Goal: Task Accomplishment & Management: Manage account settings

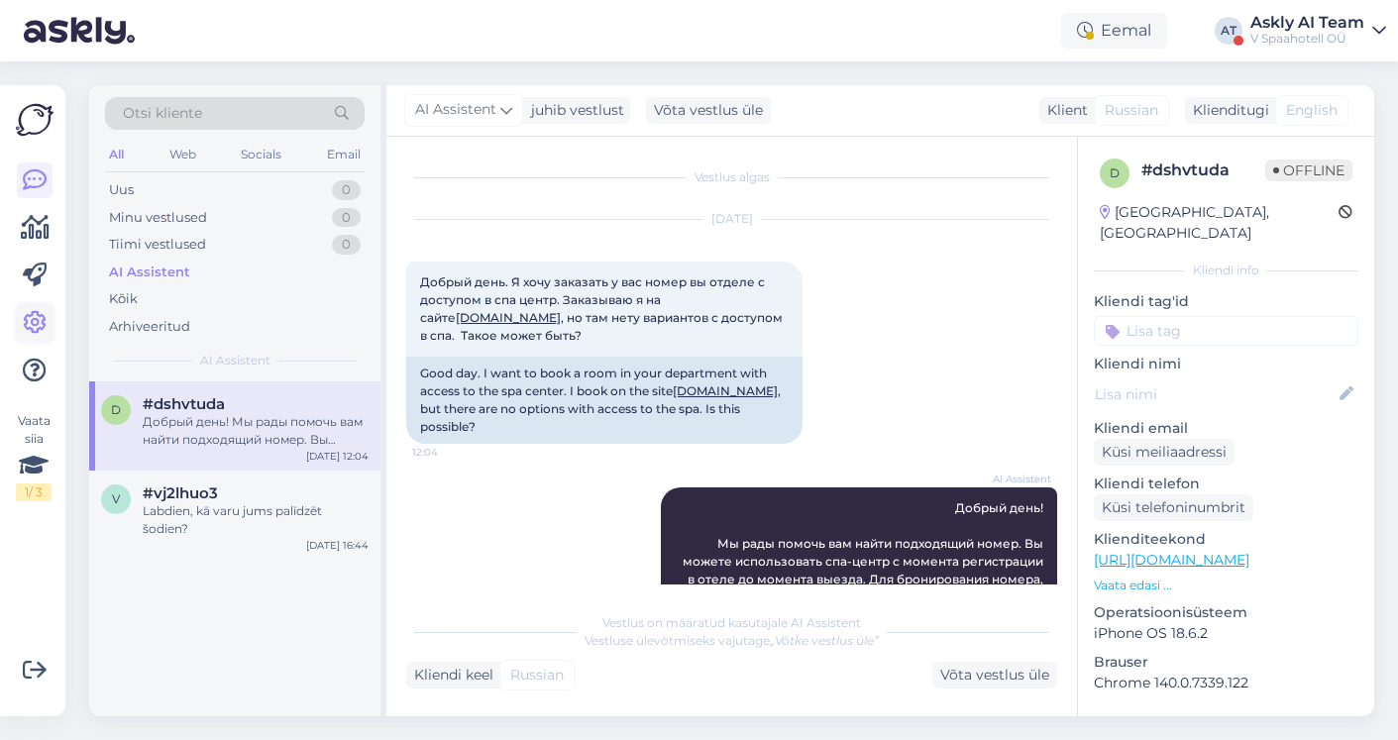
click at [38, 320] on icon at bounding box center [35, 323] width 24 height 24
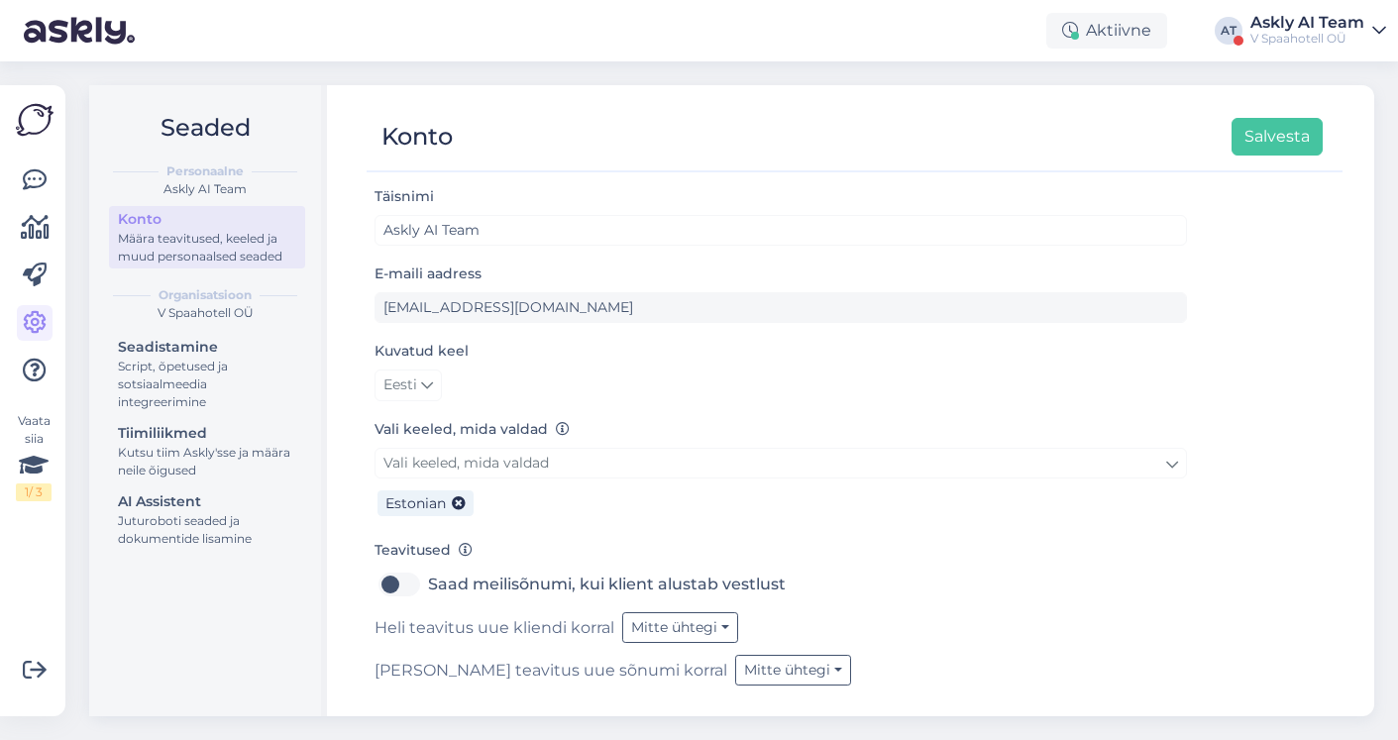
click at [1298, 25] on div "Askly AI Team" at bounding box center [1307, 23] width 114 height 16
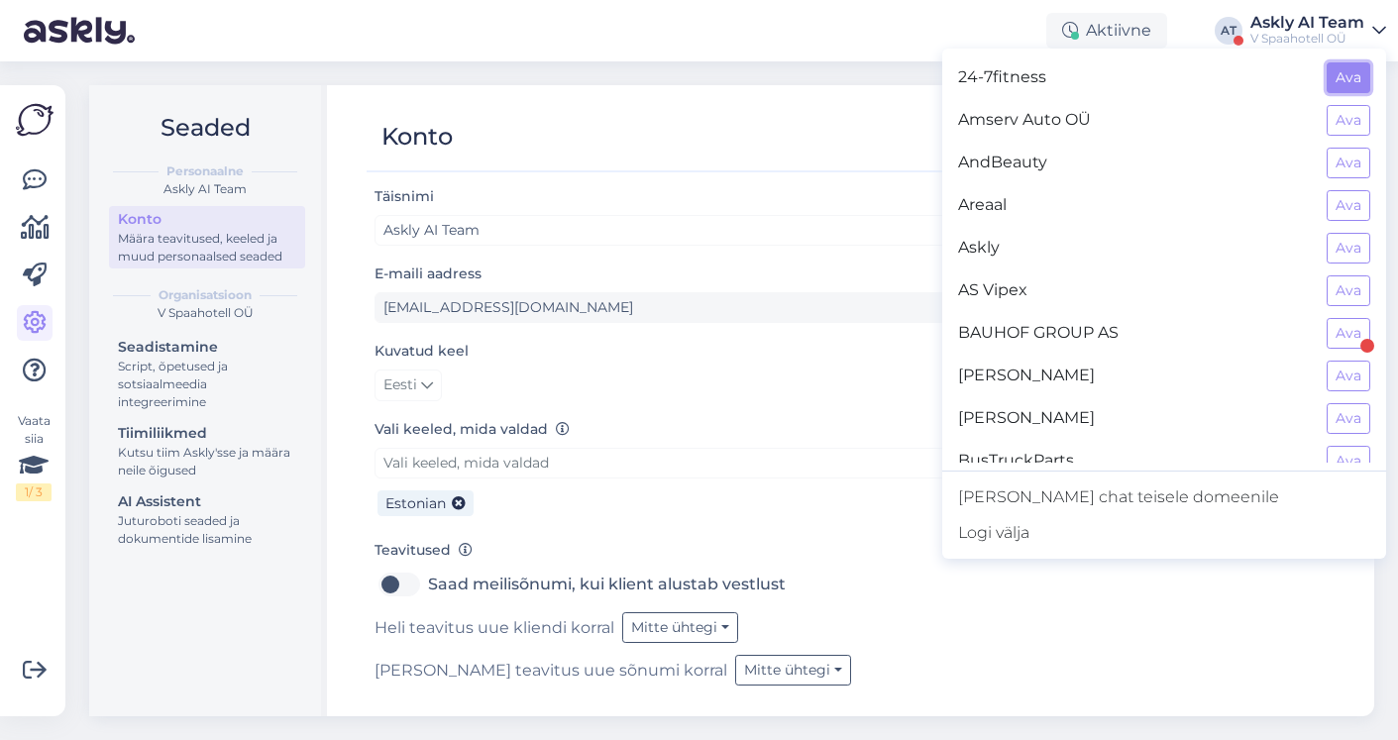
click at [1344, 78] on button "Ava" at bounding box center [1348, 77] width 44 height 31
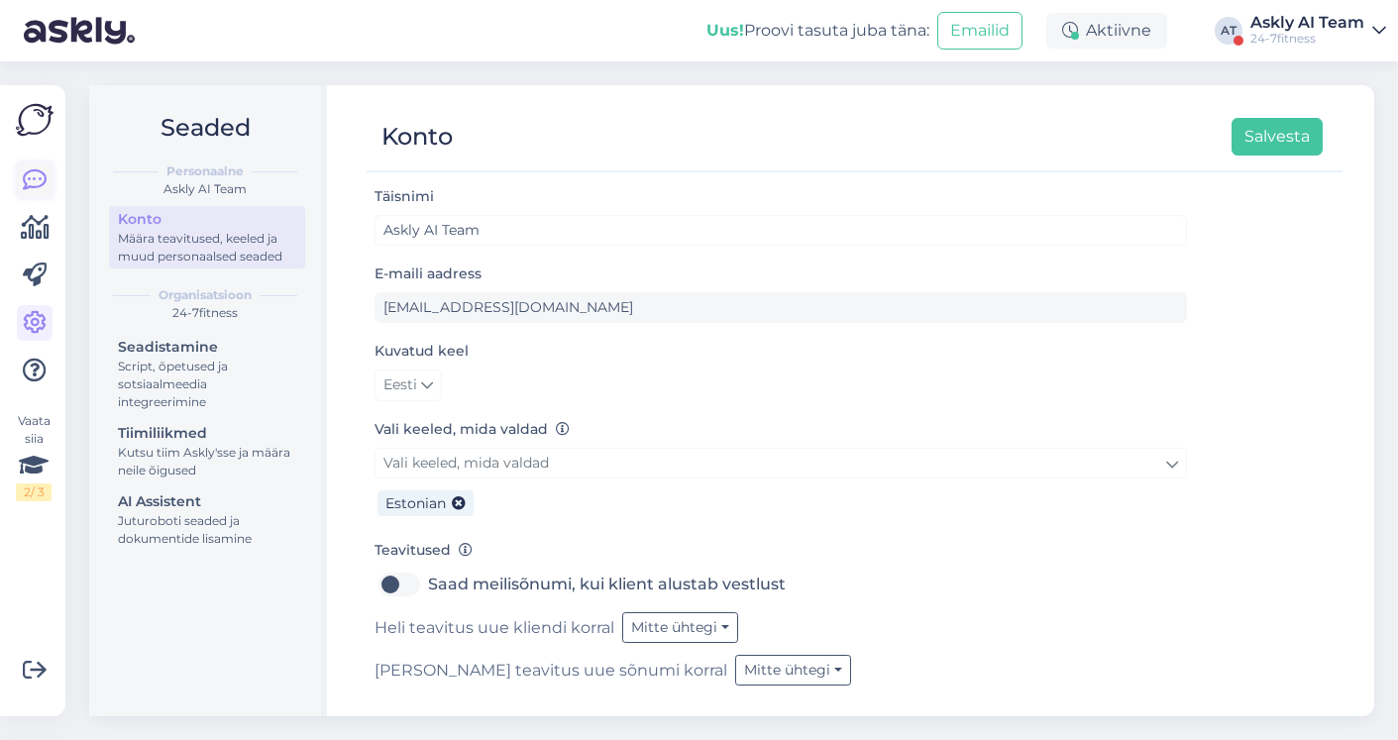
click at [37, 181] on icon at bounding box center [35, 180] width 24 height 24
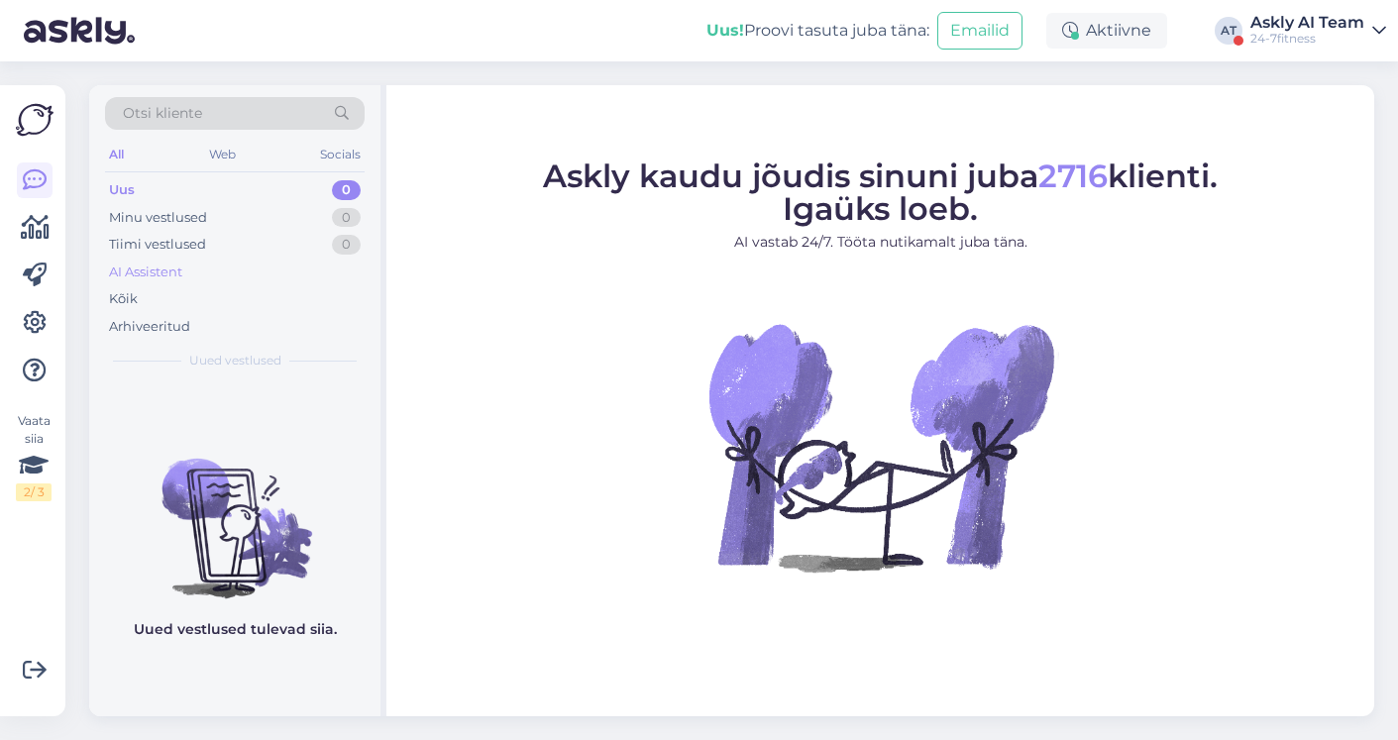
click at [144, 273] on div "AI Assistent" at bounding box center [145, 273] width 73 height 20
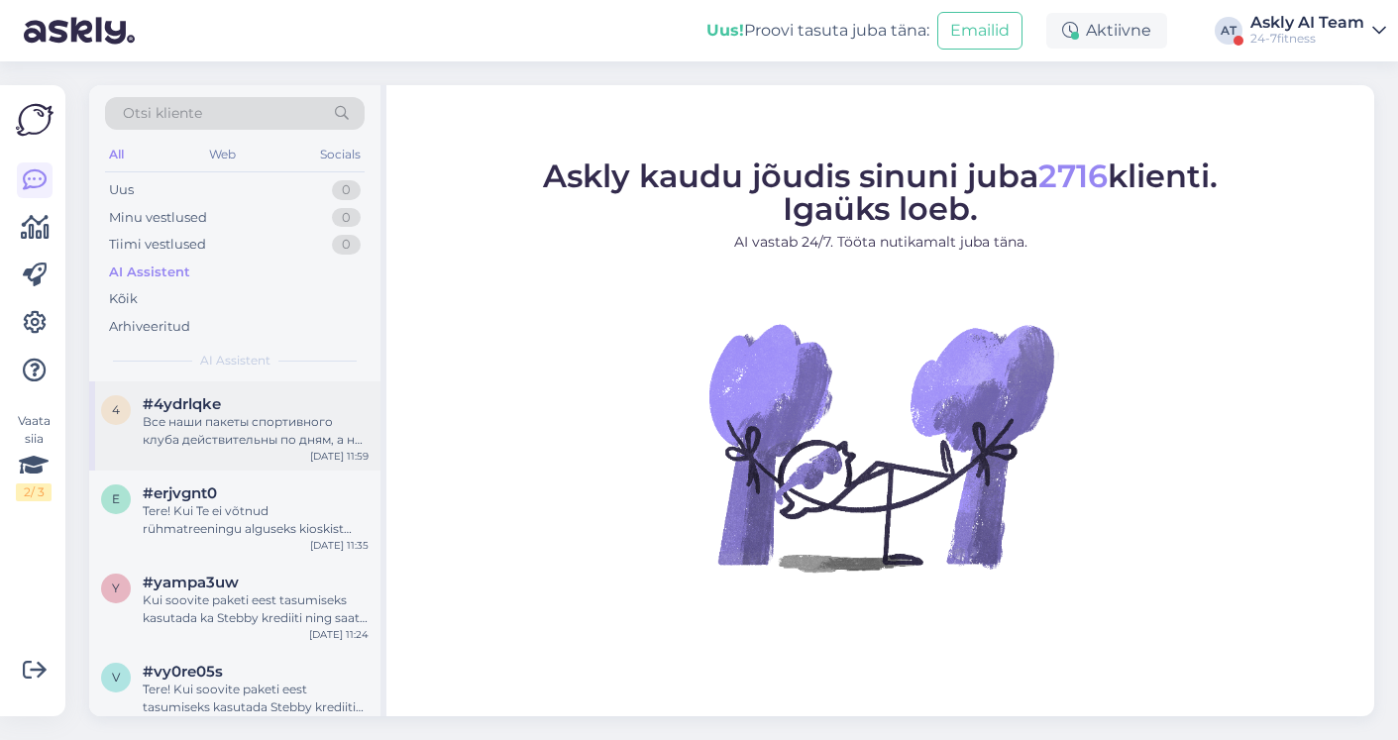
click at [215, 420] on div "Все наши пакеты спортивного клуба действительны по дням, а не по количеству пос…" at bounding box center [256, 431] width 226 height 36
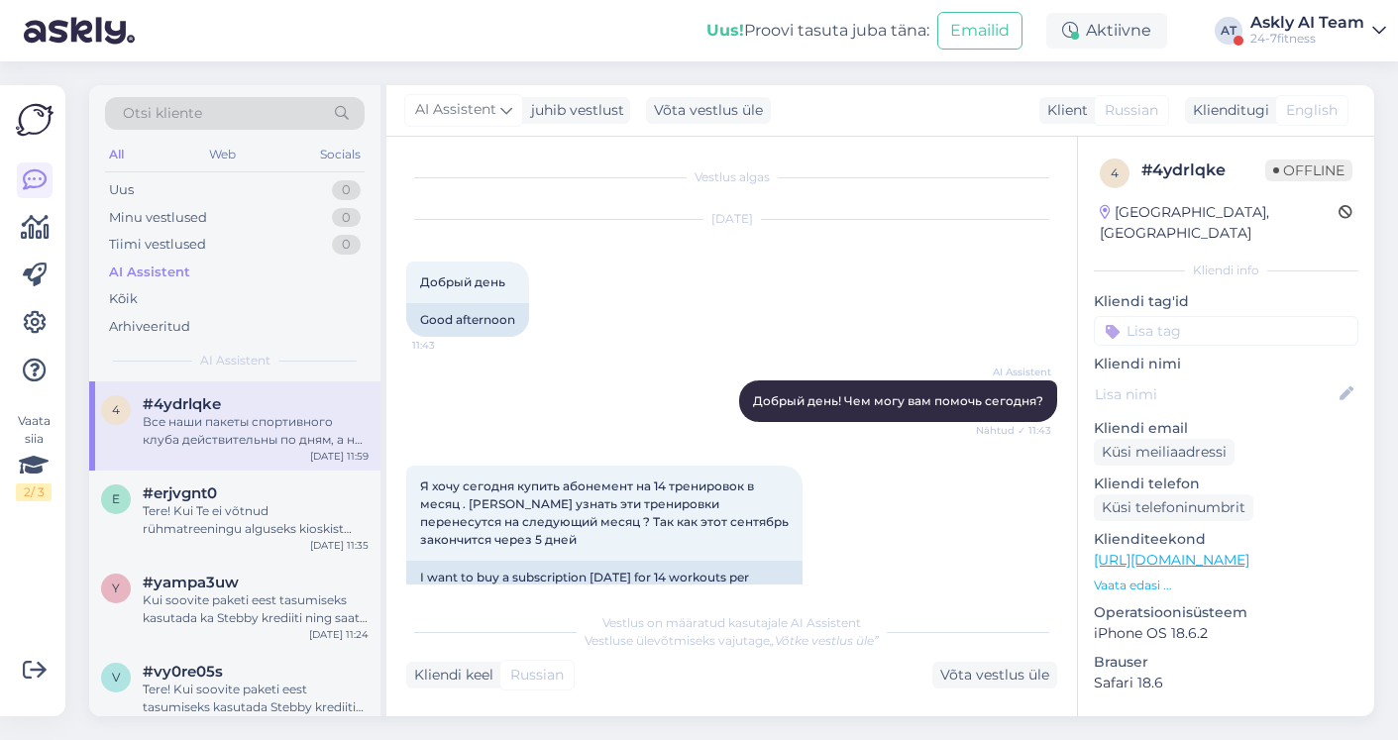
scroll to position [929, 0]
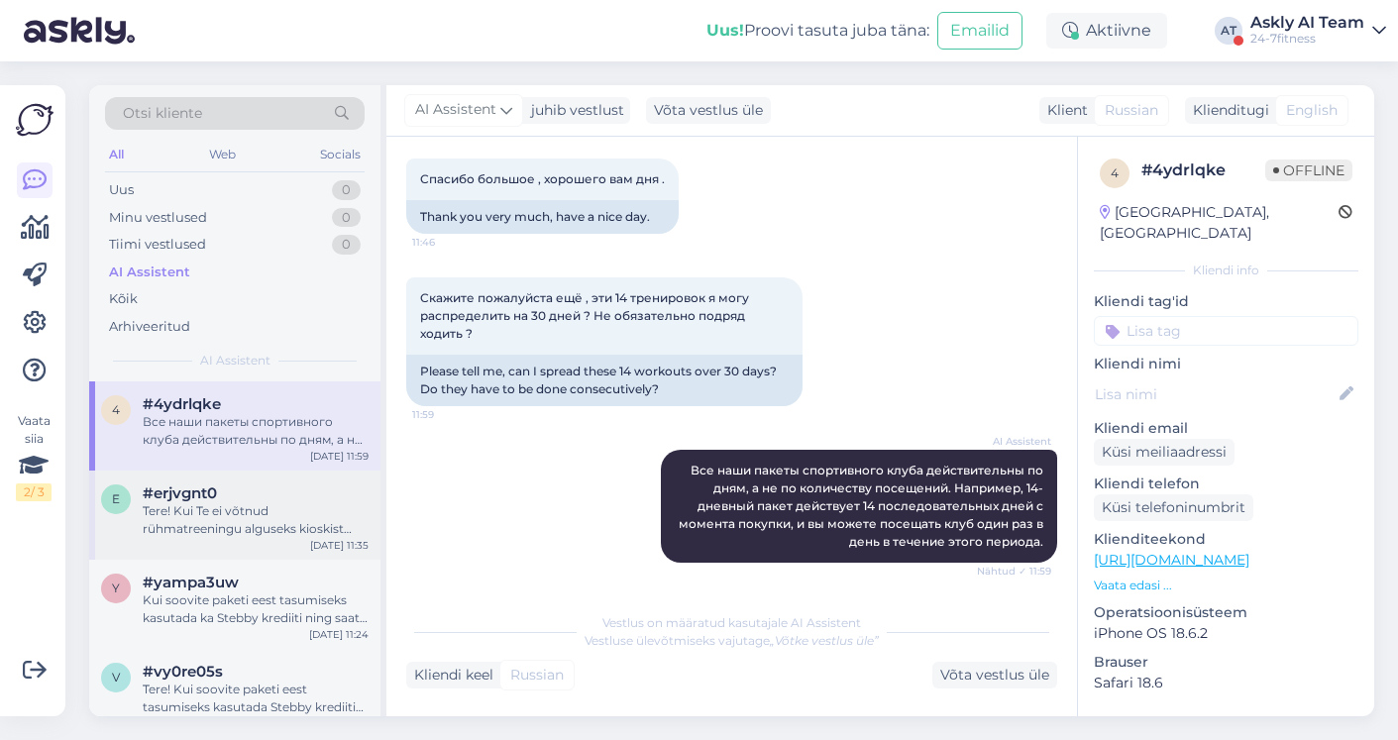
click at [232, 520] on div "Tere! Kui Te ei võtnud rühmatreeningu alguseks kioskist registreerimist kinnita…" at bounding box center [256, 520] width 226 height 36
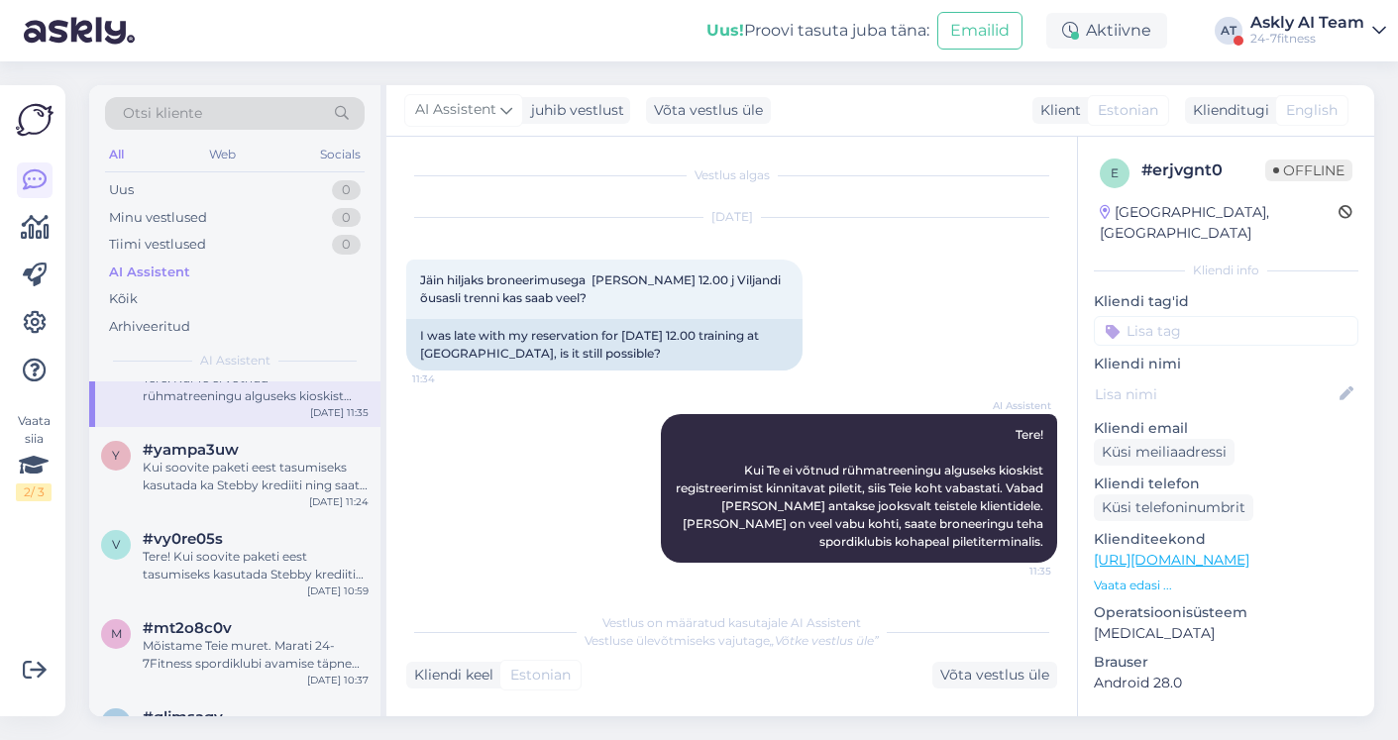
scroll to position [132, 0]
click at [219, 477] on div "Kui soovite paketi eest tasumiseks kasutada ka Stebby krediiti ning saate veate…" at bounding box center [256, 478] width 226 height 36
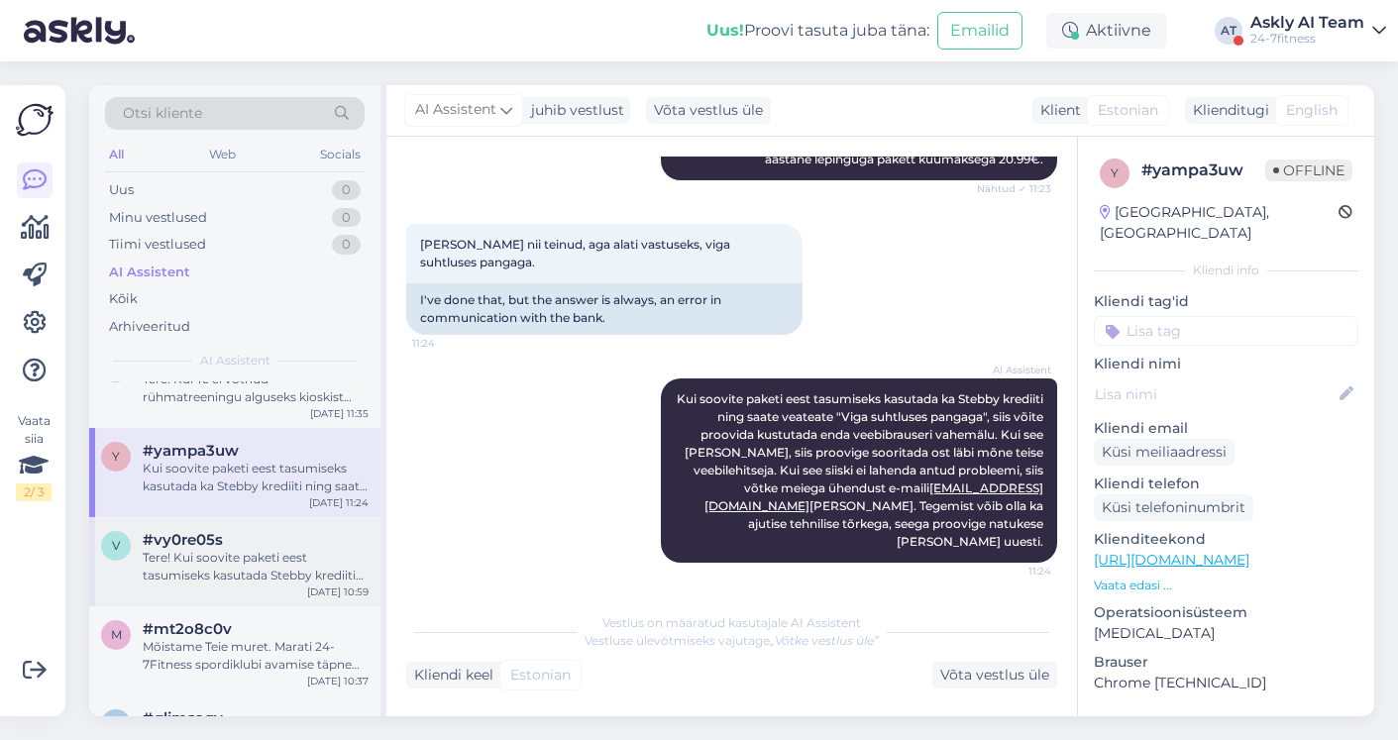
click at [228, 564] on div "Tere! Kui soovite paketi eest tasumiseks kasutada Stebby krediiti ning saate ve…" at bounding box center [256, 567] width 226 height 36
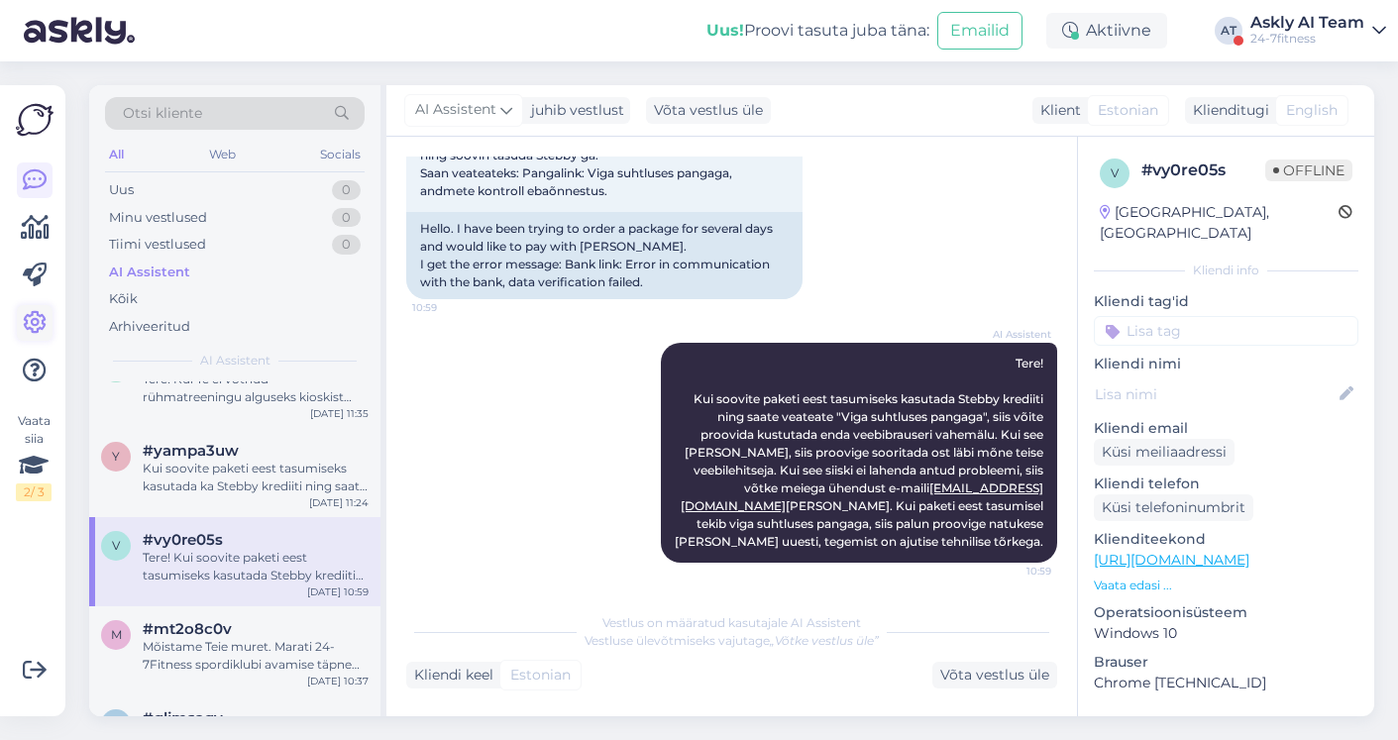
click at [41, 311] on icon at bounding box center [35, 323] width 24 height 24
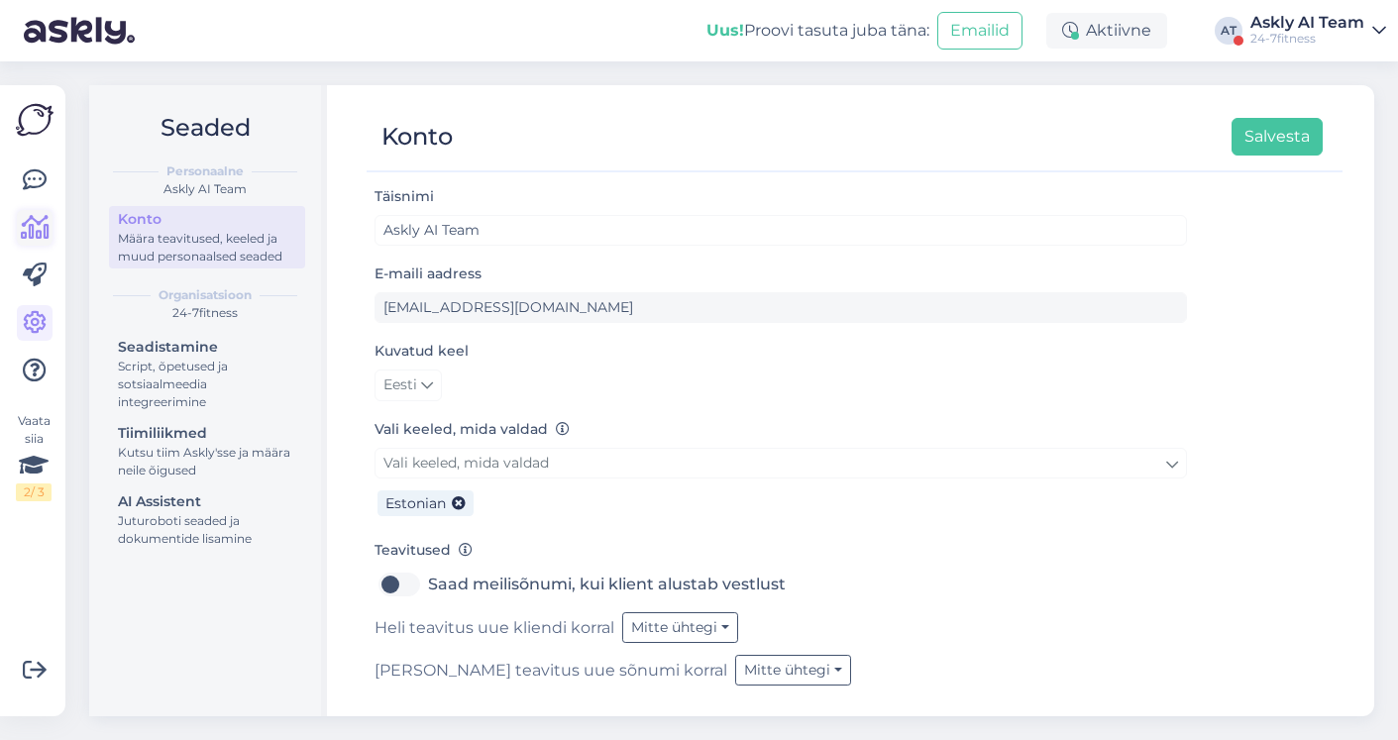
click at [28, 244] on link at bounding box center [35, 228] width 36 height 36
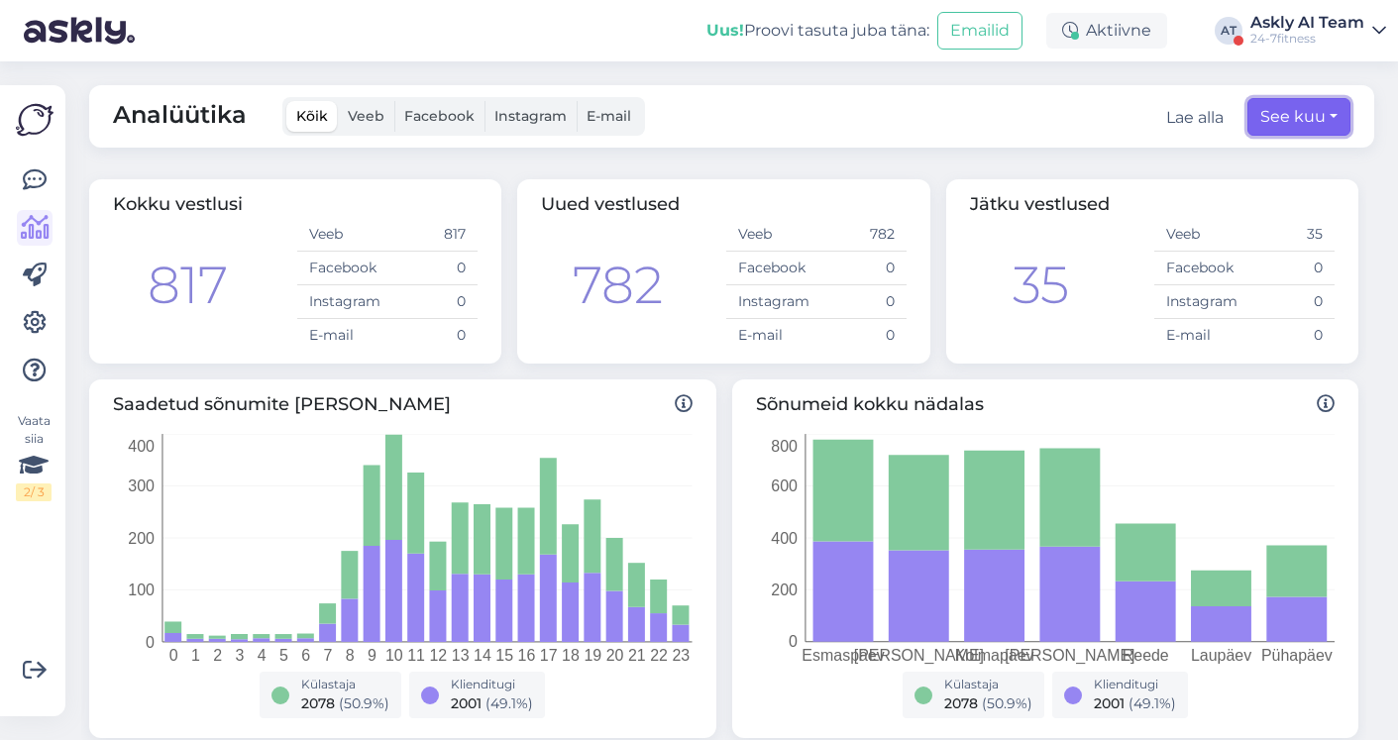
click at [1296, 120] on button "See kuu" at bounding box center [1298, 117] width 103 height 38
select select "8"
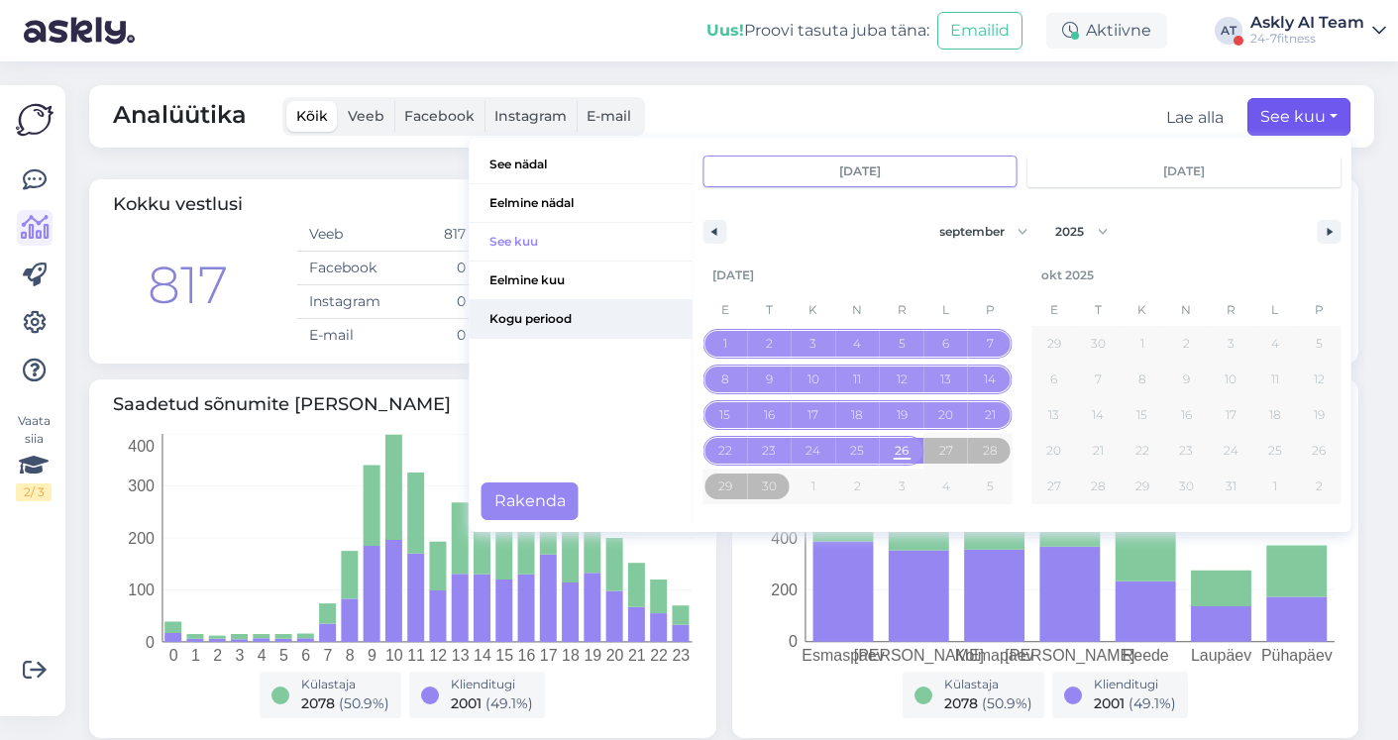
click at [577, 319] on span "Kogu periood" at bounding box center [581, 319] width 223 height 38
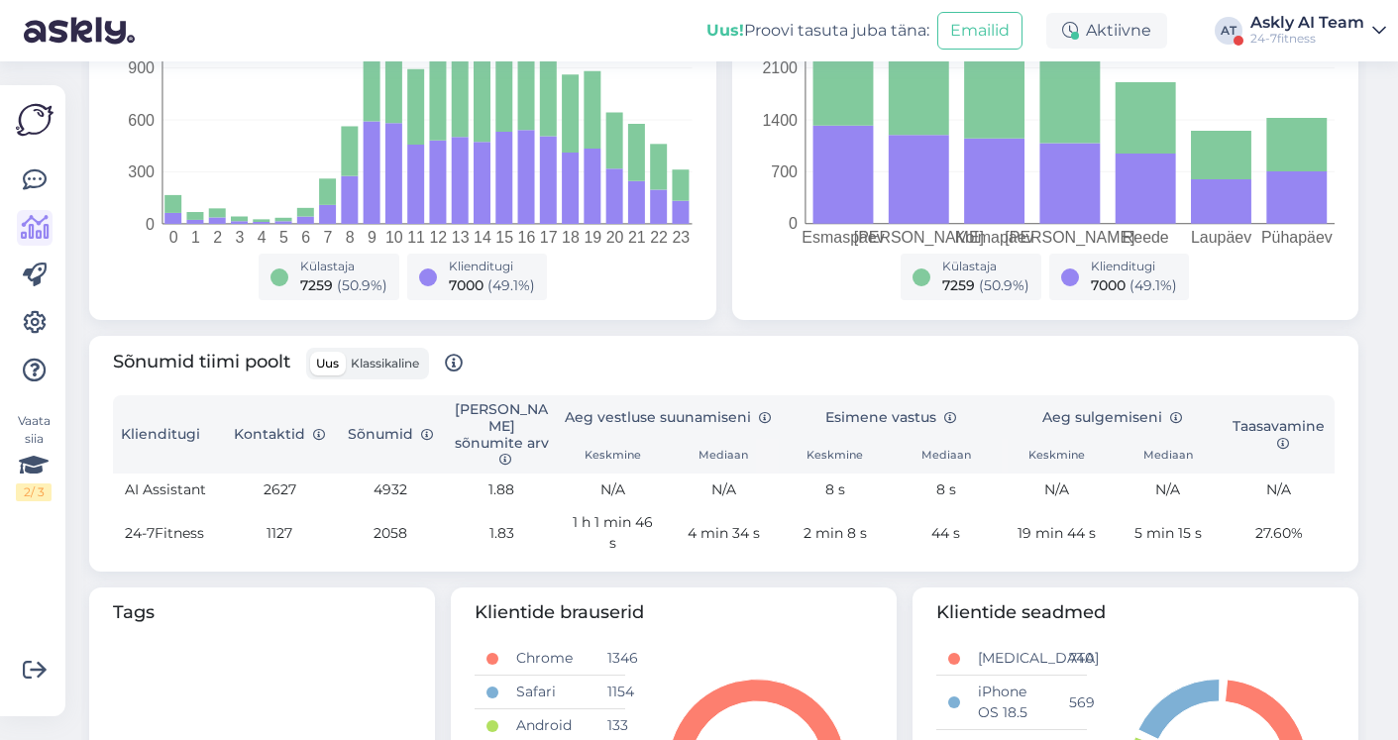
scroll to position [416, 0]
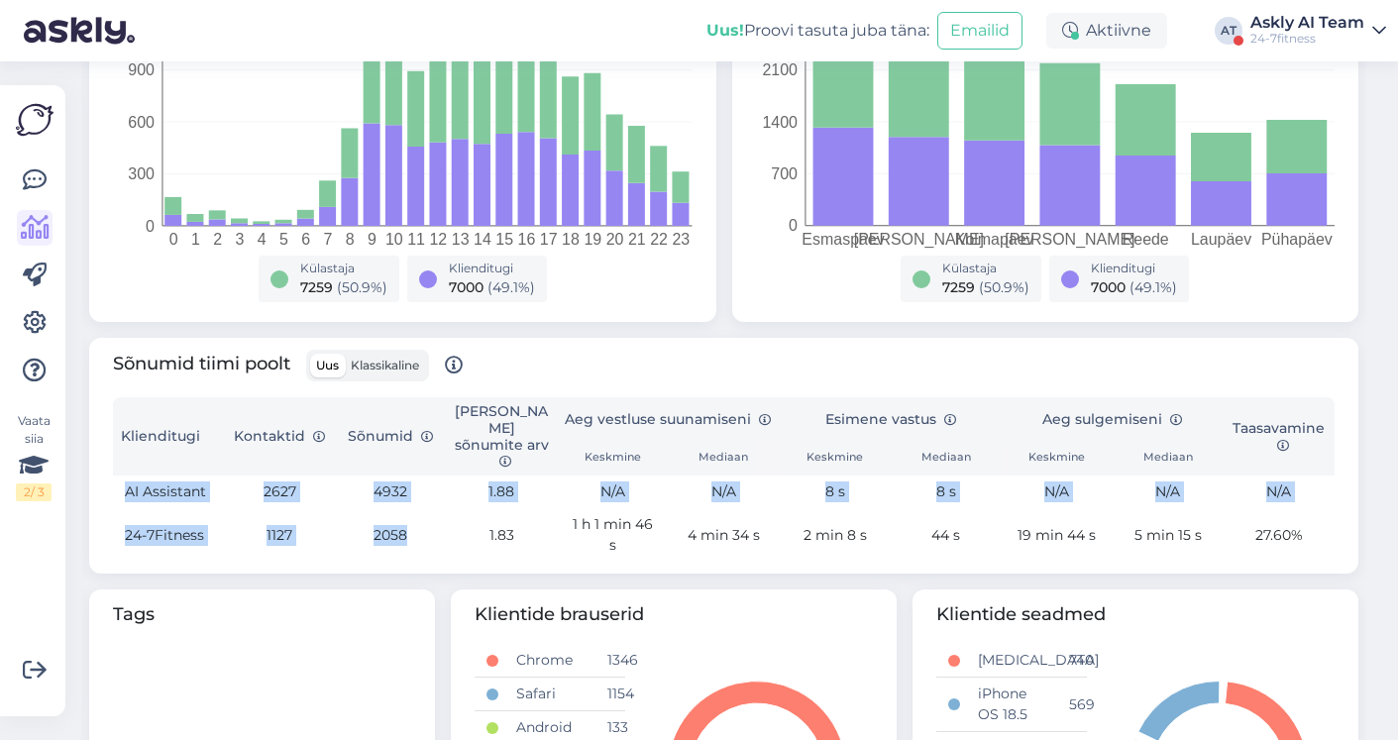
drag, startPoint x: 428, startPoint y: 521, endPoint x: 119, endPoint y: 475, distance: 312.4
click at [119, 475] on tbody "AI Assistant 2627 4932 1.88 N/A N/A 8 s 8 s N/A N/A N/A 24-7Fitness 1127 2058 1…" at bounding box center [723, 518] width 1221 height 86
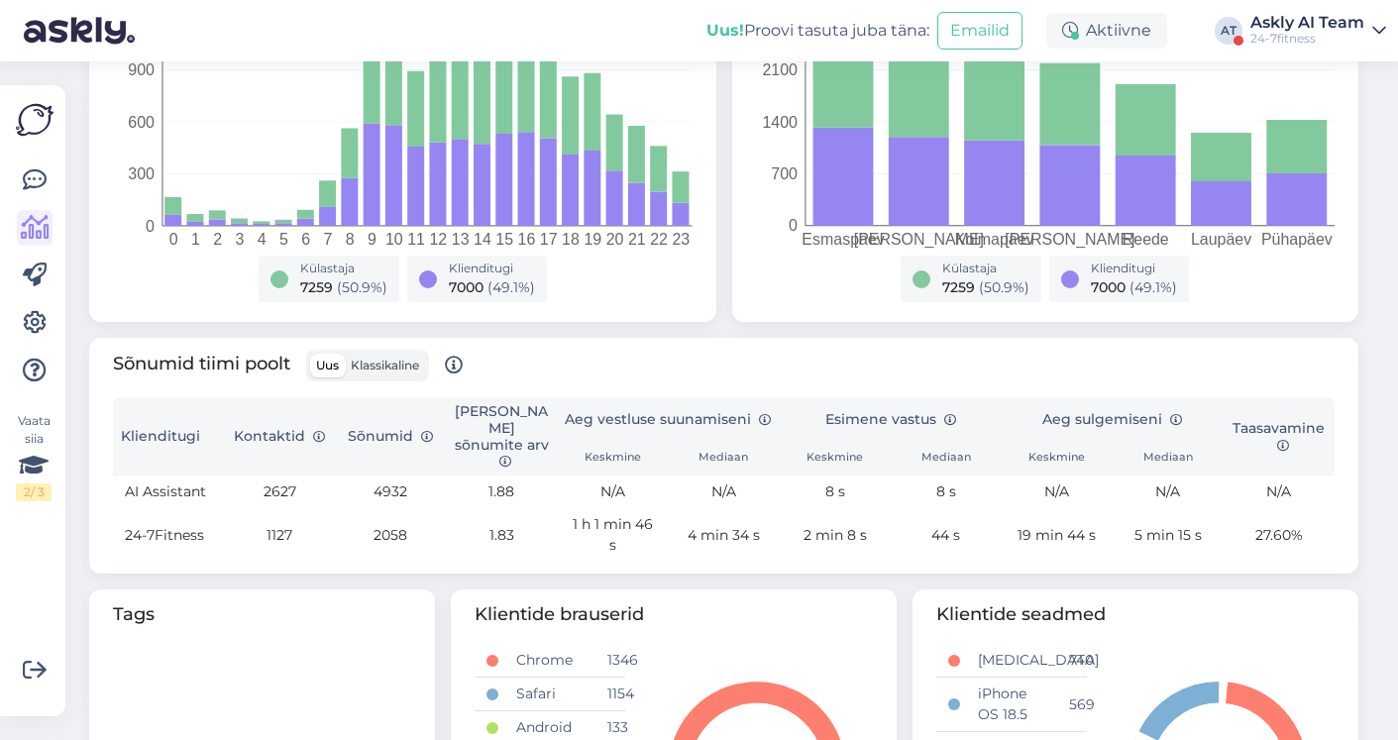
click at [442, 421] on th "Sõnumid" at bounding box center [390, 436] width 111 height 78
click at [376, 365] on span "Klassikaline" at bounding box center [385, 365] width 68 height 15
click at [345, 354] on input "Klassikaline" at bounding box center [345, 354] width 0 height 0
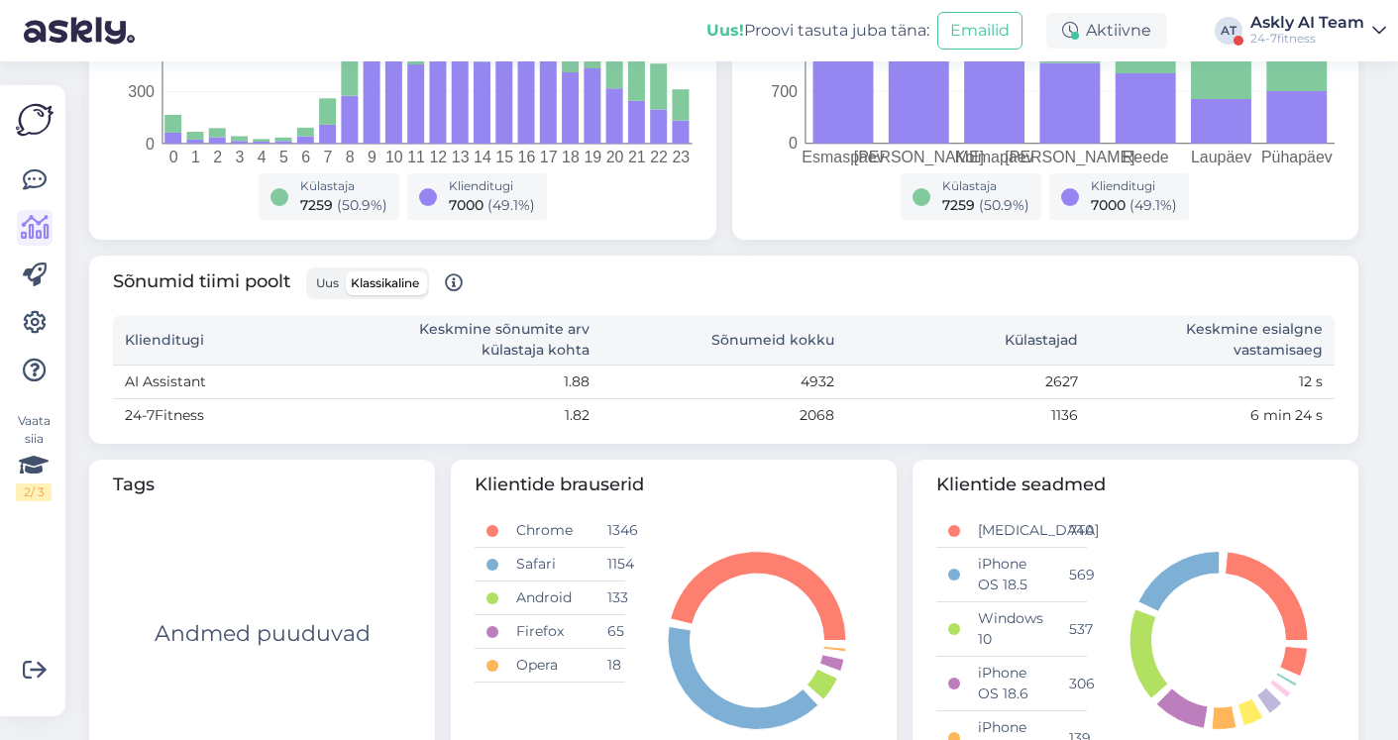
scroll to position [0, 0]
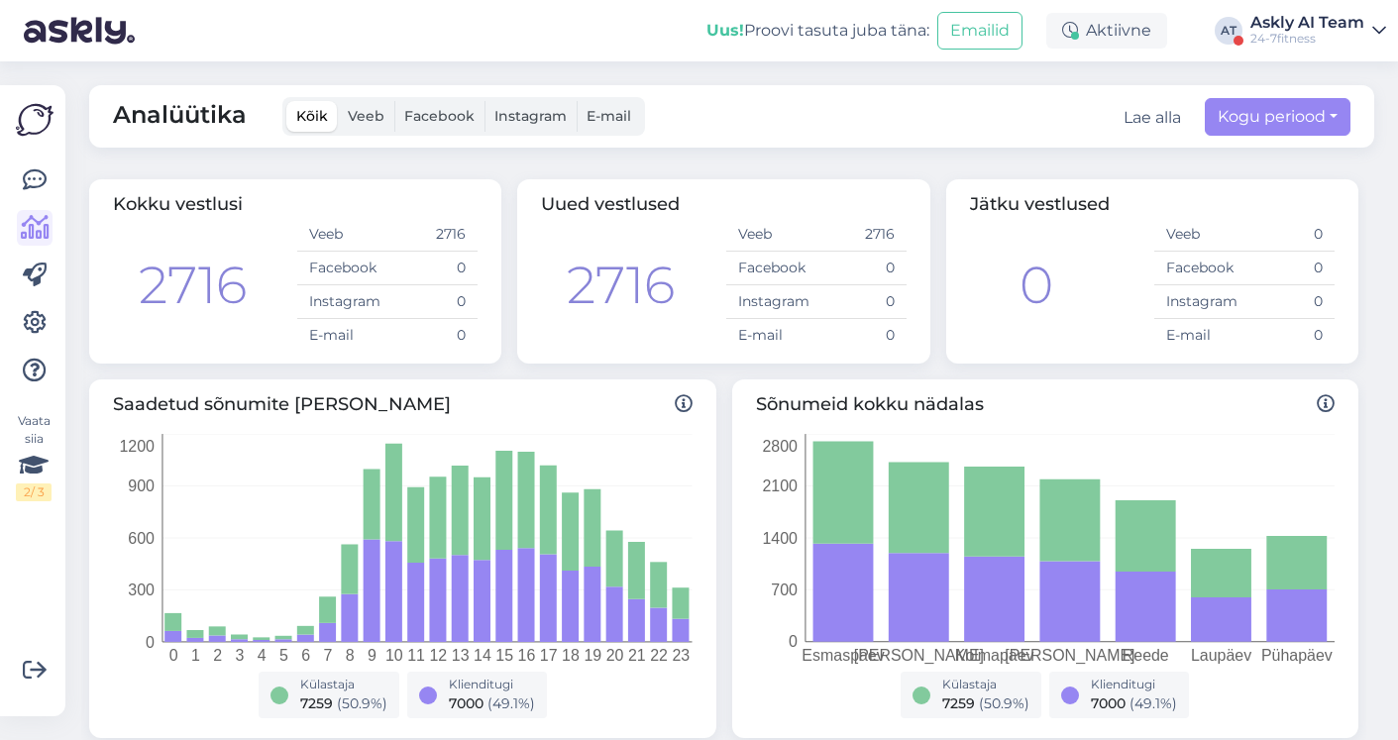
click at [362, 117] on span "Veeb" at bounding box center [366, 116] width 37 height 18
click at [338, 101] on input "Veeb" at bounding box center [338, 101] width 0 height 0
click at [433, 117] on span "Facebook" at bounding box center [439, 116] width 70 height 18
click at [394, 101] on input "Facebook" at bounding box center [394, 101] width 0 height 0
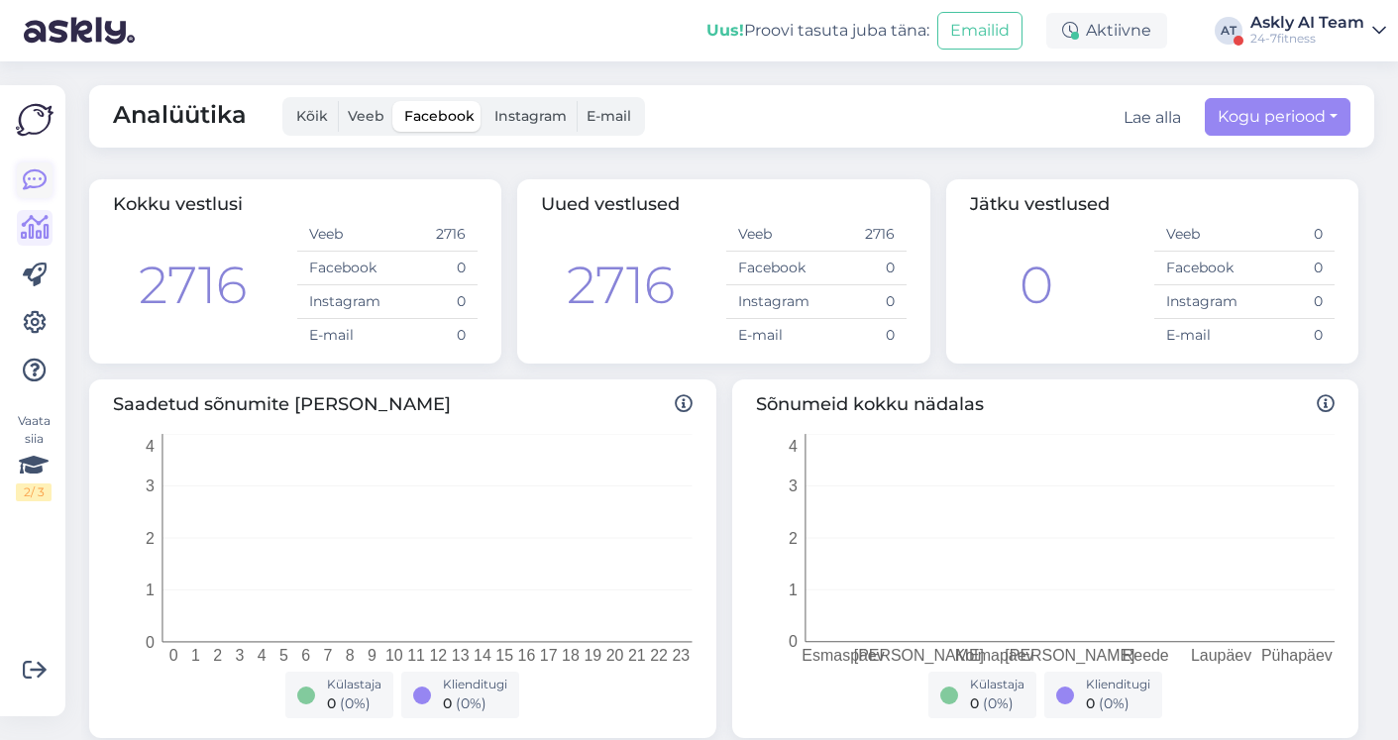
click at [37, 172] on icon at bounding box center [35, 180] width 24 height 24
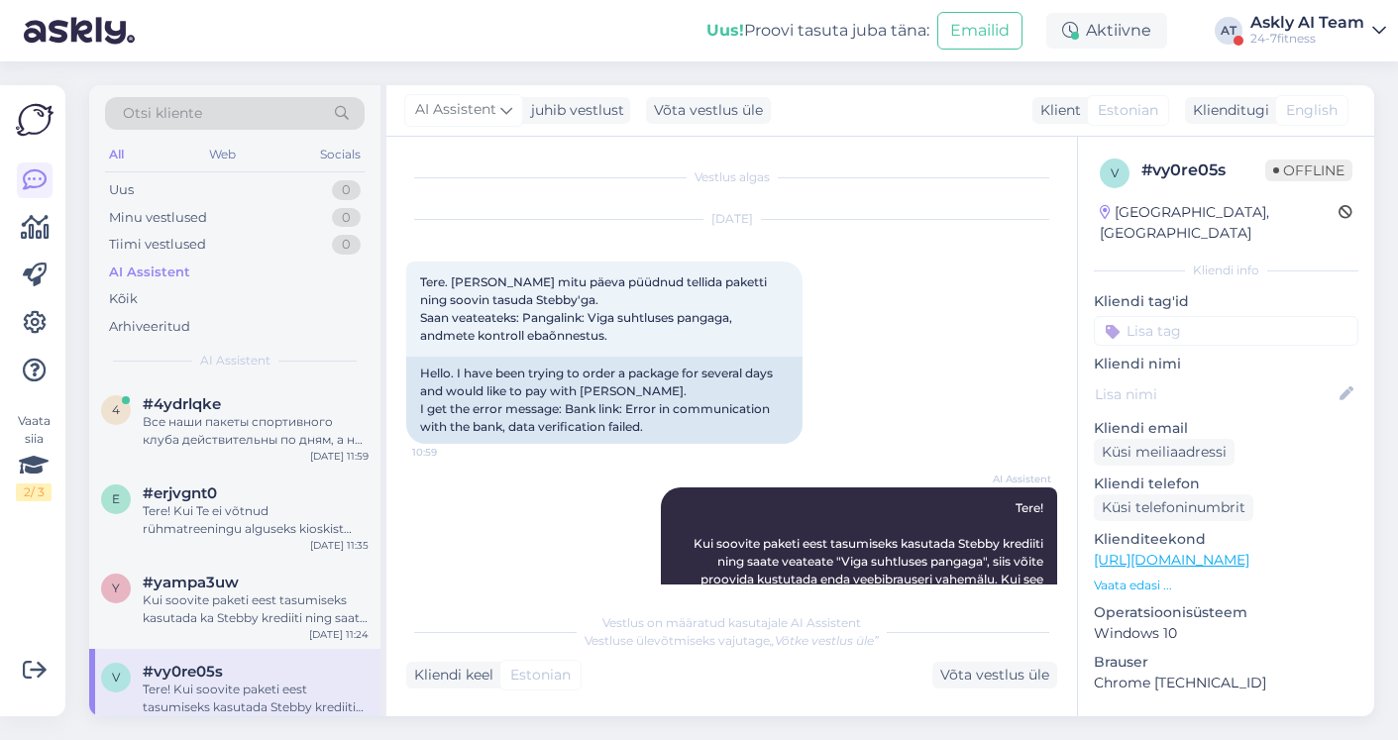
scroll to position [145, 0]
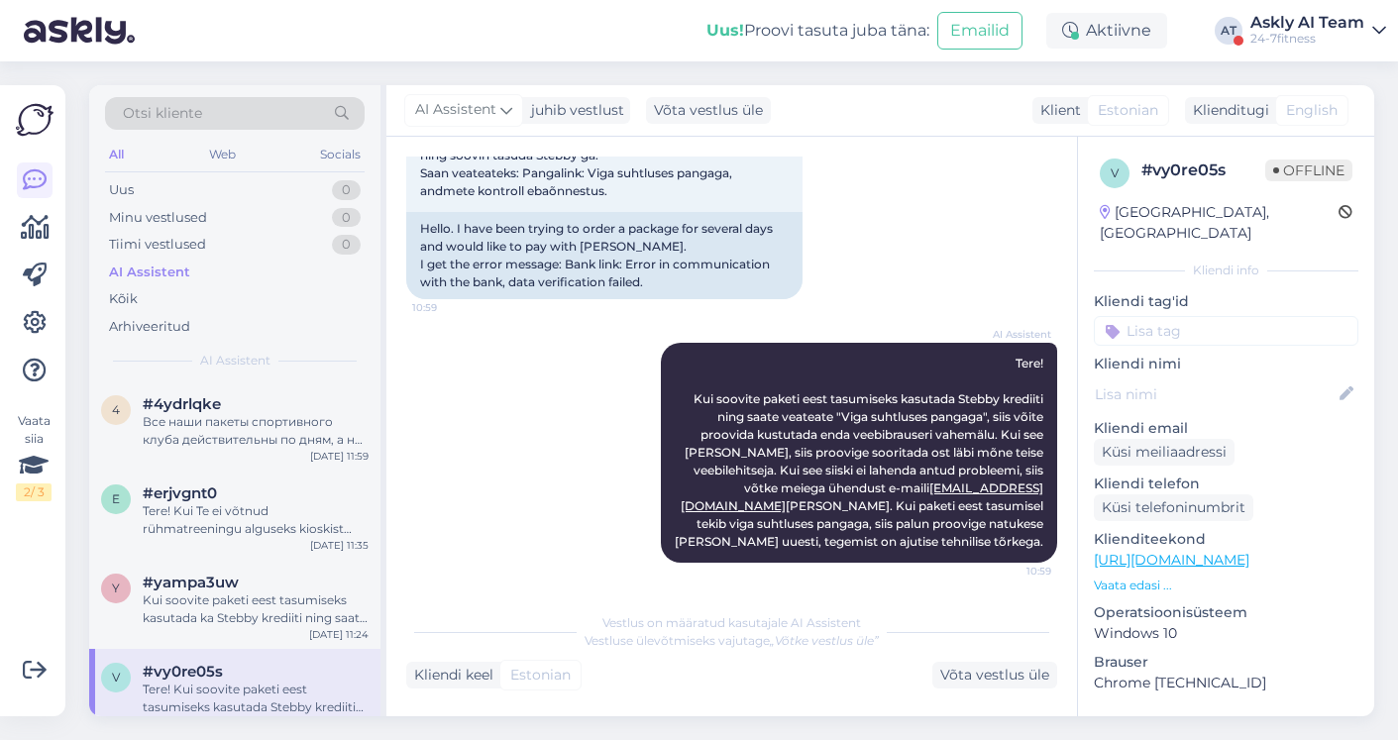
click at [1287, 18] on div "Askly AI Team" at bounding box center [1307, 23] width 114 height 16
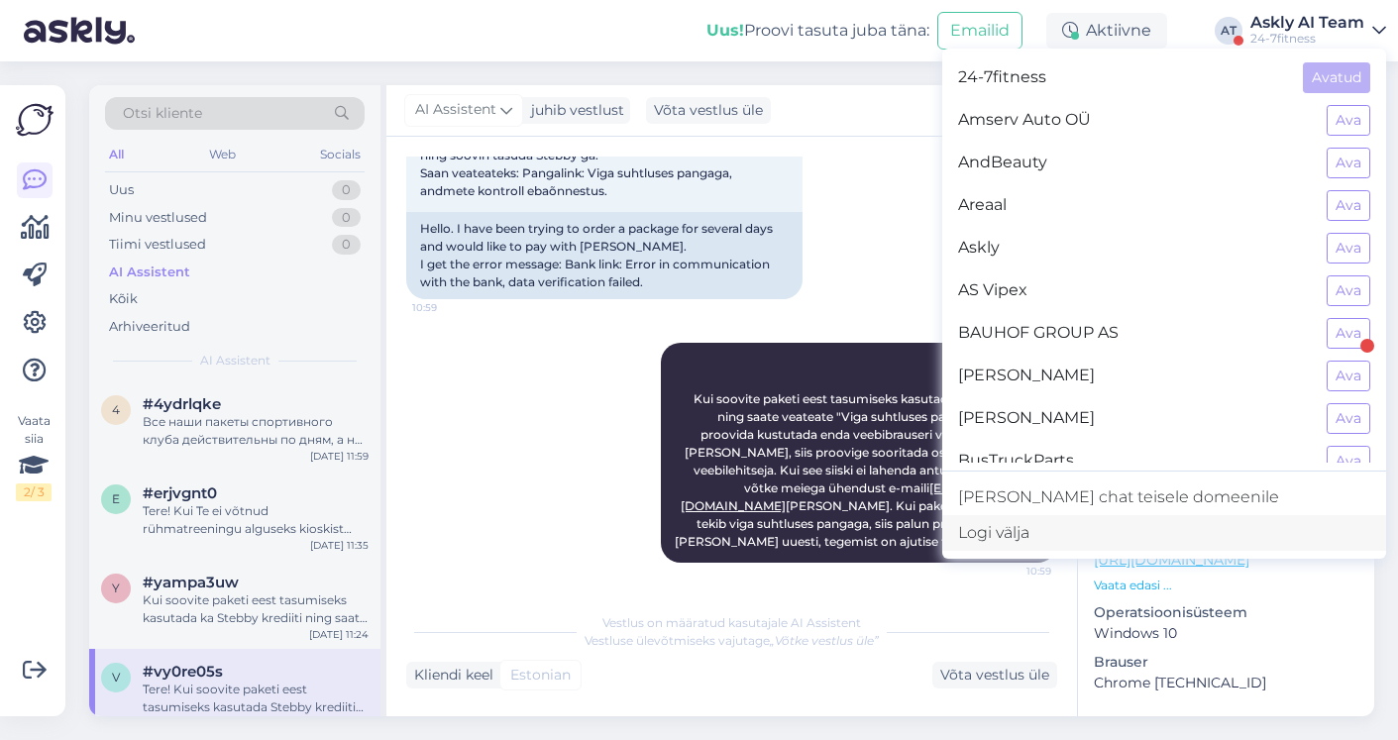
click at [1099, 537] on div "Logi välja" at bounding box center [1164, 533] width 444 height 36
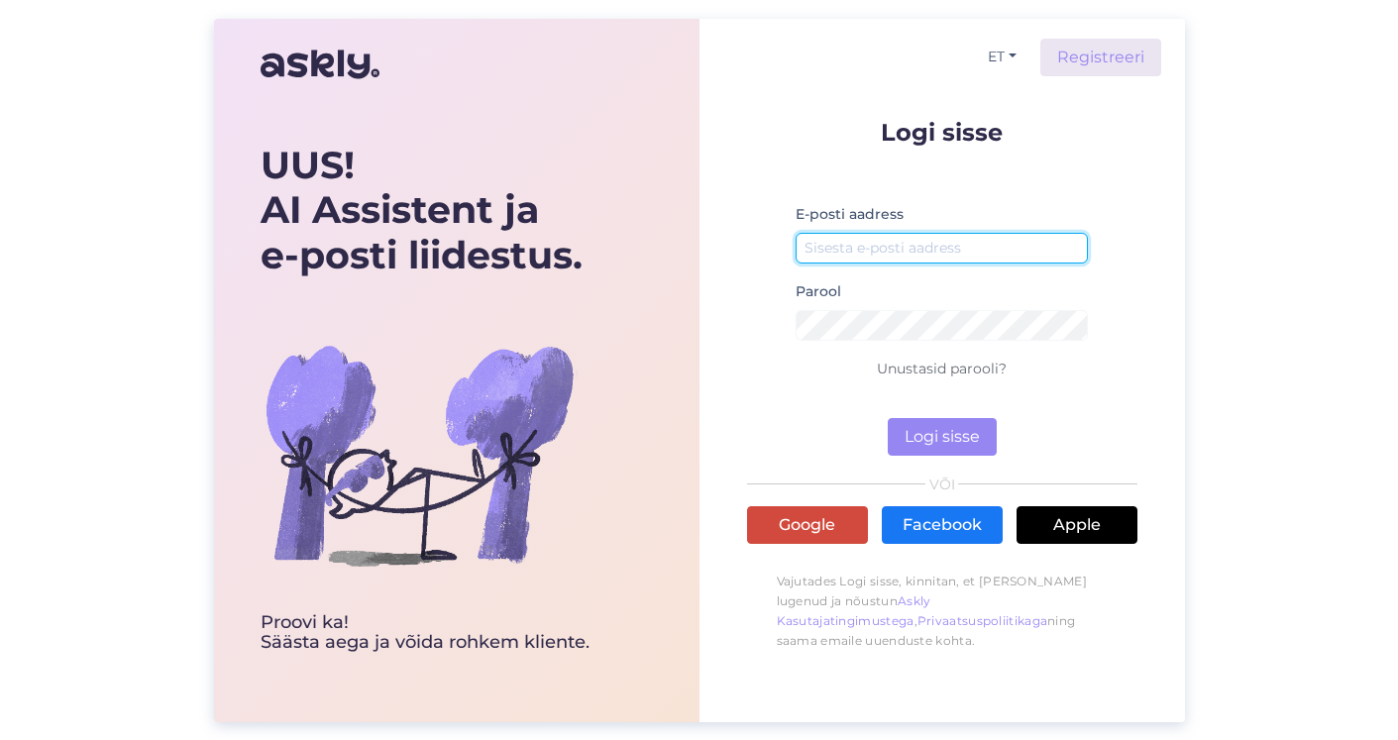
type input "[EMAIL_ADDRESS][DOMAIN_NAME]"
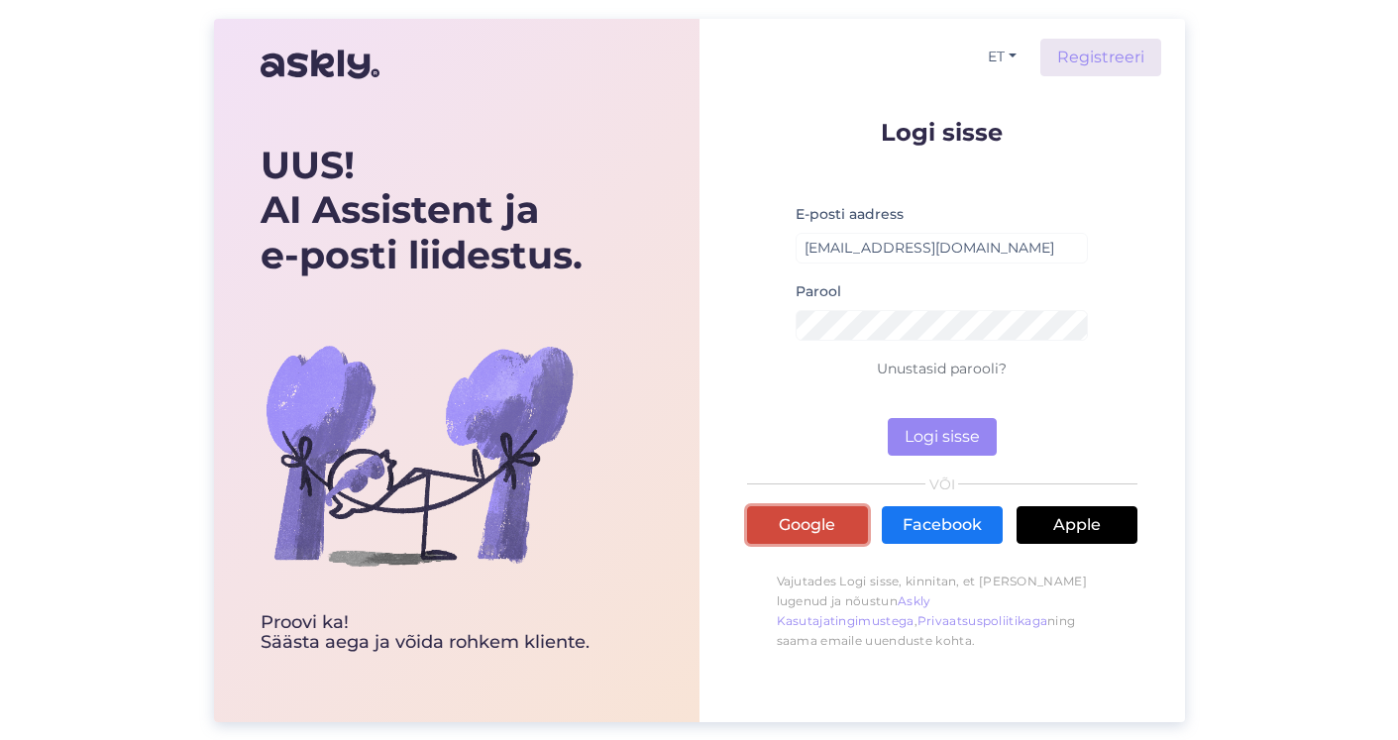
click at [784, 533] on link "Google" at bounding box center [807, 525] width 121 height 38
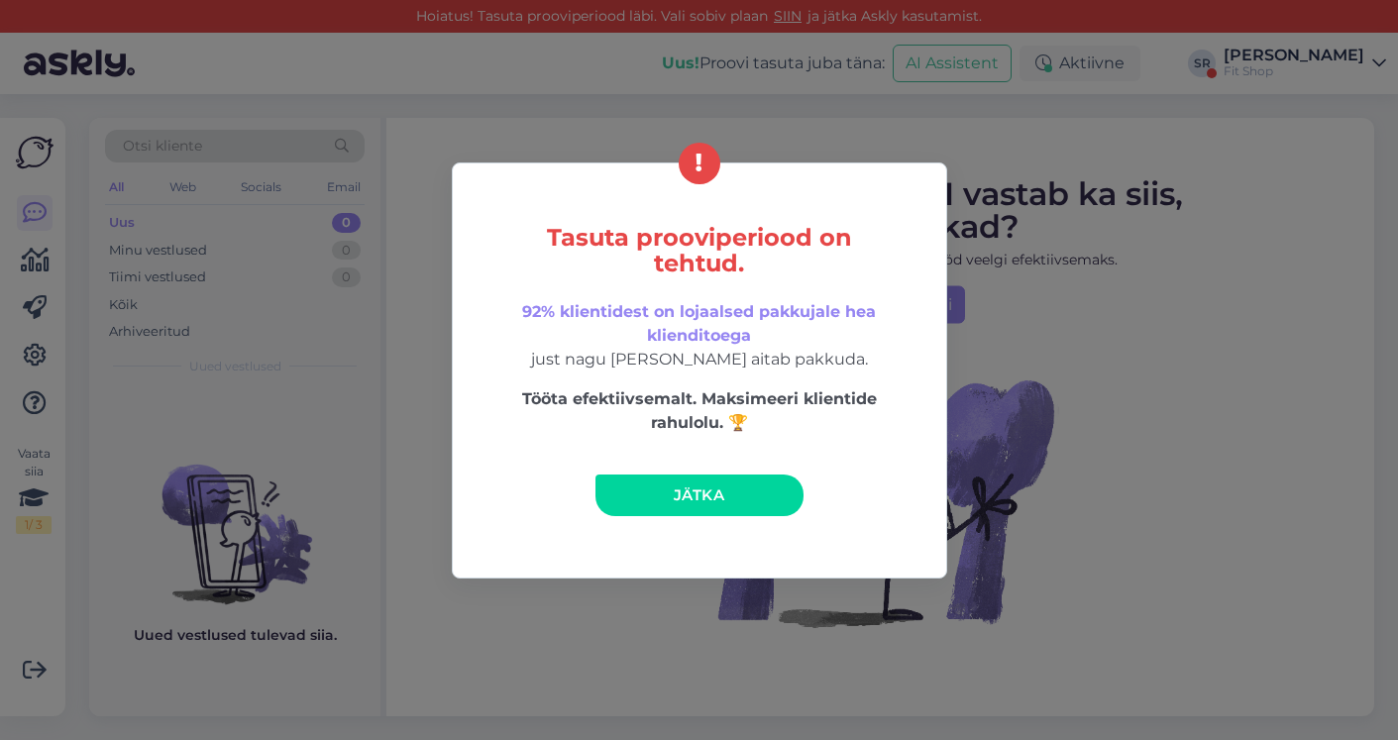
click at [703, 499] on span "Jätka" at bounding box center [699, 494] width 51 height 19
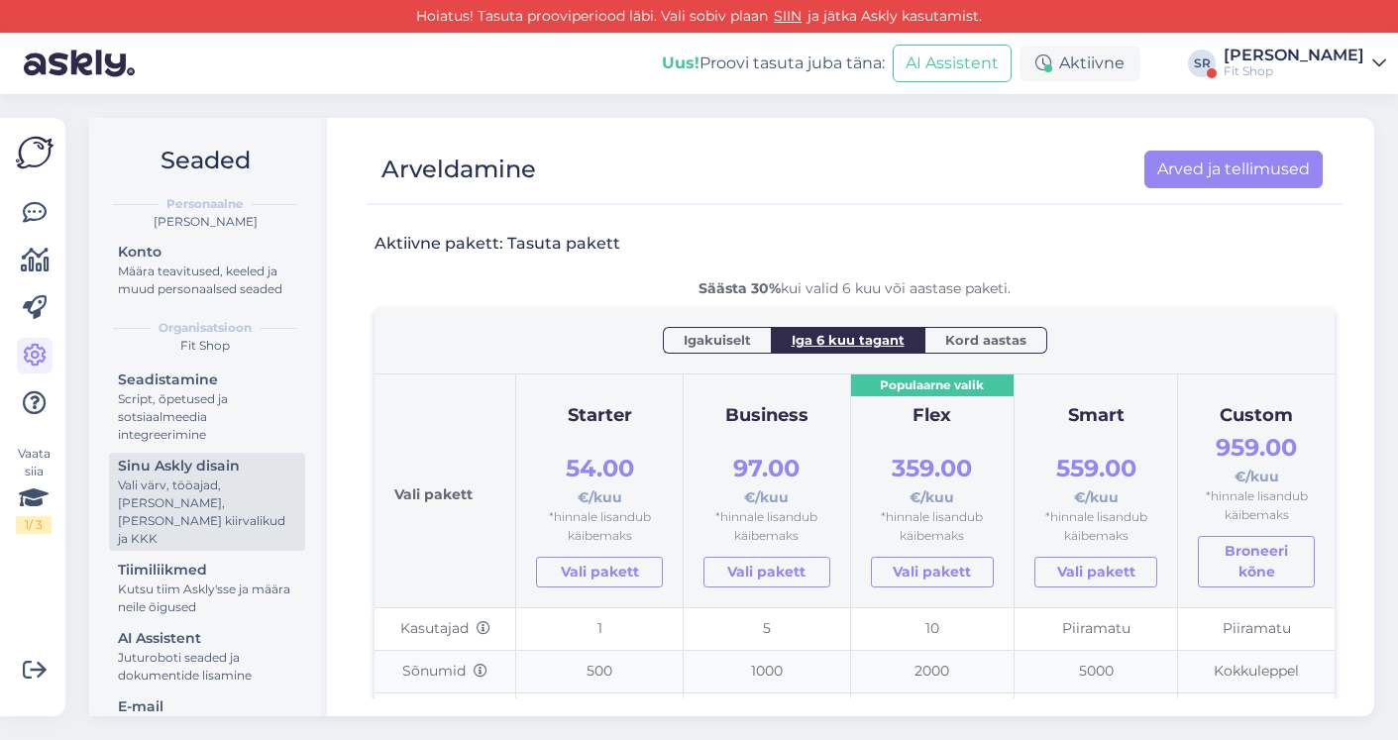
click at [197, 484] on div "Vali värv, tööajad, [PERSON_NAME], [PERSON_NAME] kiirvalikud ja KKK" at bounding box center [207, 511] width 178 height 71
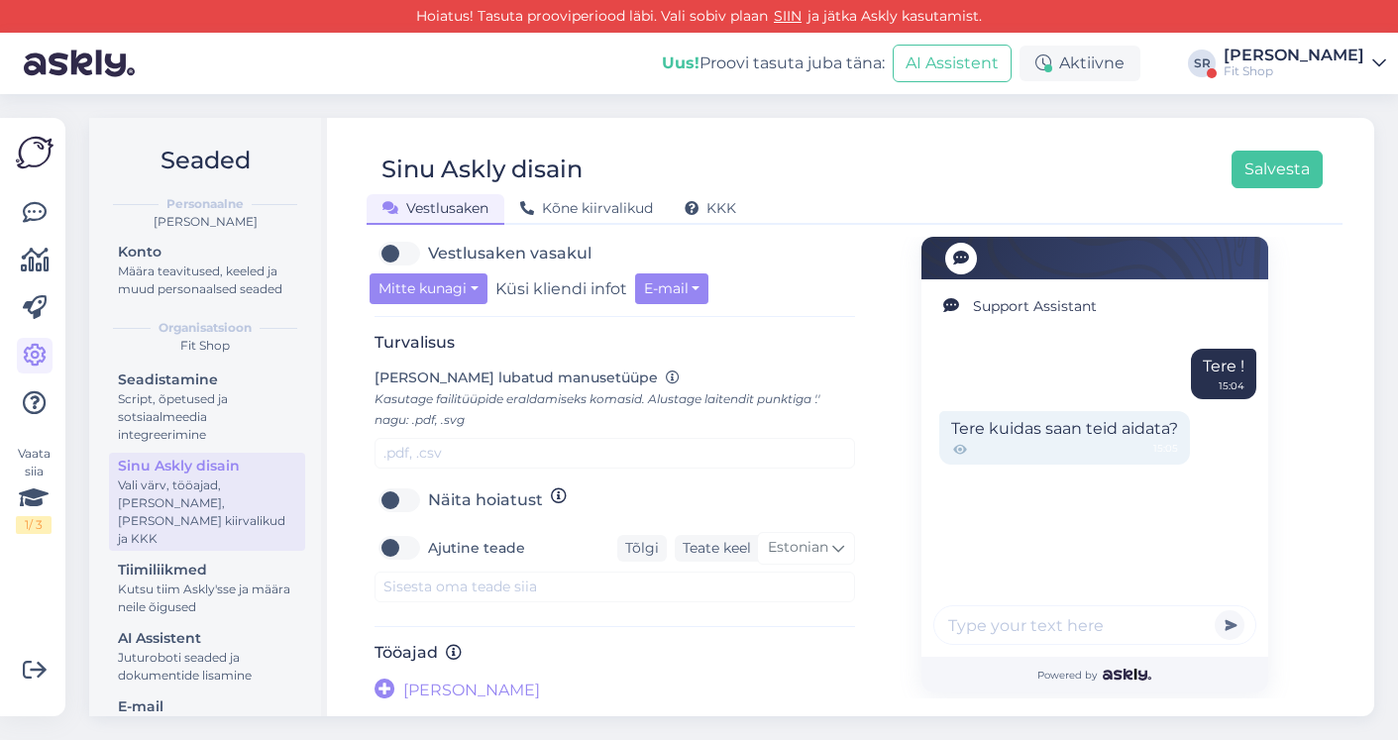
scroll to position [687, 0]
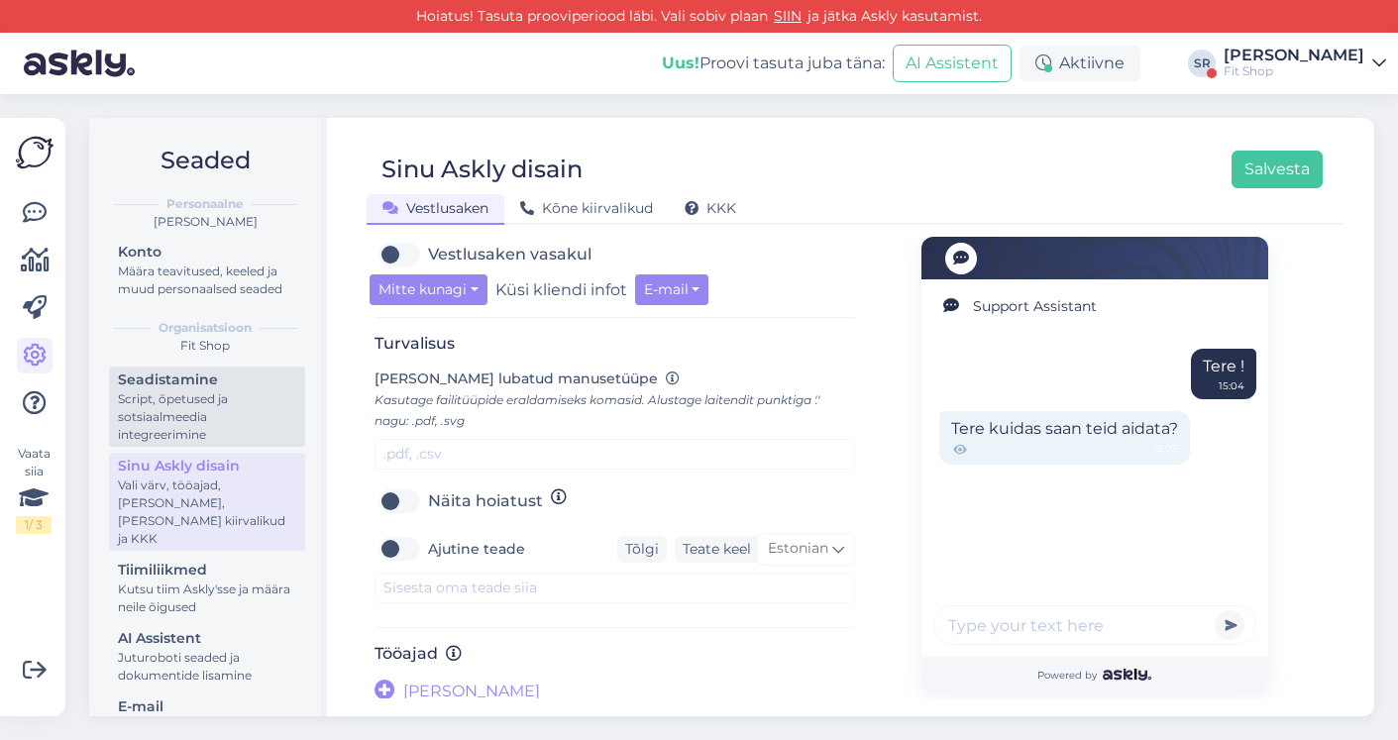
click at [192, 411] on div "Script, õpetused ja sotsiaalmeedia integreerimine" at bounding box center [207, 416] width 178 height 53
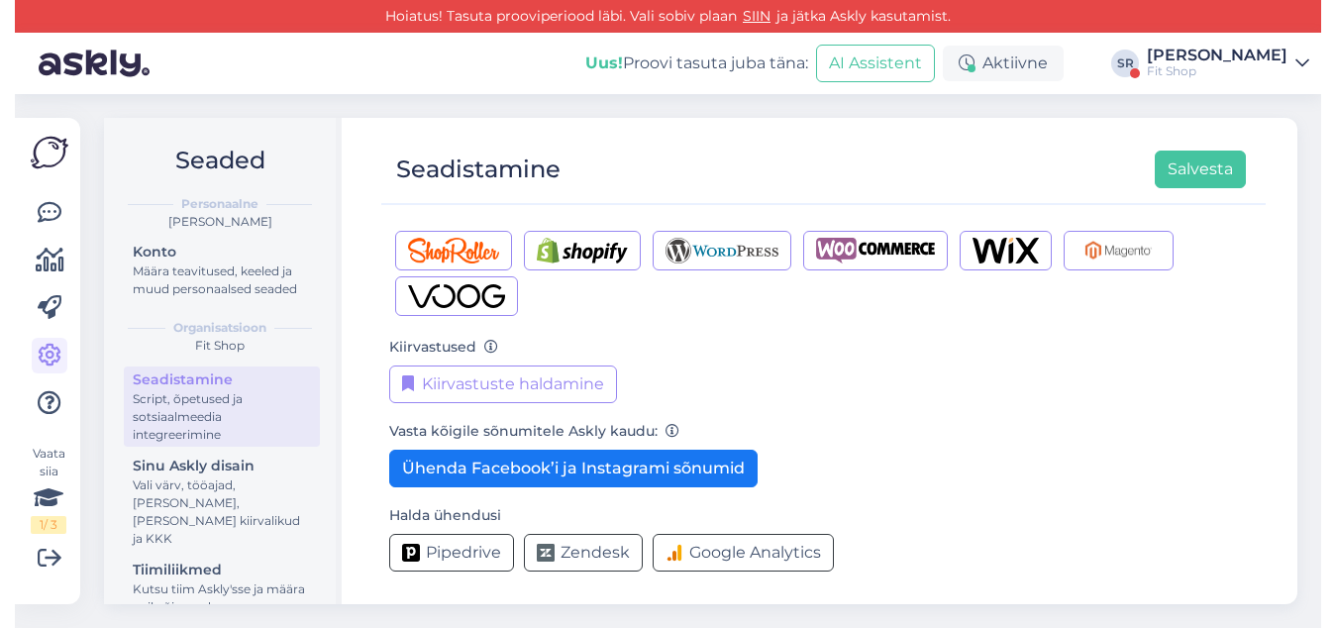
scroll to position [327, 0]
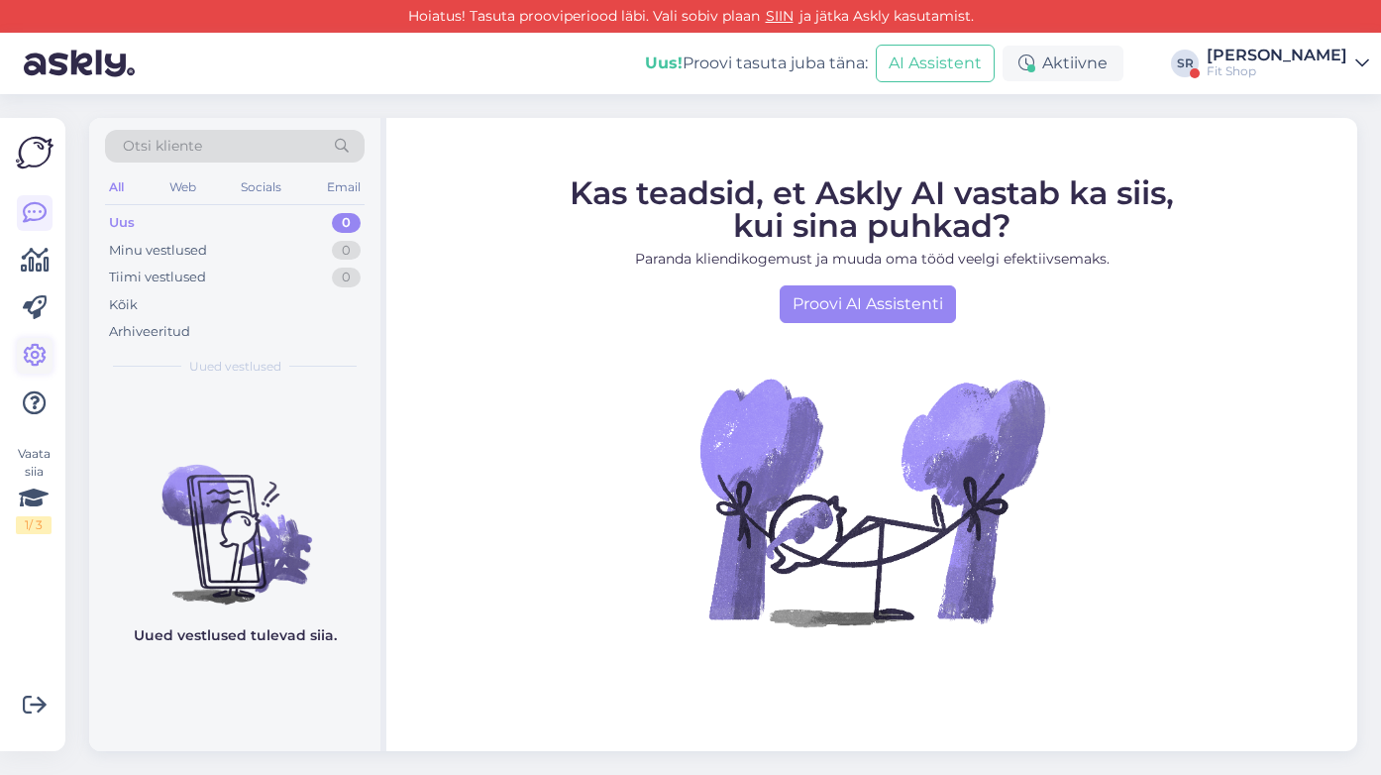
click at [41, 369] on link at bounding box center [35, 356] width 36 height 36
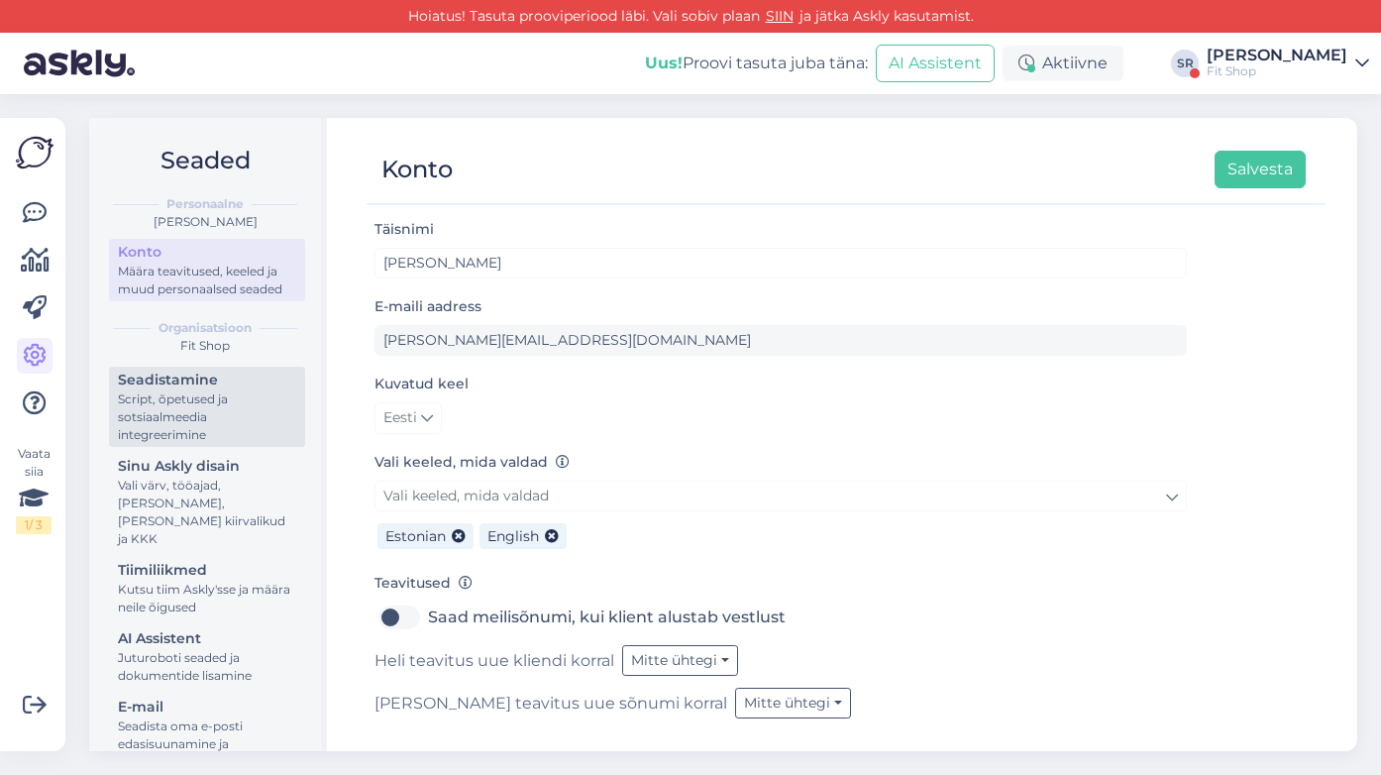
click at [226, 404] on div "Script, õpetused ja sotsiaalmeedia integreerimine" at bounding box center [207, 416] width 178 height 53
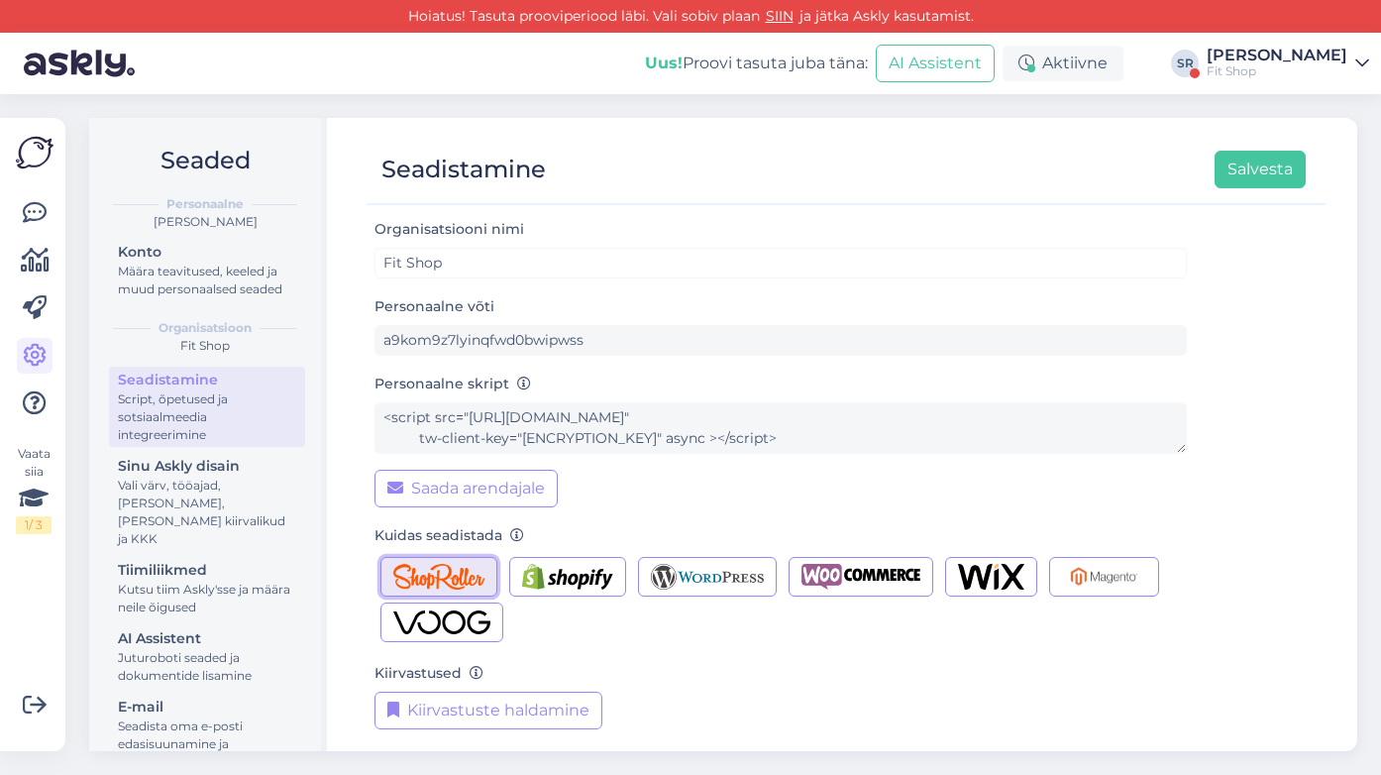
click at [445, 576] on img "button" at bounding box center [438, 577] width 91 height 26
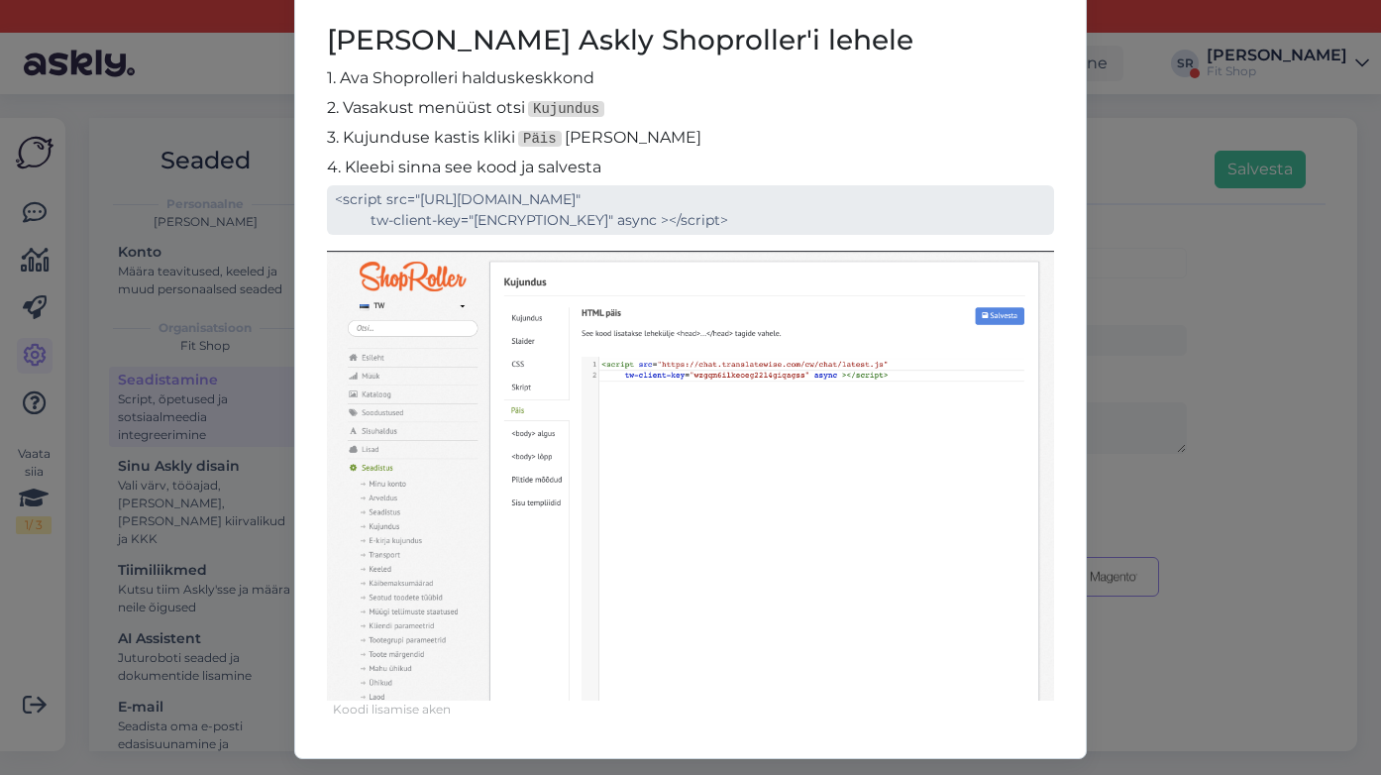
scroll to position [117, 0]
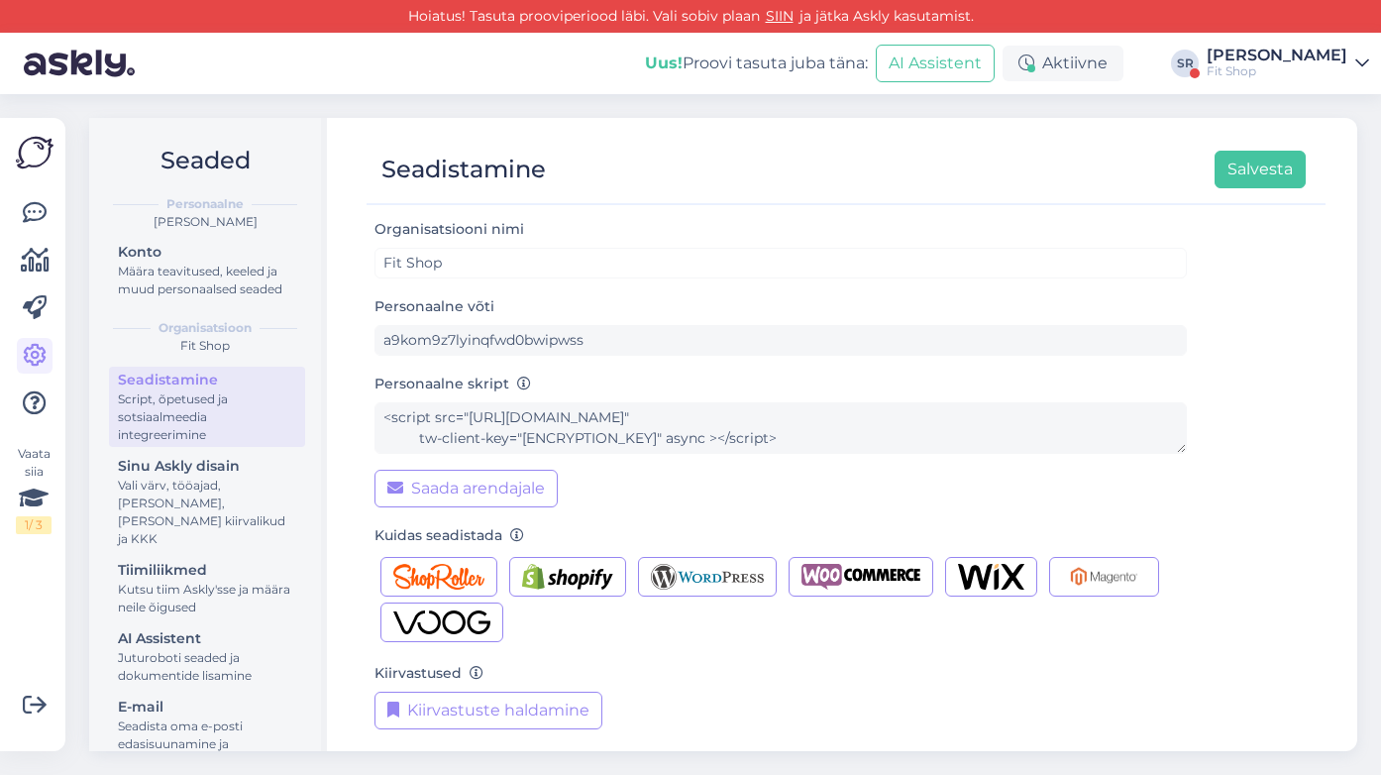
scroll to position [180, 0]
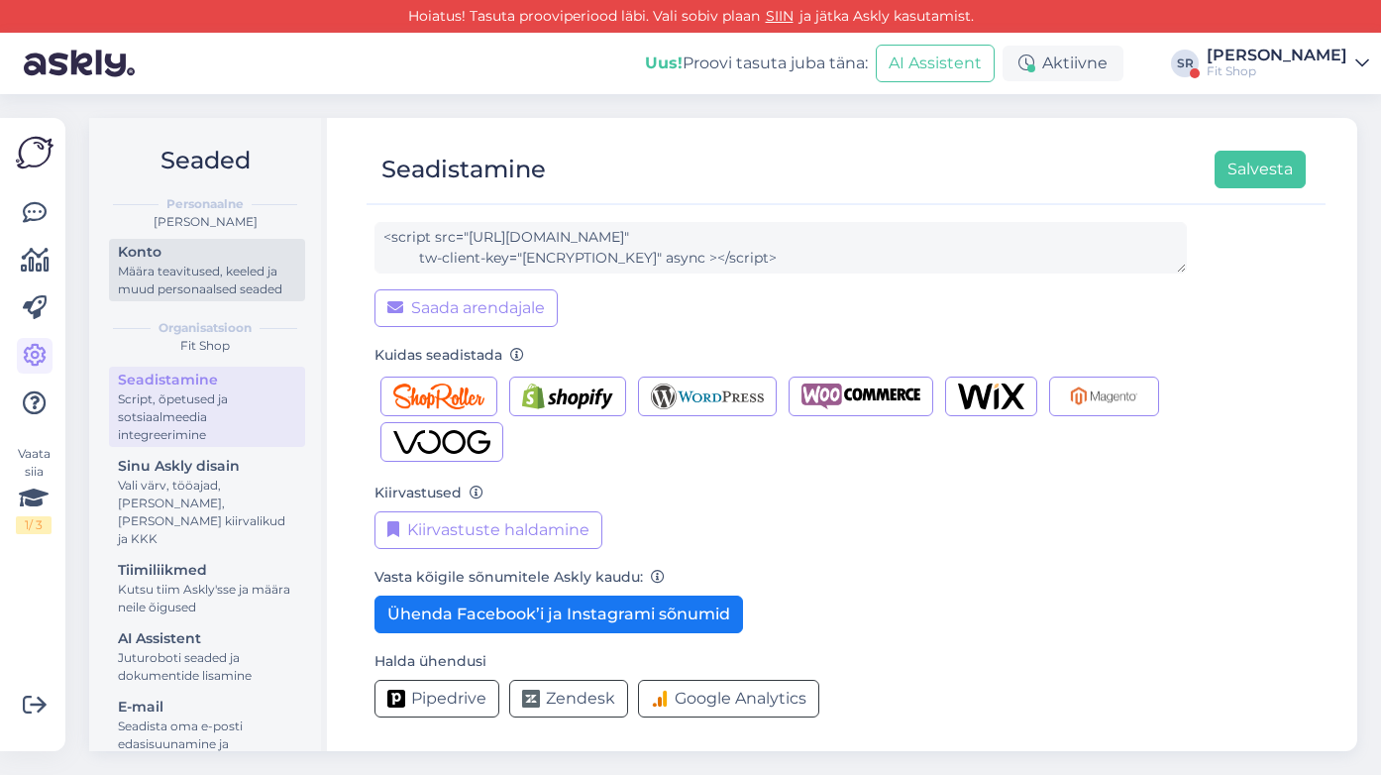
click at [196, 261] on div "Konto" at bounding box center [207, 252] width 178 height 21
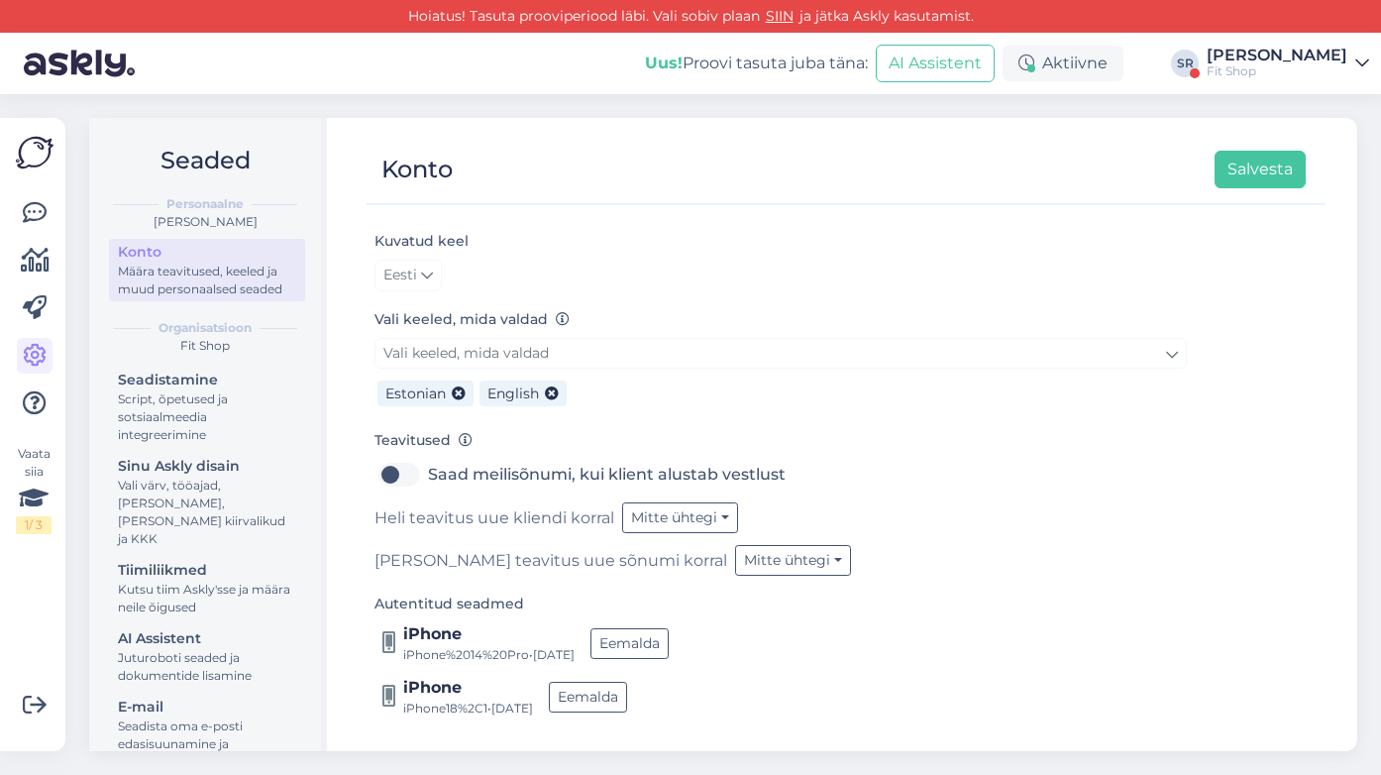
scroll to position [142, 0]
click at [240, 269] on div "Määra teavitused, keeled ja muud personaalsed seaded" at bounding box center [207, 281] width 178 height 36
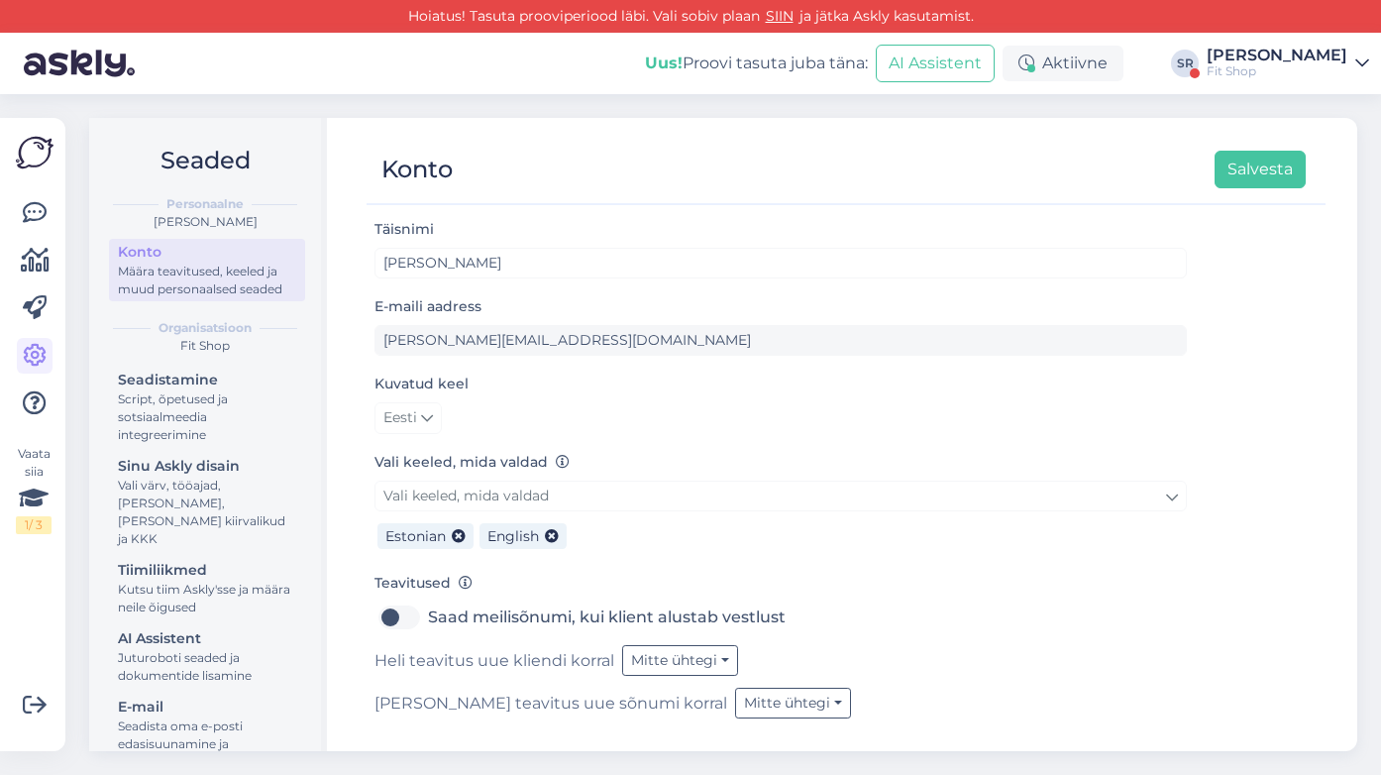
scroll to position [143, 0]
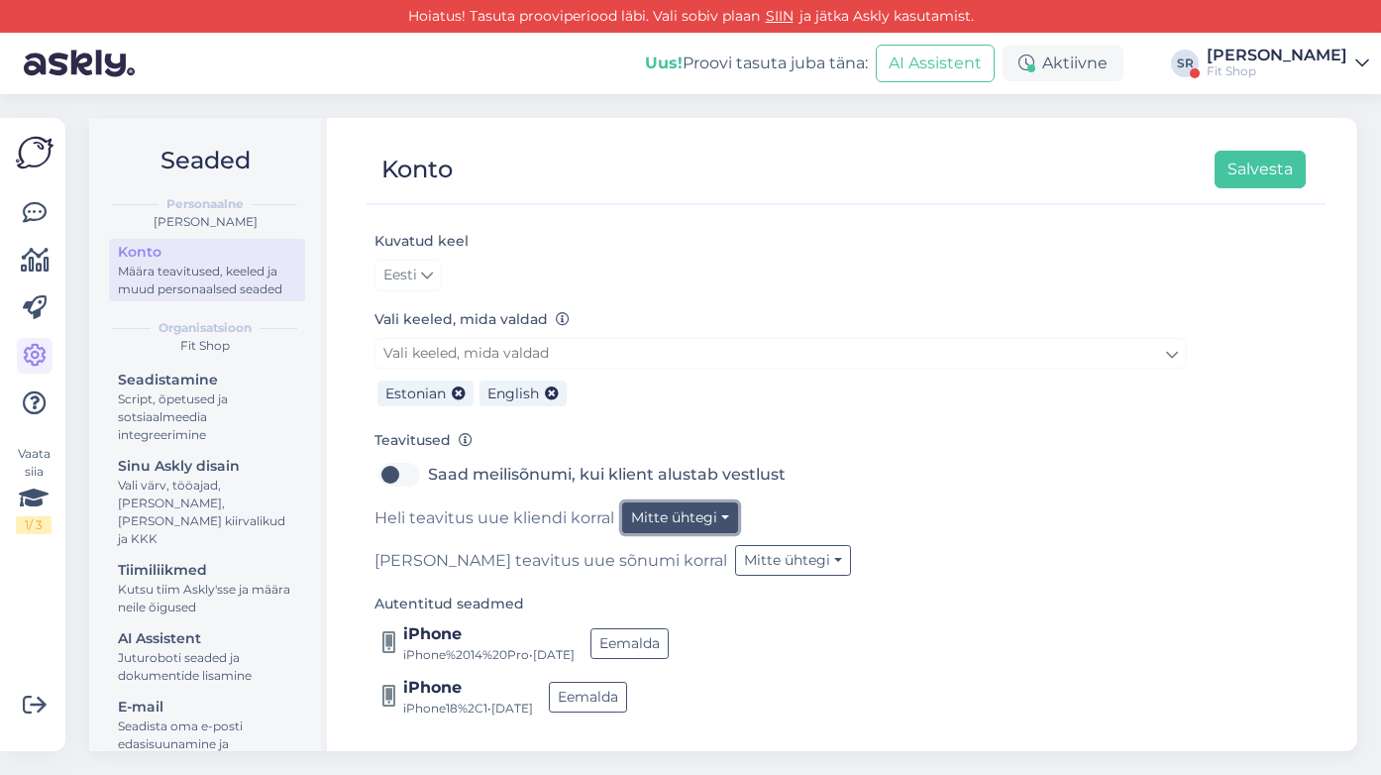
click at [703, 512] on button "Mitte ühtegi" at bounding box center [680, 517] width 116 height 31
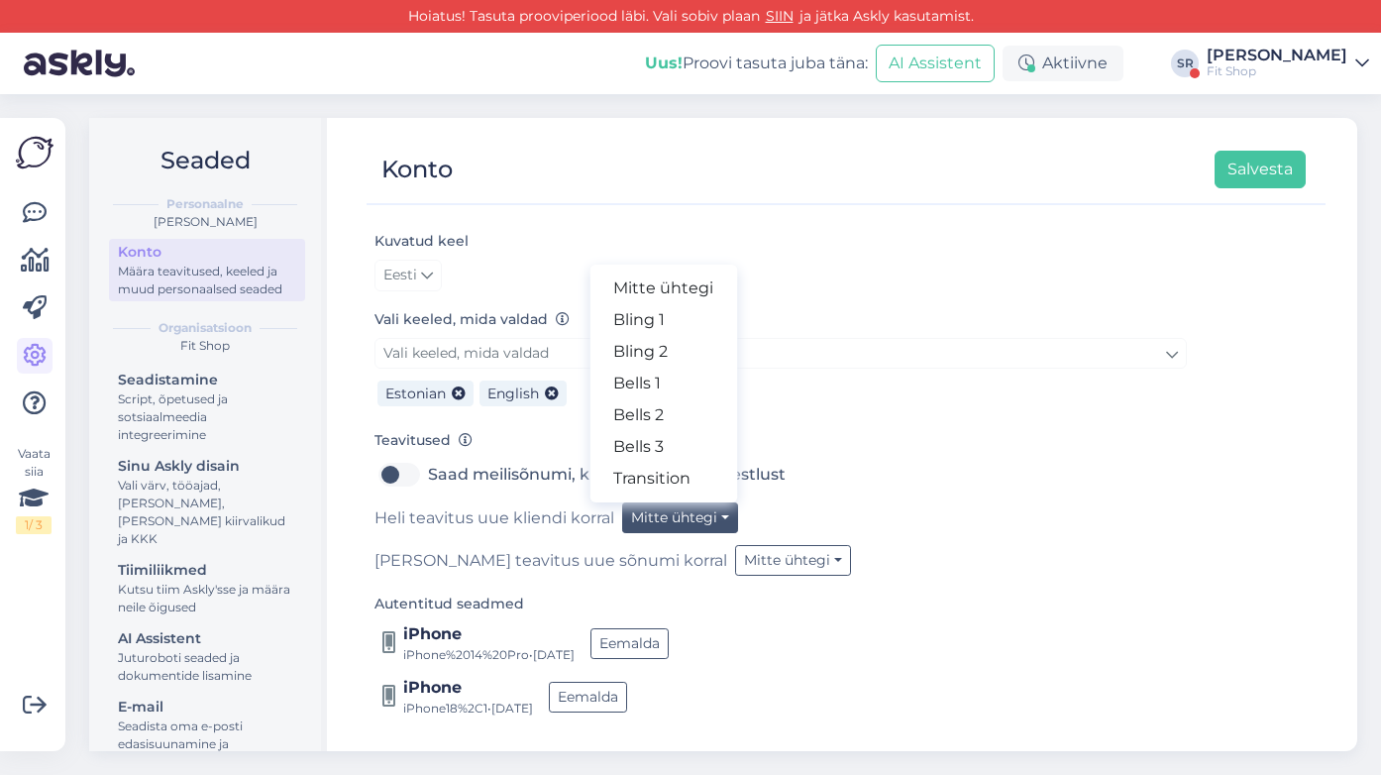
click at [802, 519] on div "Heli teavitus uue kliendi korral Mitte ühtegi Mitte ühtegi Bling 1 Bling 2 Bell…" at bounding box center [780, 517] width 812 height 31
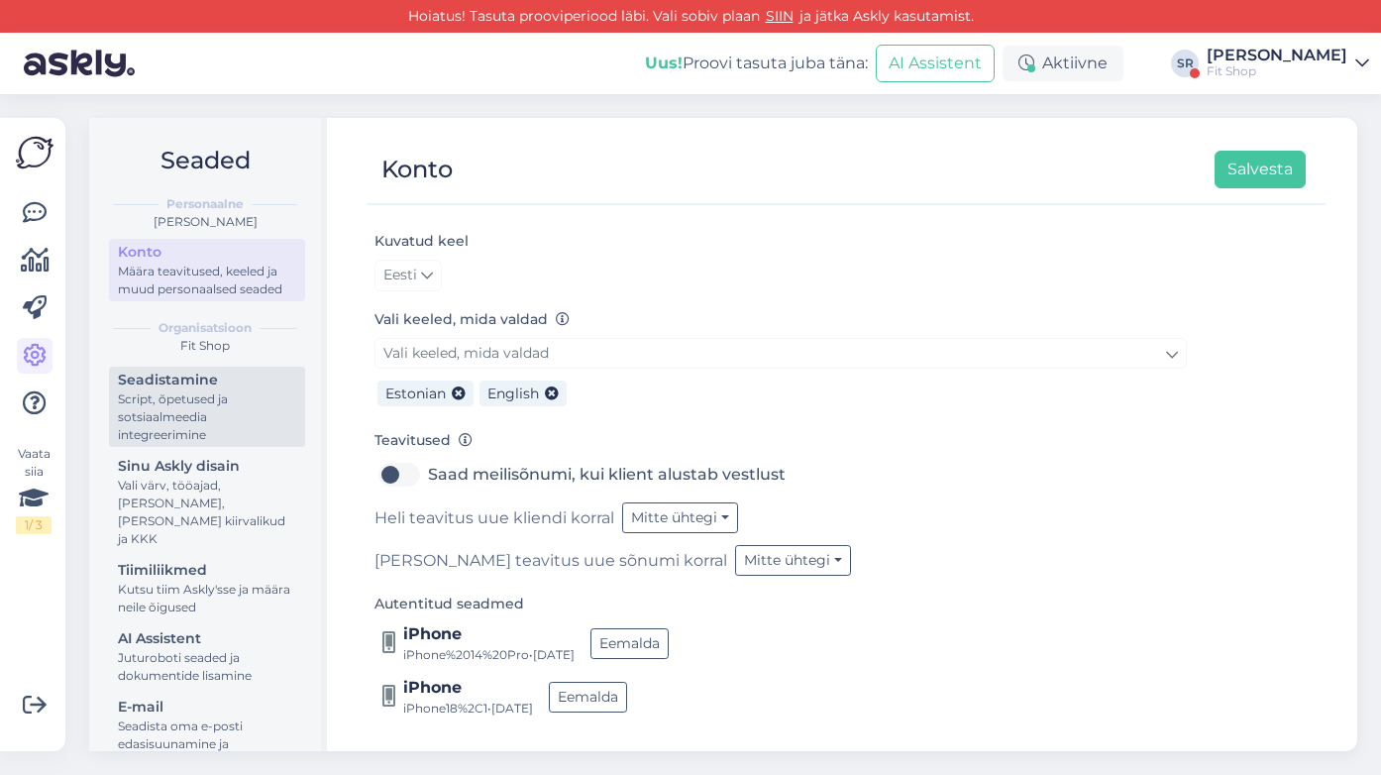
click at [139, 438] on div "Script, õpetused ja sotsiaalmeedia integreerimine" at bounding box center [207, 416] width 178 height 53
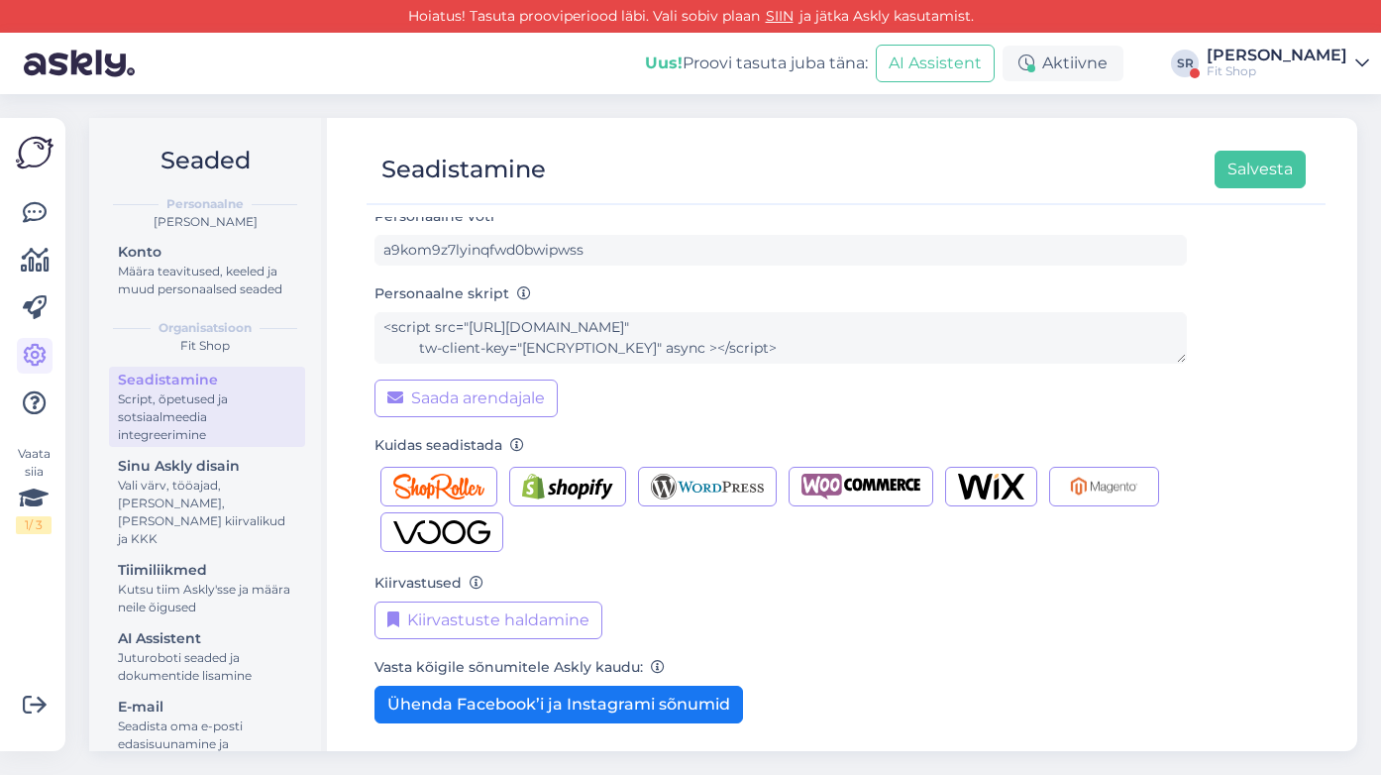
scroll to position [180, 0]
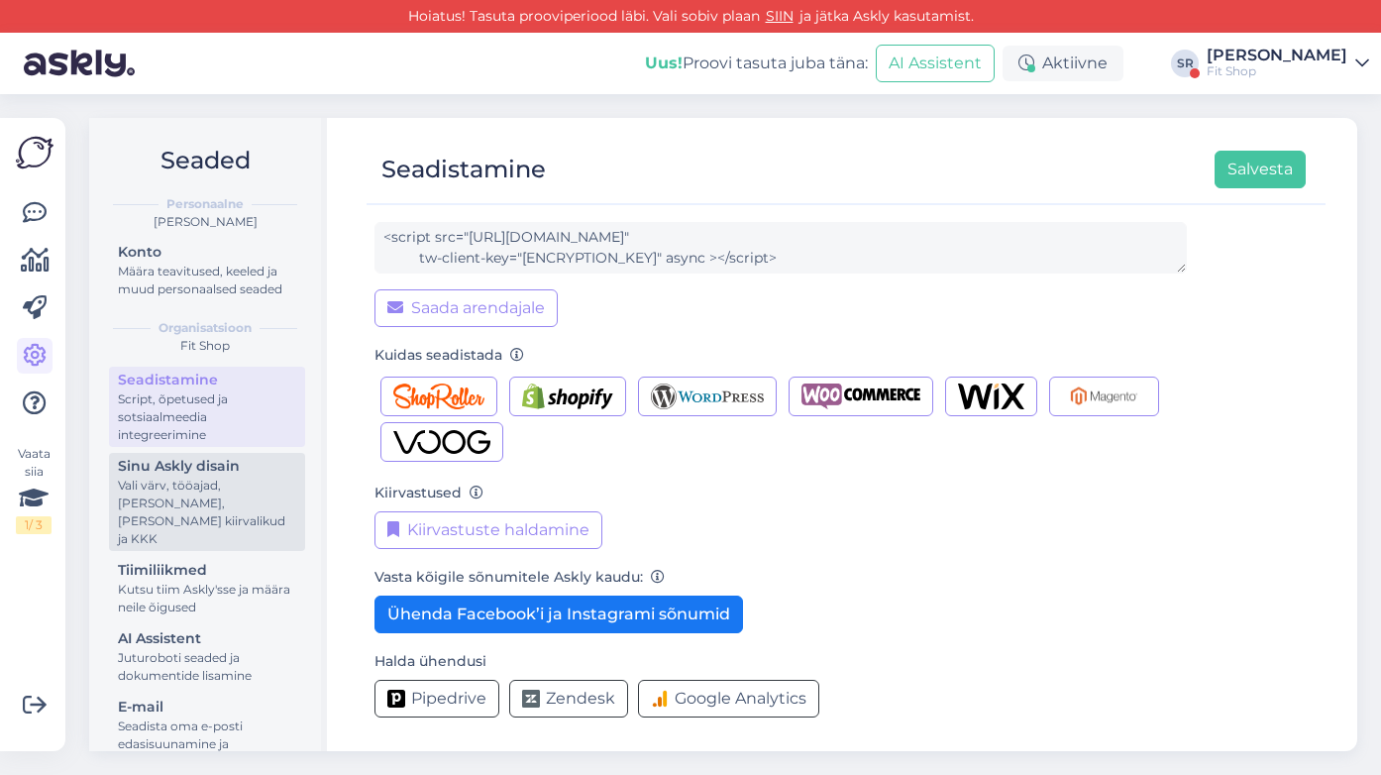
click at [203, 496] on div "Vali värv, tööajad, [PERSON_NAME], [PERSON_NAME] kiirvalikud ja KKK" at bounding box center [207, 511] width 178 height 71
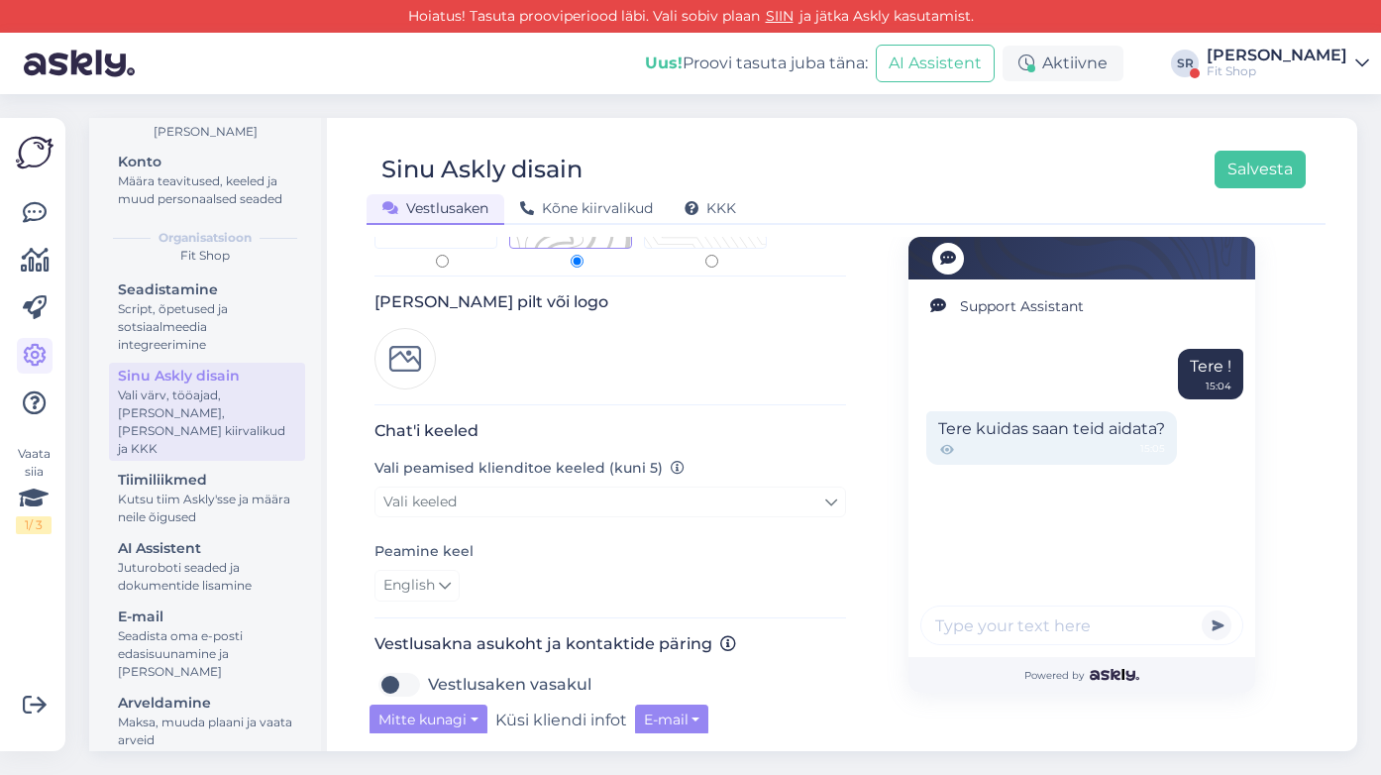
scroll to position [256, 0]
click at [433, 584] on span "English" at bounding box center [409, 588] width 52 height 22
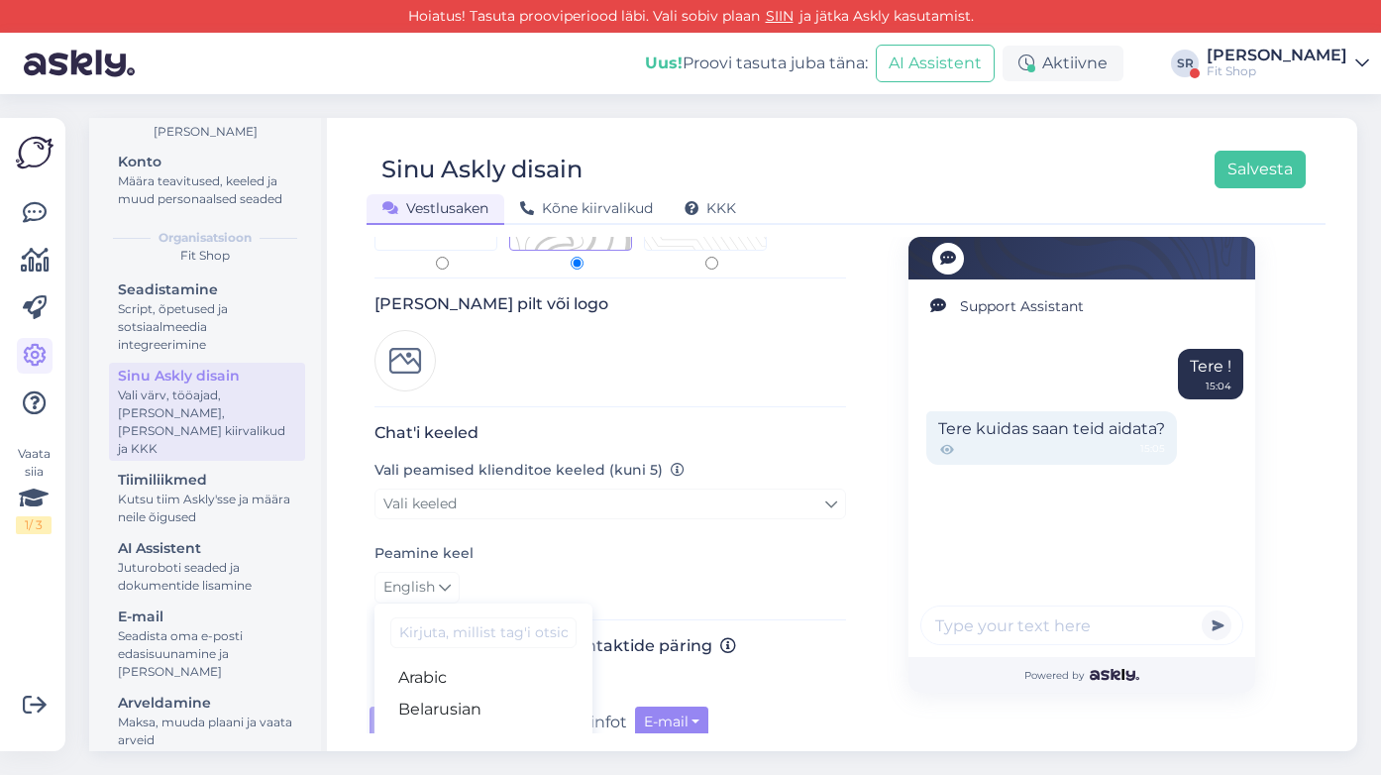
click at [535, 564] on div "Peamine keel English Arabic Belarusian Bulgarian Chinese Czech Danish Dutch Eng…" at bounding box center [610, 572] width 472 height 62
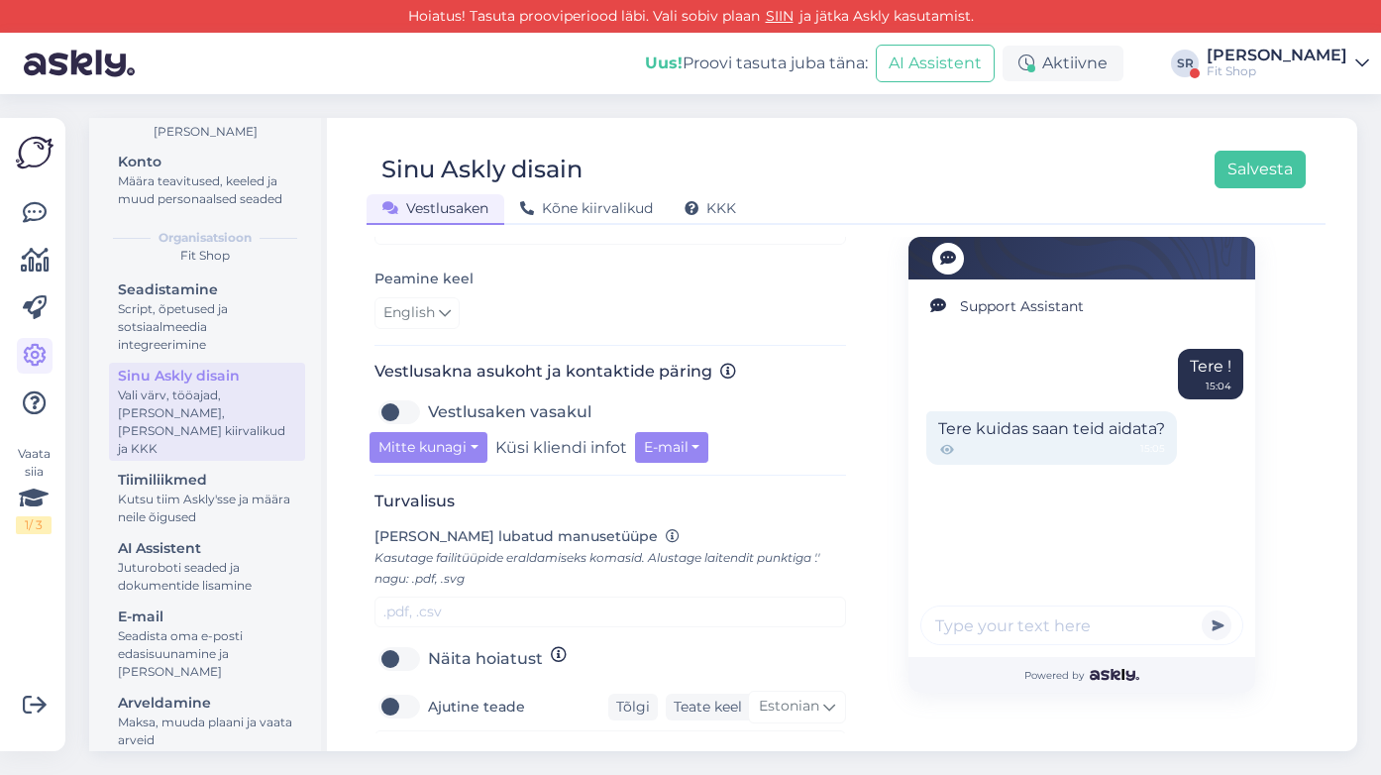
scroll to position [526, 0]
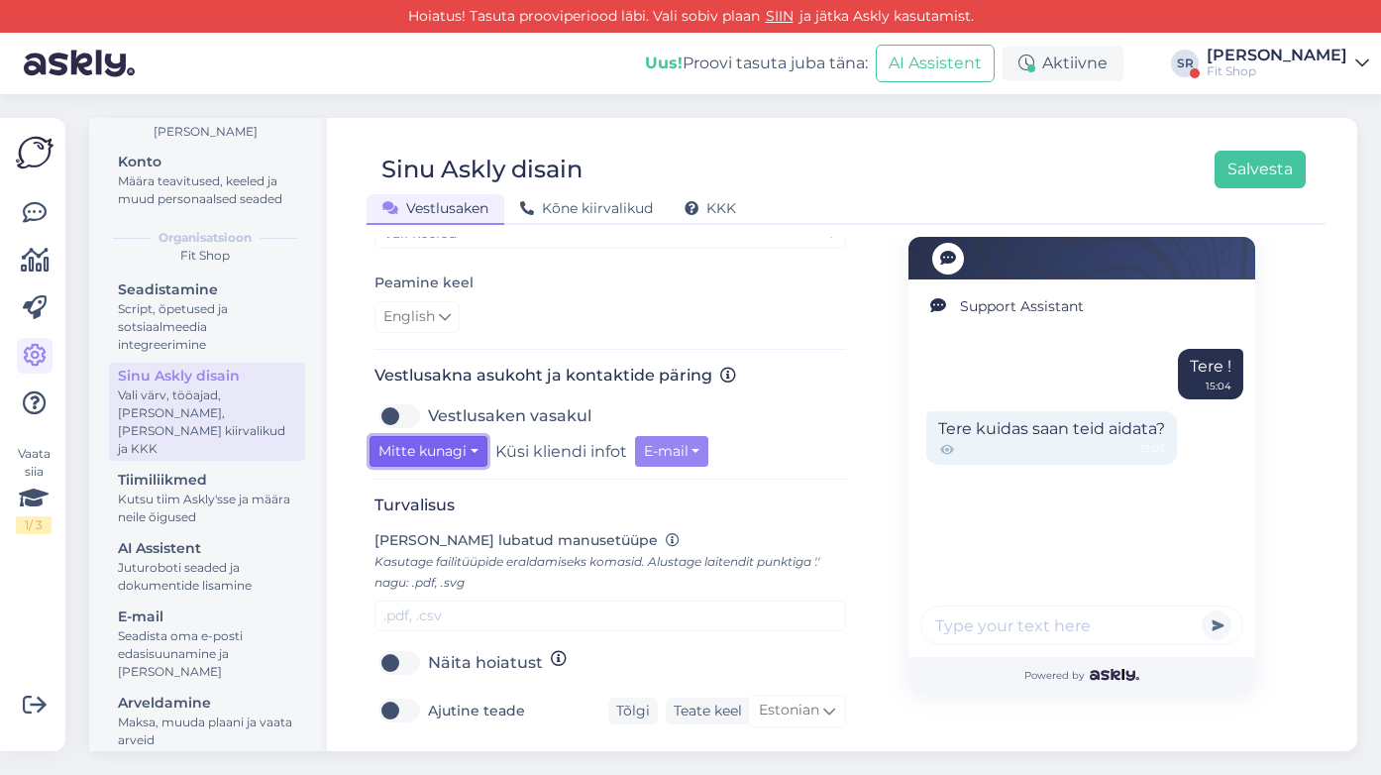
click at [472, 454] on button "Mitte kunagi" at bounding box center [428, 451] width 118 height 31
click at [586, 504] on h3 "Turvalisus" at bounding box center [610, 504] width 472 height 19
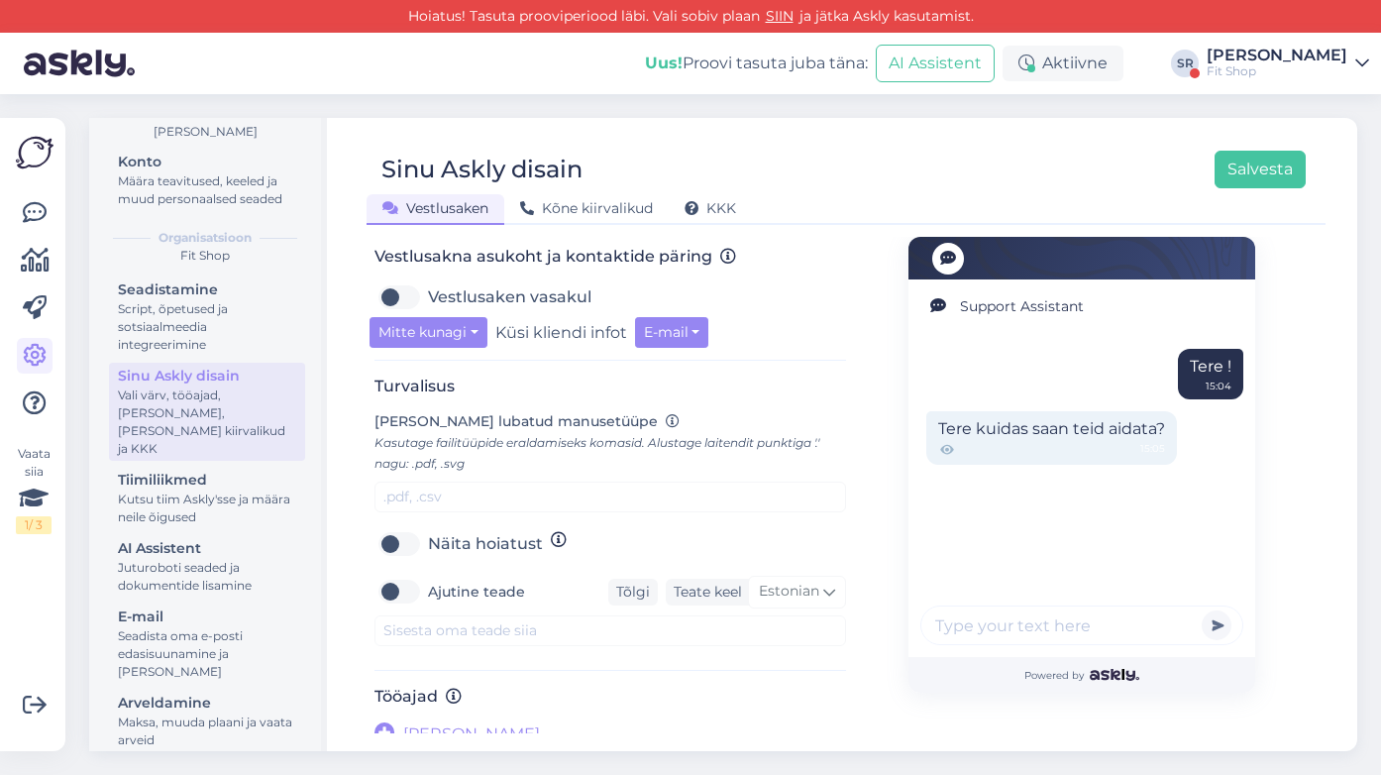
scroll to position [657, 0]
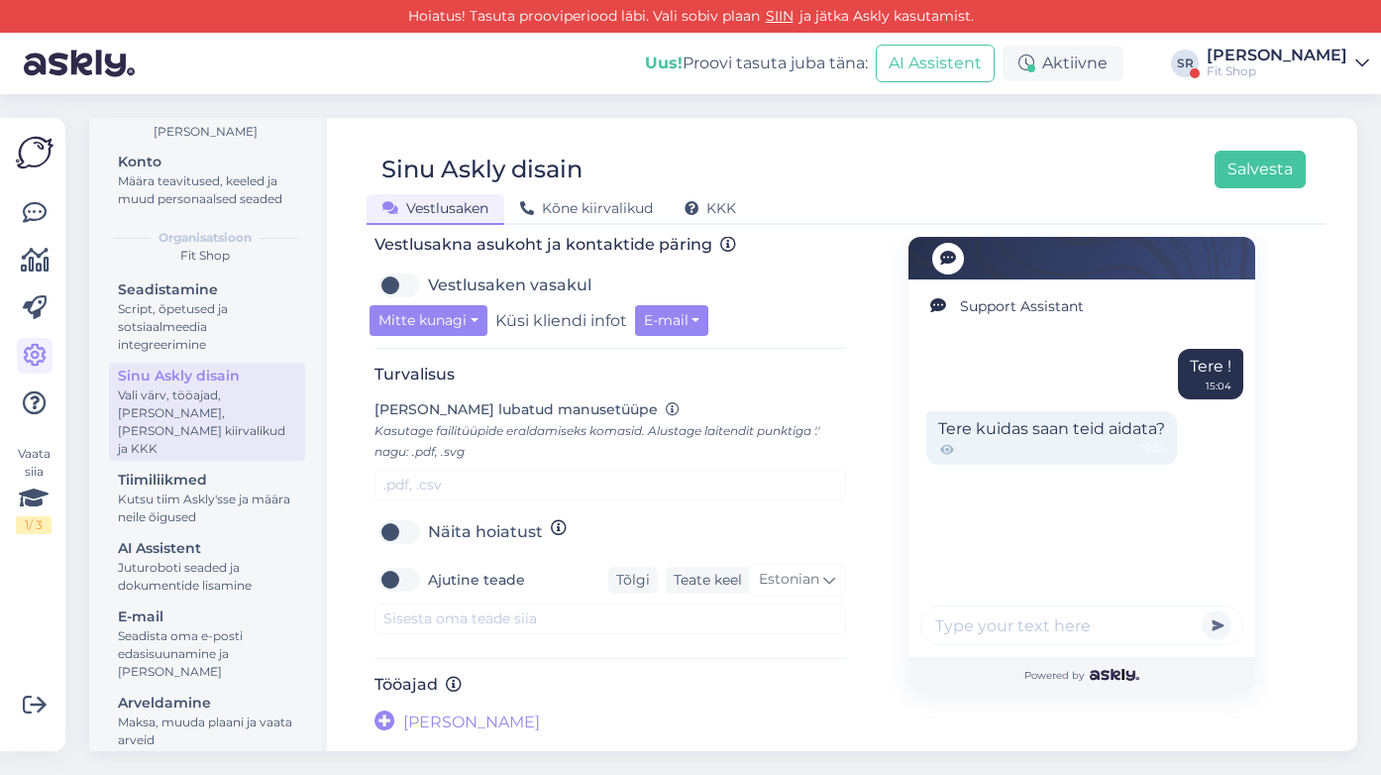
click at [433, 722] on span "[PERSON_NAME]" at bounding box center [471, 722] width 137 height 24
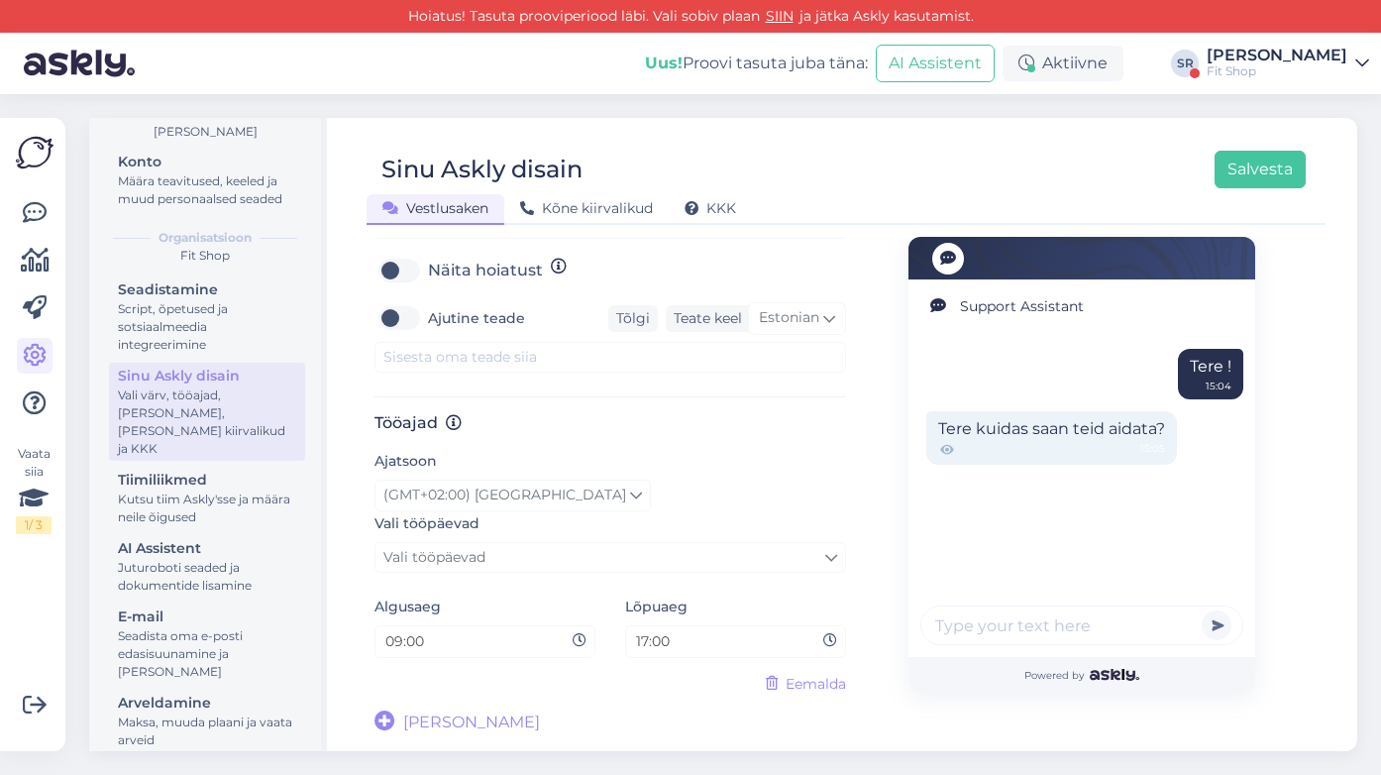
scroll to position [917, 0]
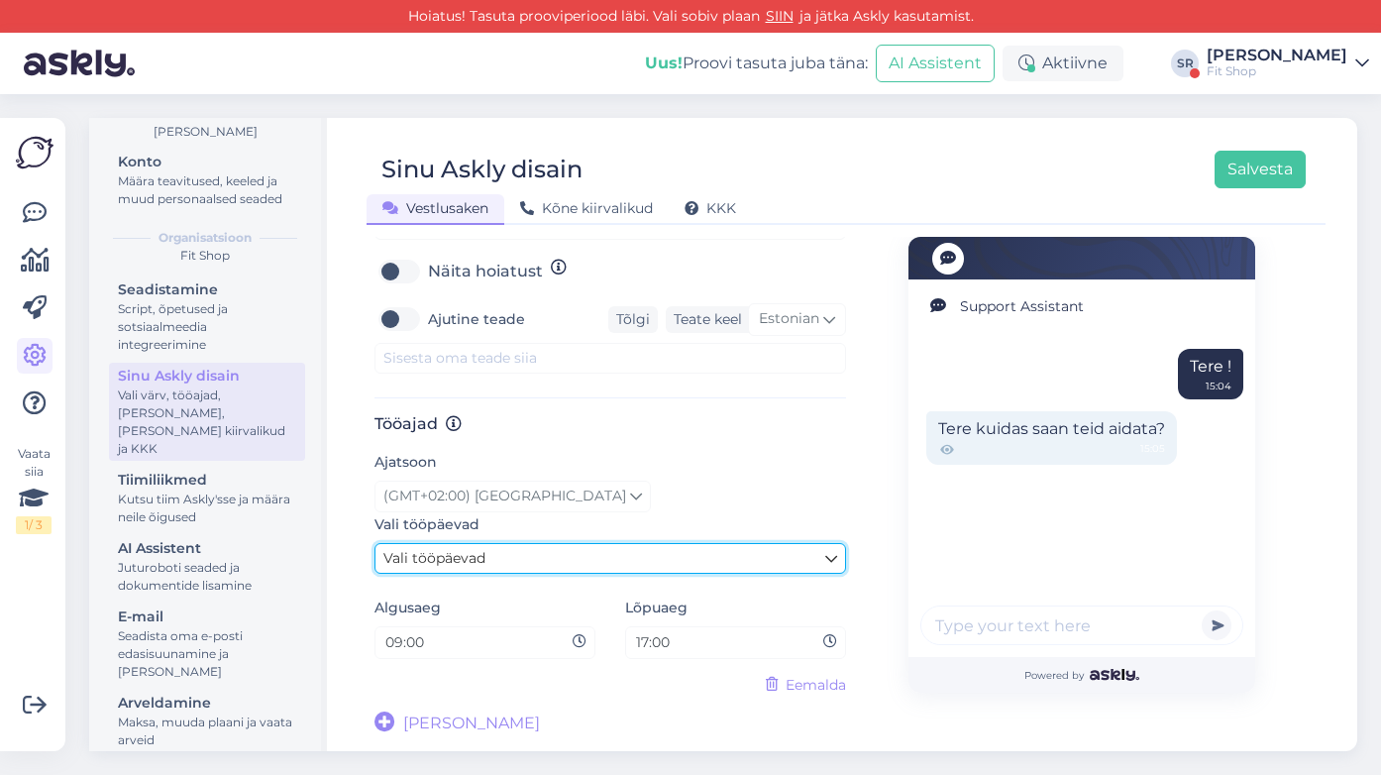
click at [464, 553] on span "Vali tööpäevad" at bounding box center [434, 558] width 102 height 18
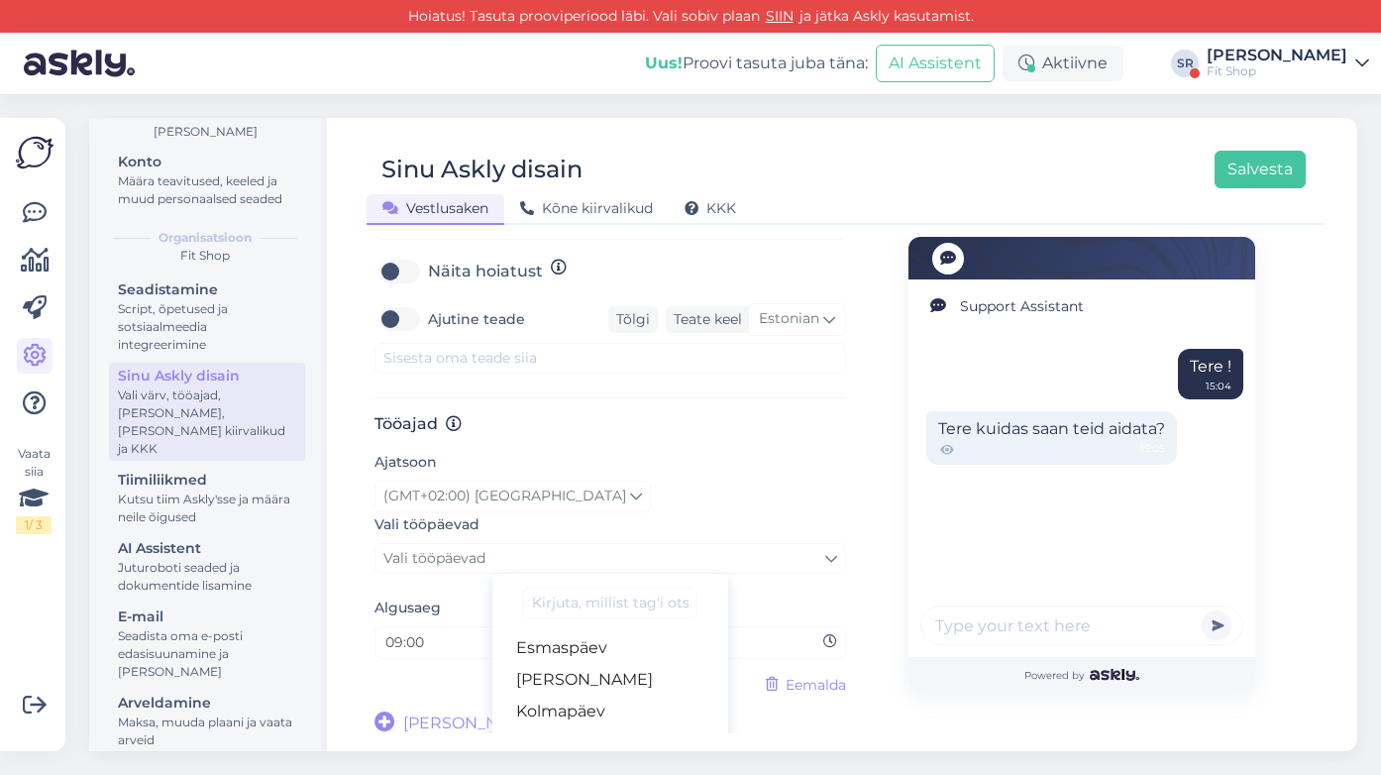
click at [607, 504] on div "(GMT+02:00) Tallinn" at bounding box center [610, 496] width 472 height 32
click at [1106, 57] on div "Aktiivne" at bounding box center [1062, 64] width 121 height 36
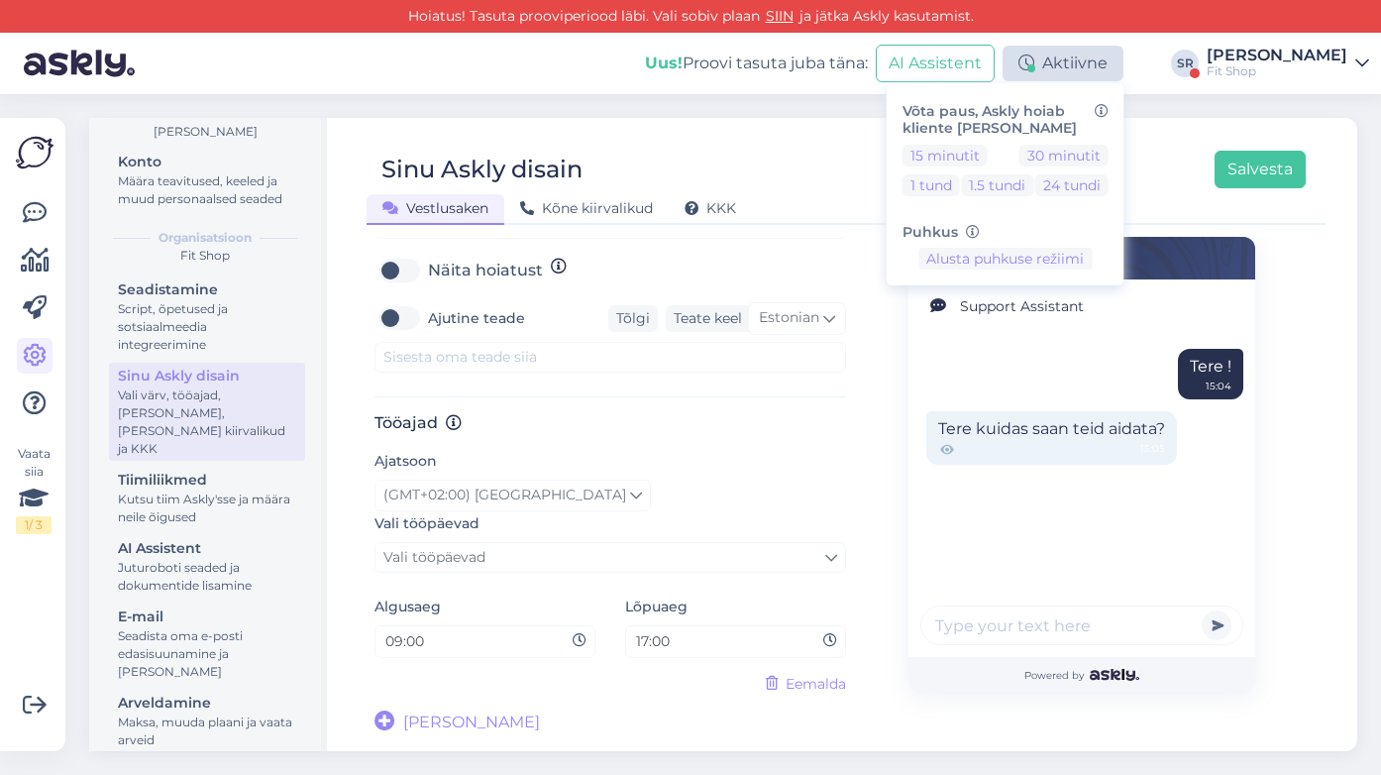
click at [1106, 57] on div "Aktiivne" at bounding box center [1062, 64] width 121 height 36
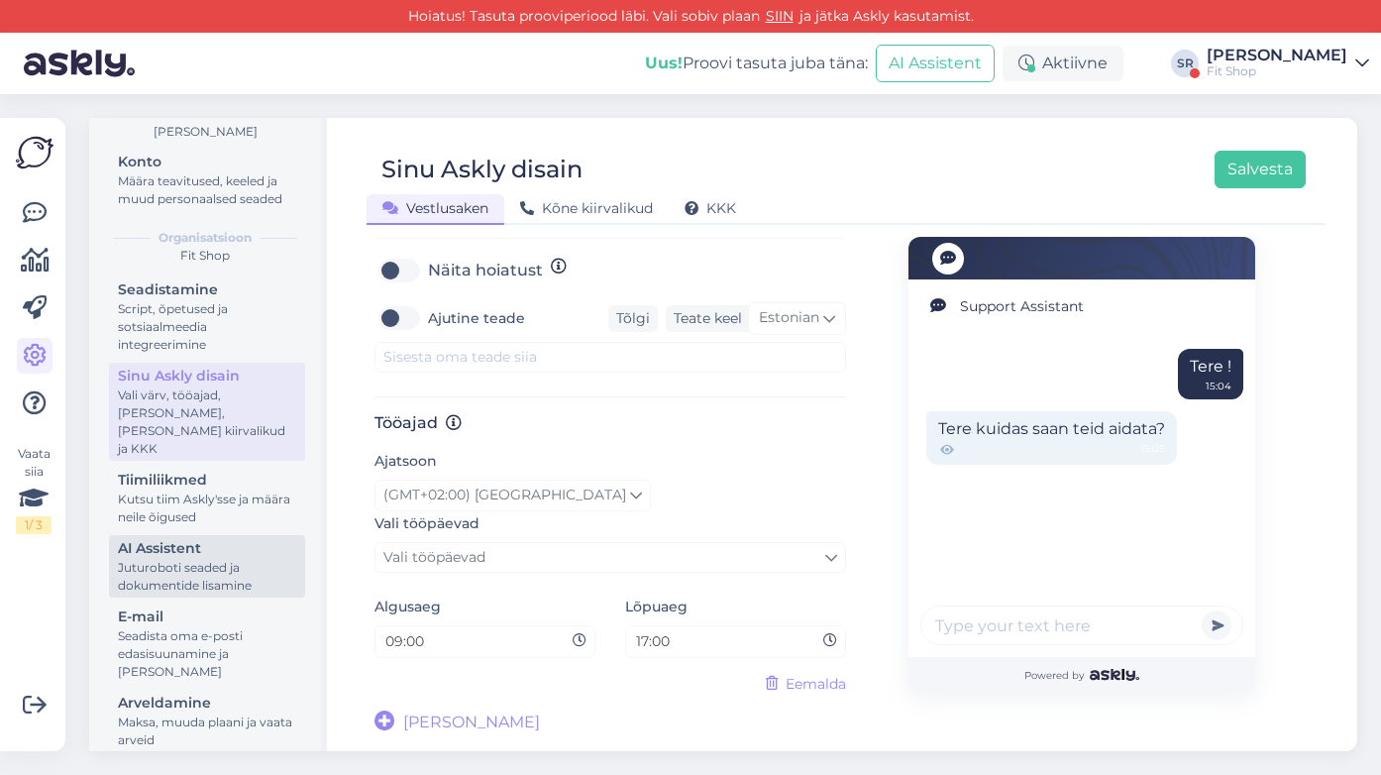
click at [176, 560] on div "Juturoboti seaded ja dokumentide lisamine" at bounding box center [207, 577] width 178 height 36
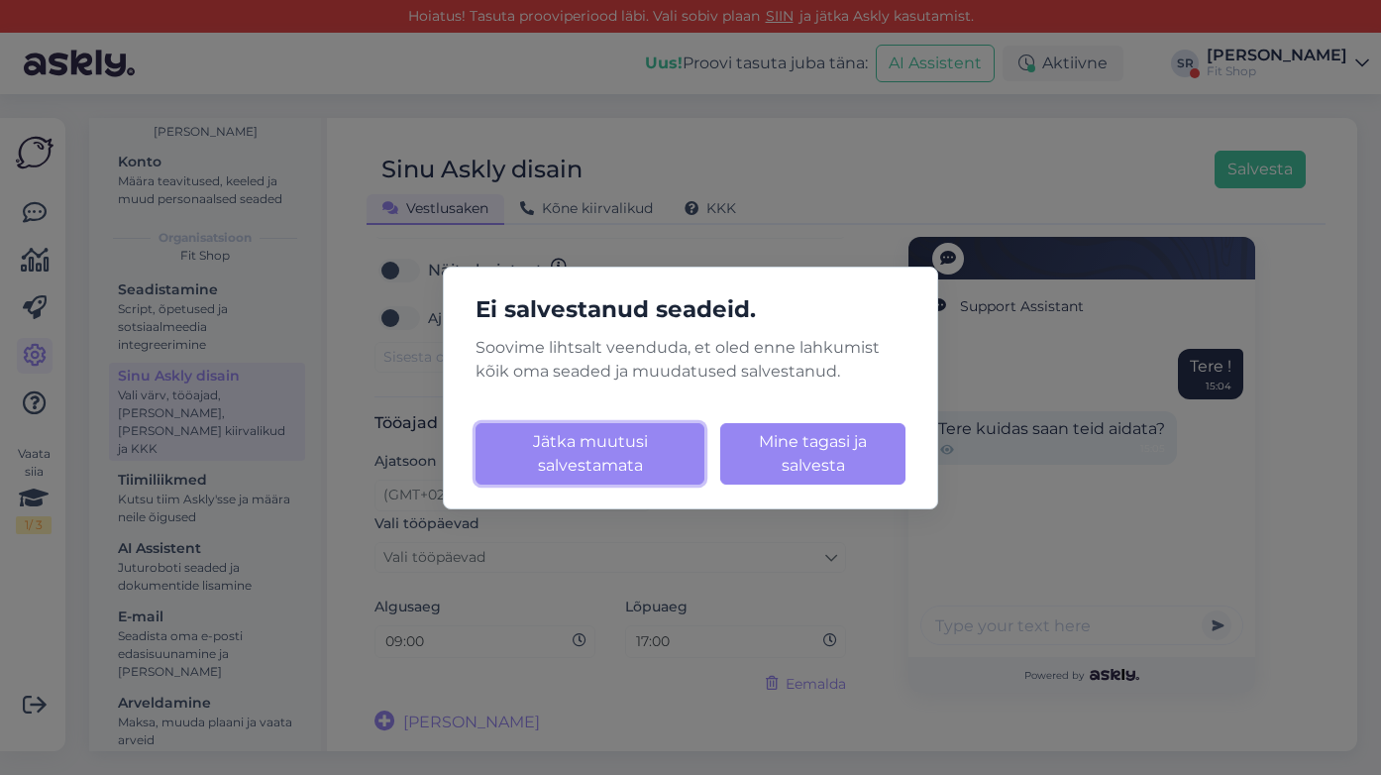
click at [562, 462] on button "Jätka muutusi salvestamata" at bounding box center [589, 453] width 229 height 61
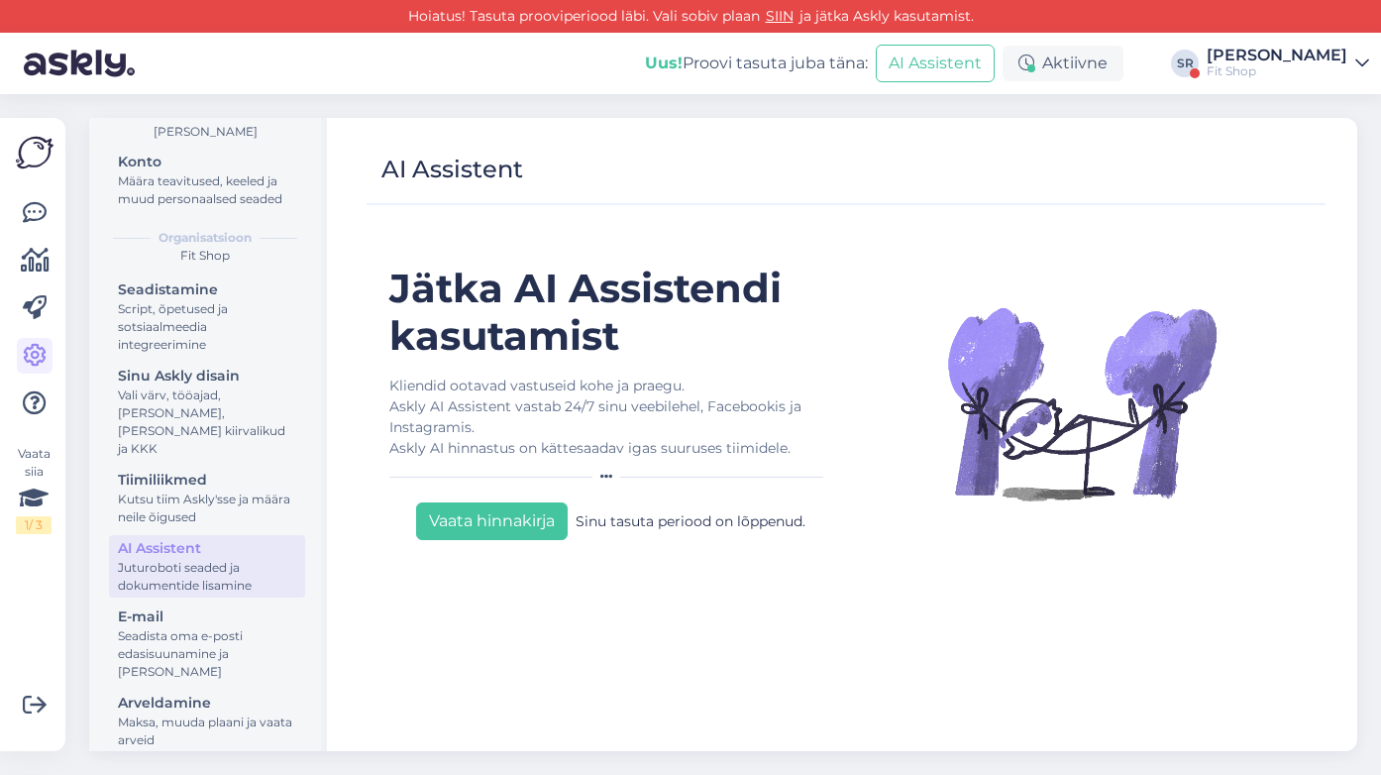
click at [214, 559] on div "Juturoboti seaded ja dokumentide lisamine" at bounding box center [207, 577] width 178 height 36
click at [1259, 56] on div "[PERSON_NAME]" at bounding box center [1277, 56] width 141 height 16
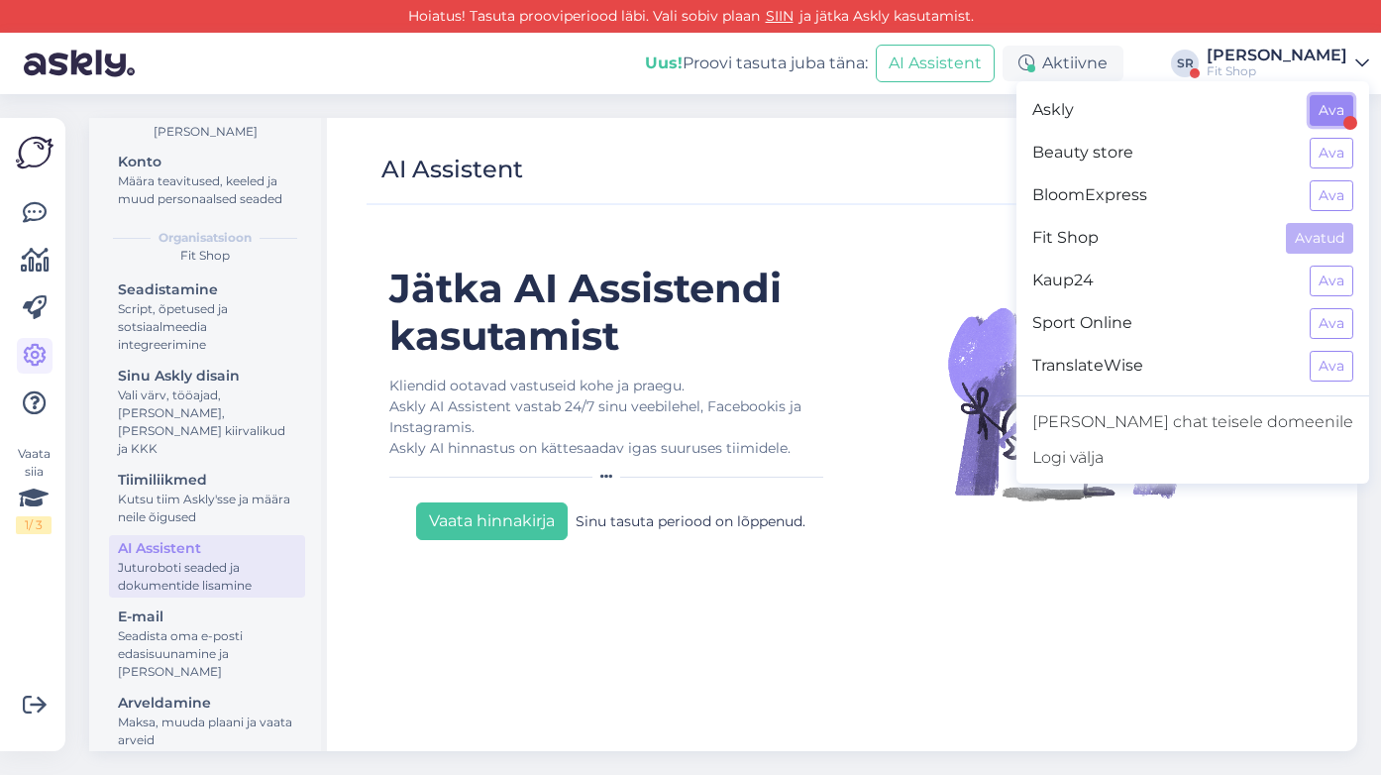
click at [1335, 107] on button "Ava" at bounding box center [1332, 110] width 44 height 31
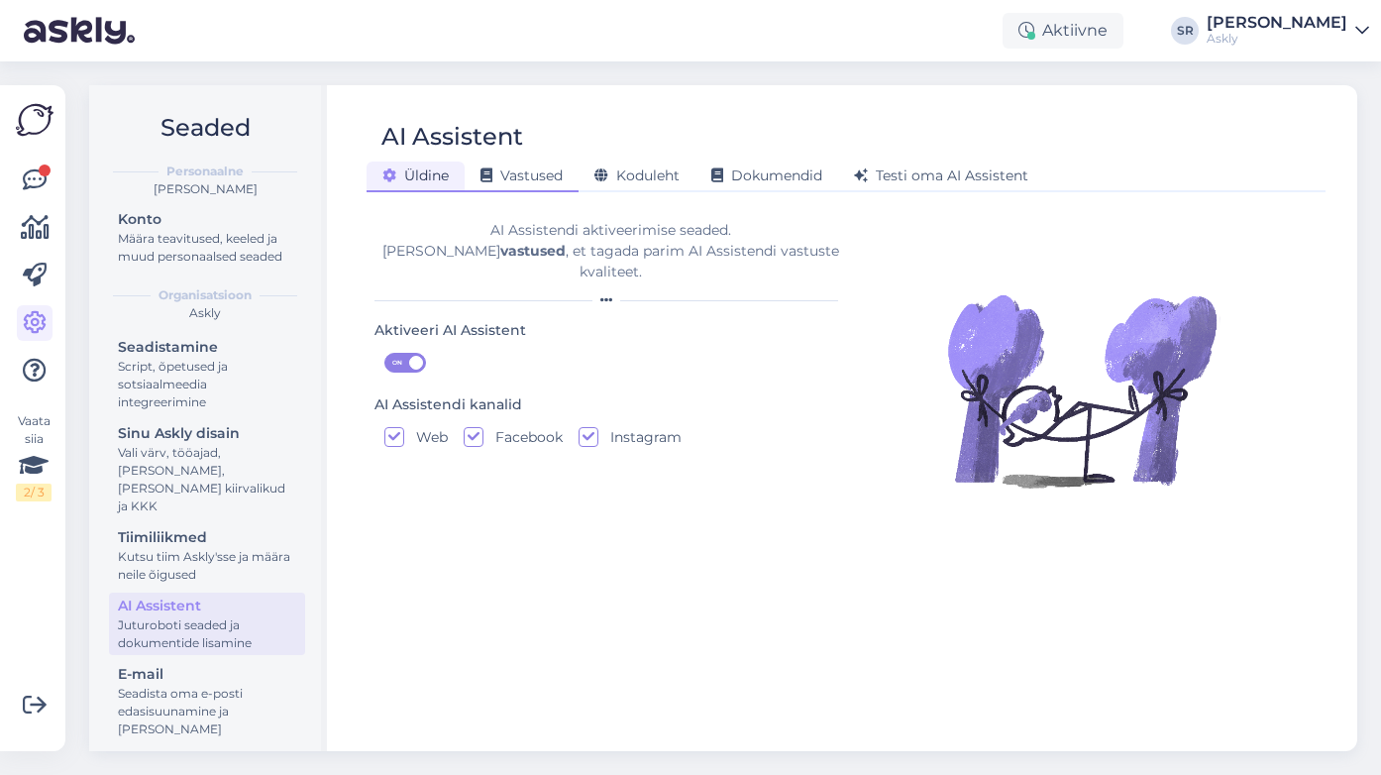
click at [533, 175] on span "Vastused" at bounding box center [521, 175] width 82 height 18
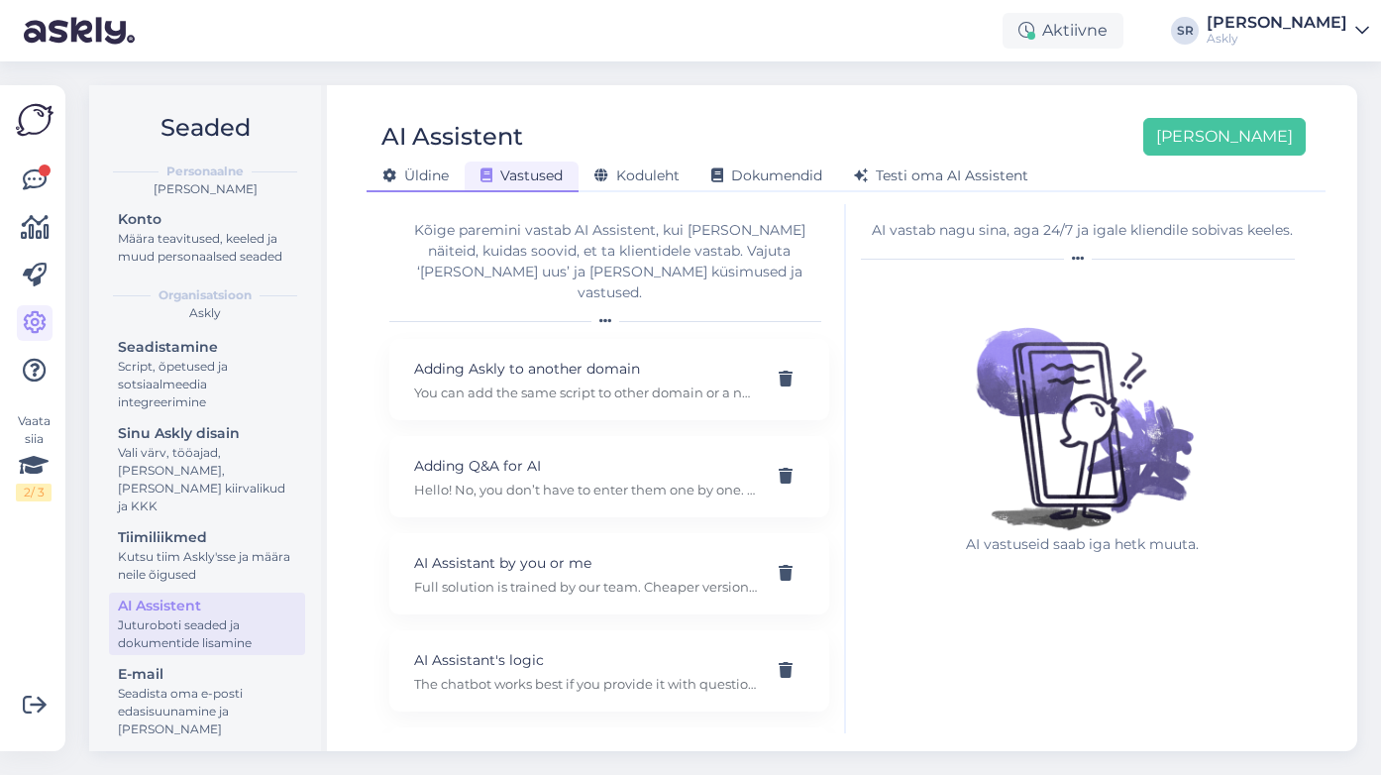
click at [409, 181] on span "Üldine" at bounding box center [415, 175] width 66 height 18
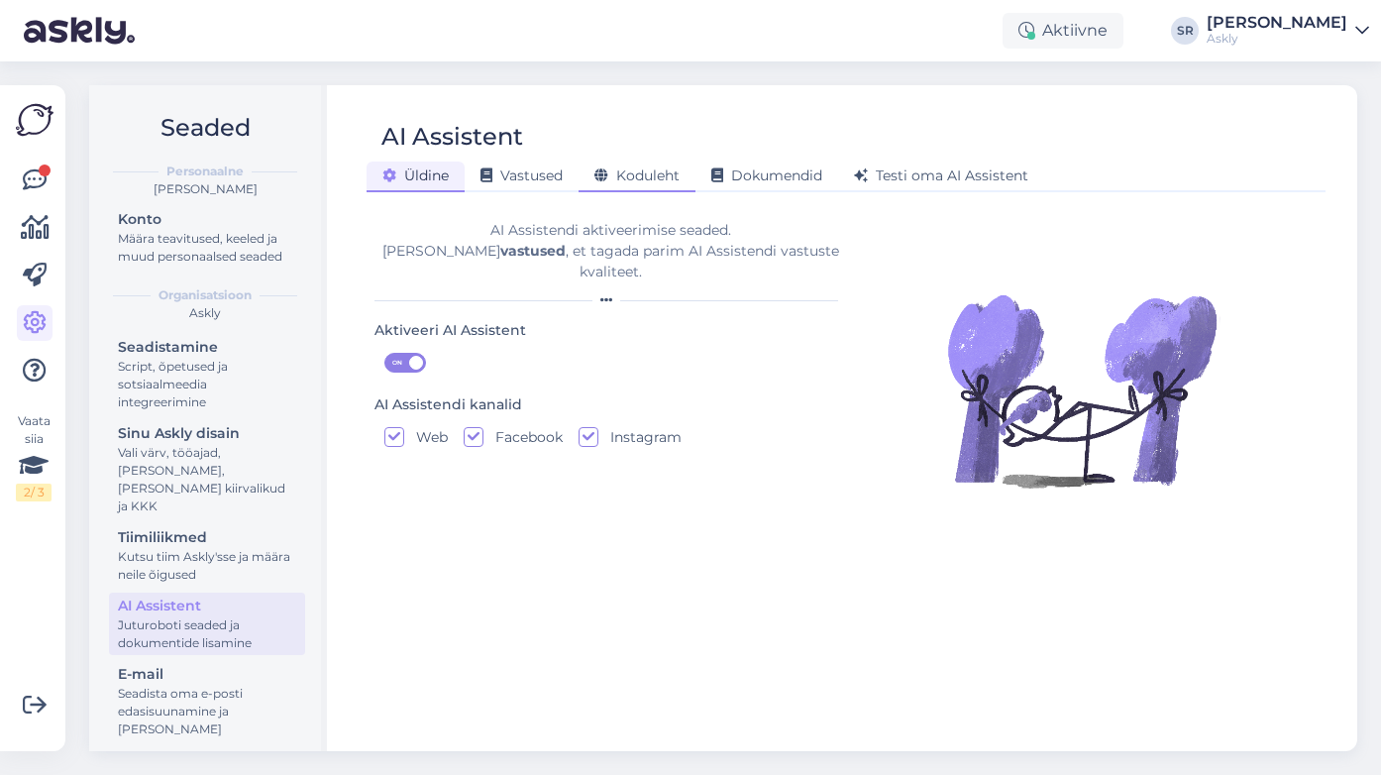
click at [643, 173] on span "Koduleht" at bounding box center [636, 175] width 85 height 18
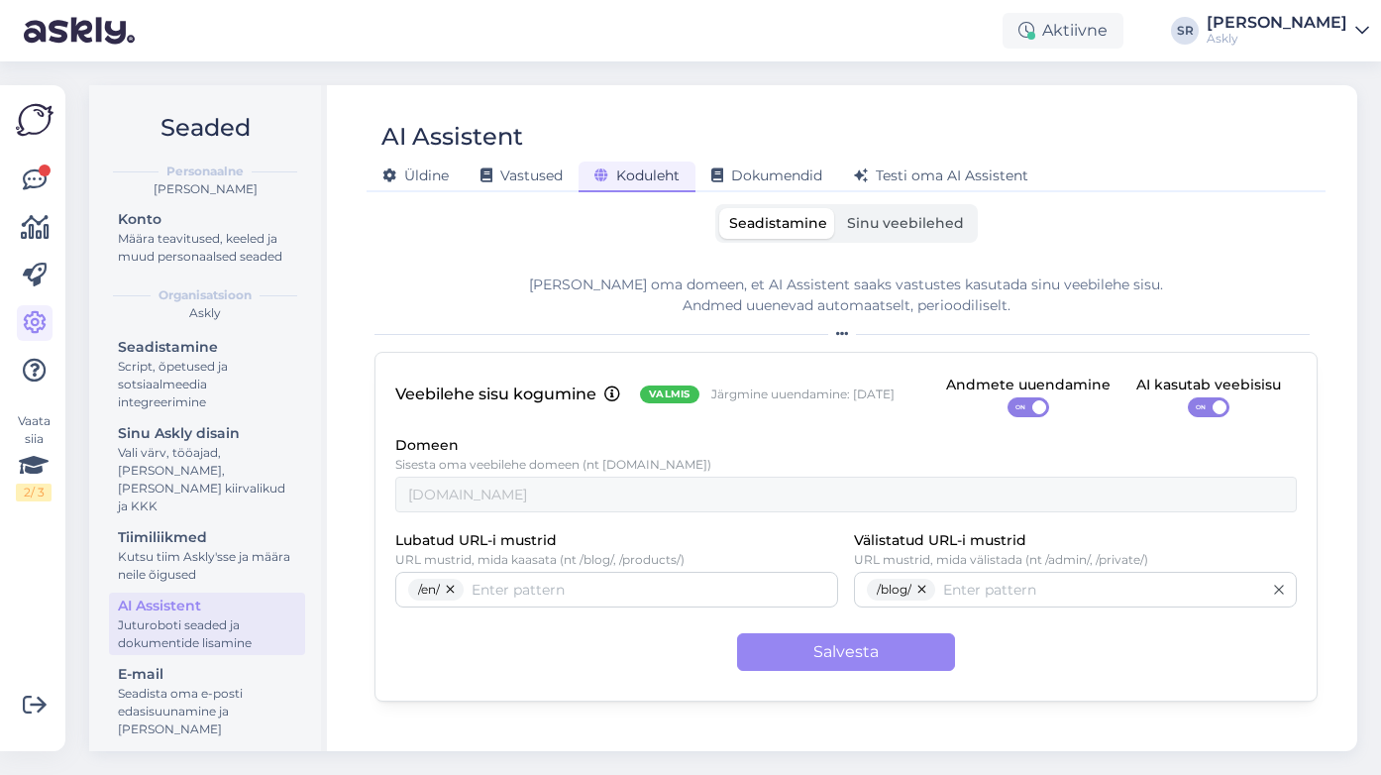
click at [906, 227] on span "Sinu veebilehed" at bounding box center [905, 223] width 117 height 18
click at [837, 208] on input "Sinu veebilehed" at bounding box center [837, 208] width 0 height 0
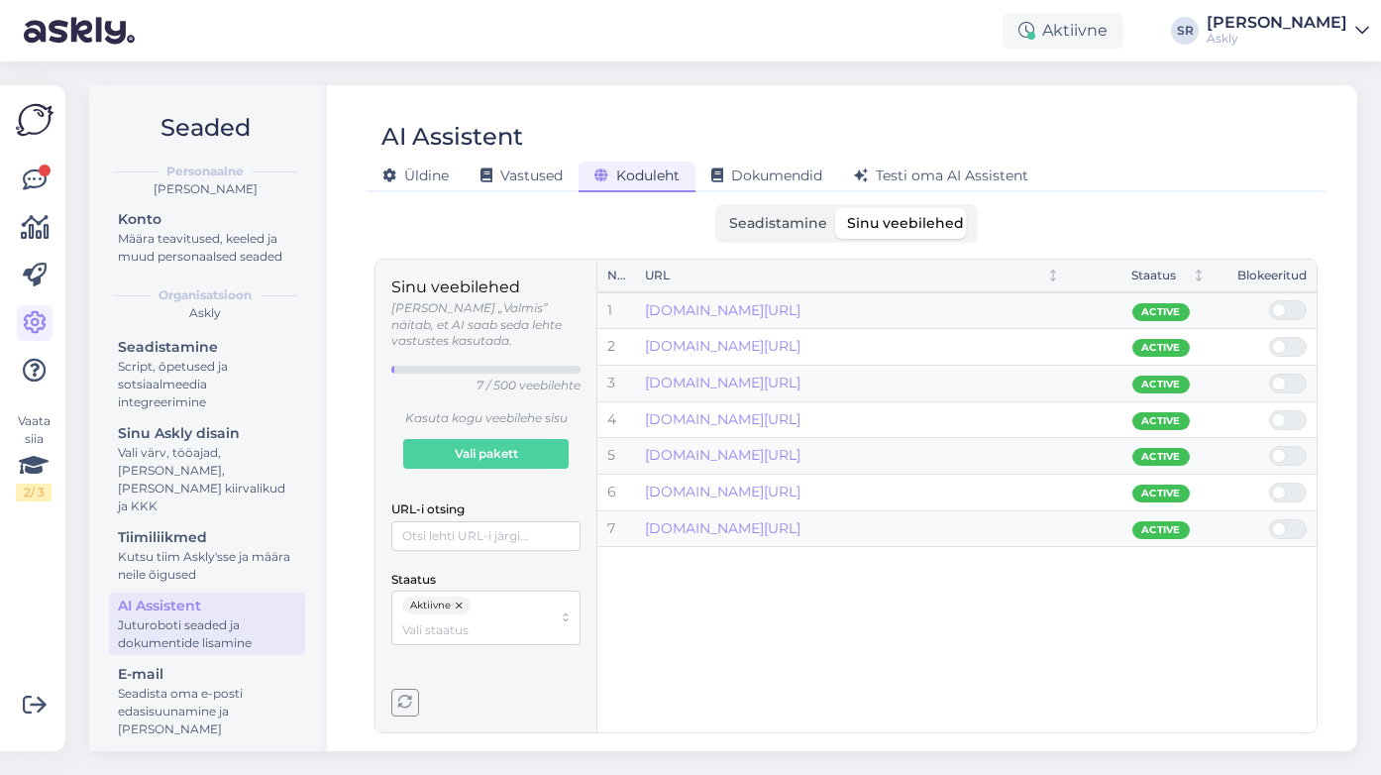
click at [792, 222] on span "Seadistamine" at bounding box center [778, 223] width 98 height 18
click at [719, 208] on input "Seadistamine" at bounding box center [719, 208] width 0 height 0
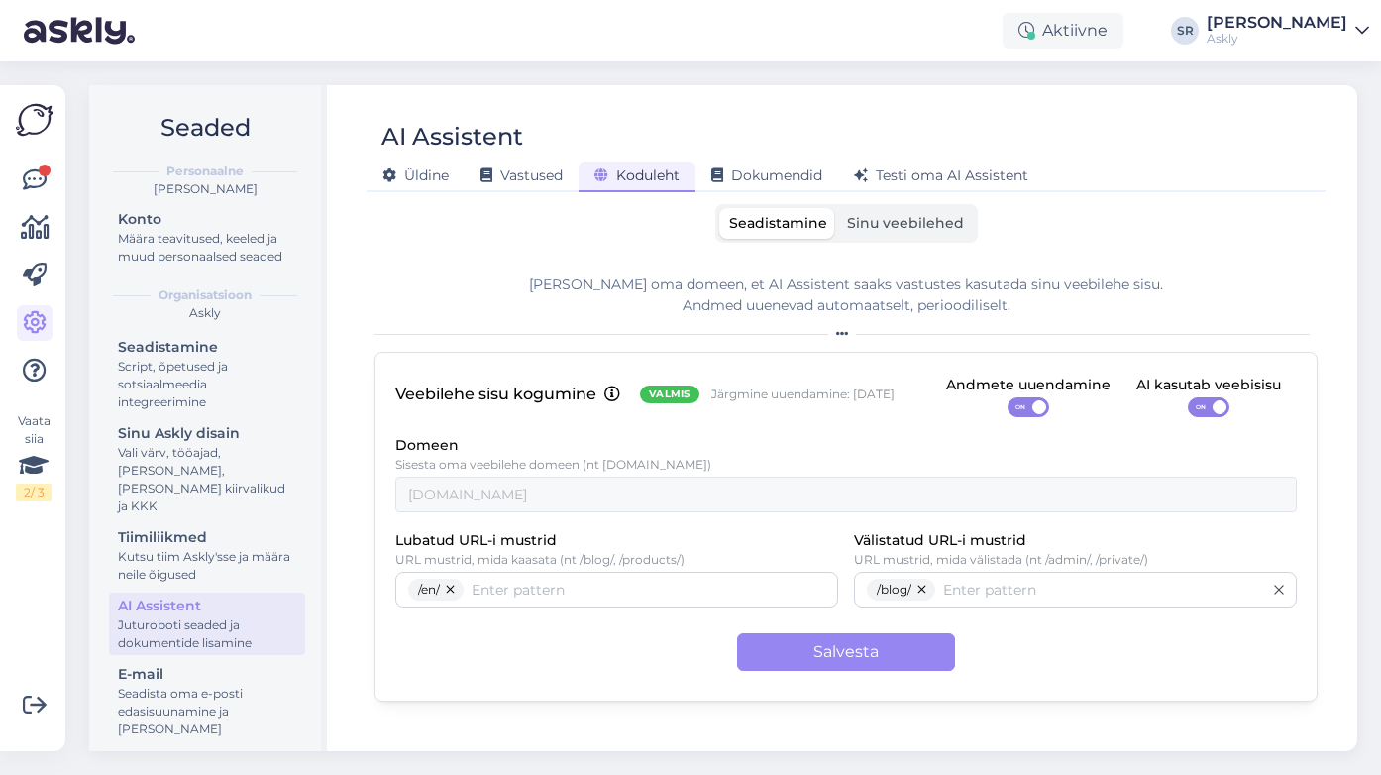
click at [930, 226] on span "Sinu veebilehed" at bounding box center [905, 223] width 117 height 18
click at [837, 208] on input "Sinu veebilehed" at bounding box center [837, 208] width 0 height 0
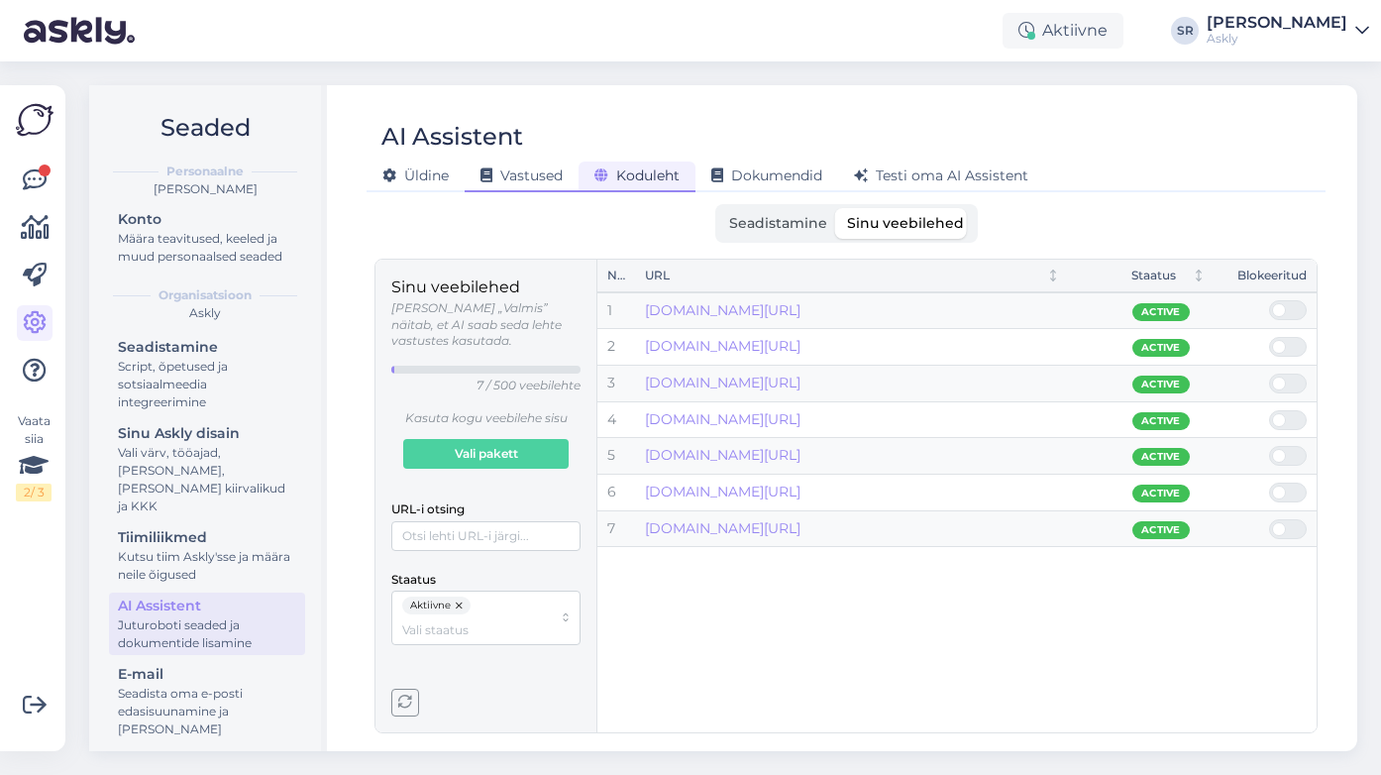
click at [500, 177] on span "Vastused" at bounding box center [521, 175] width 82 height 18
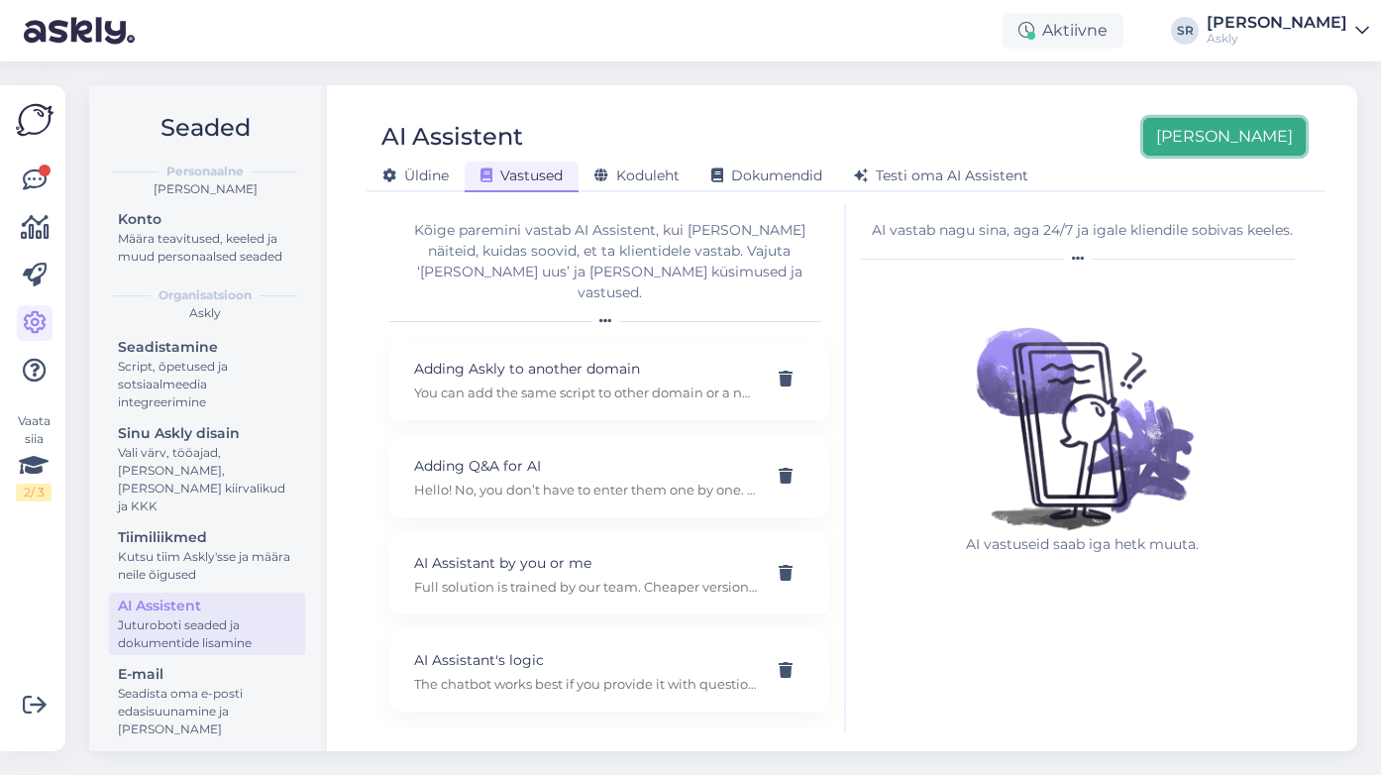
click at [1261, 139] on button "[PERSON_NAME]" at bounding box center [1224, 137] width 162 height 38
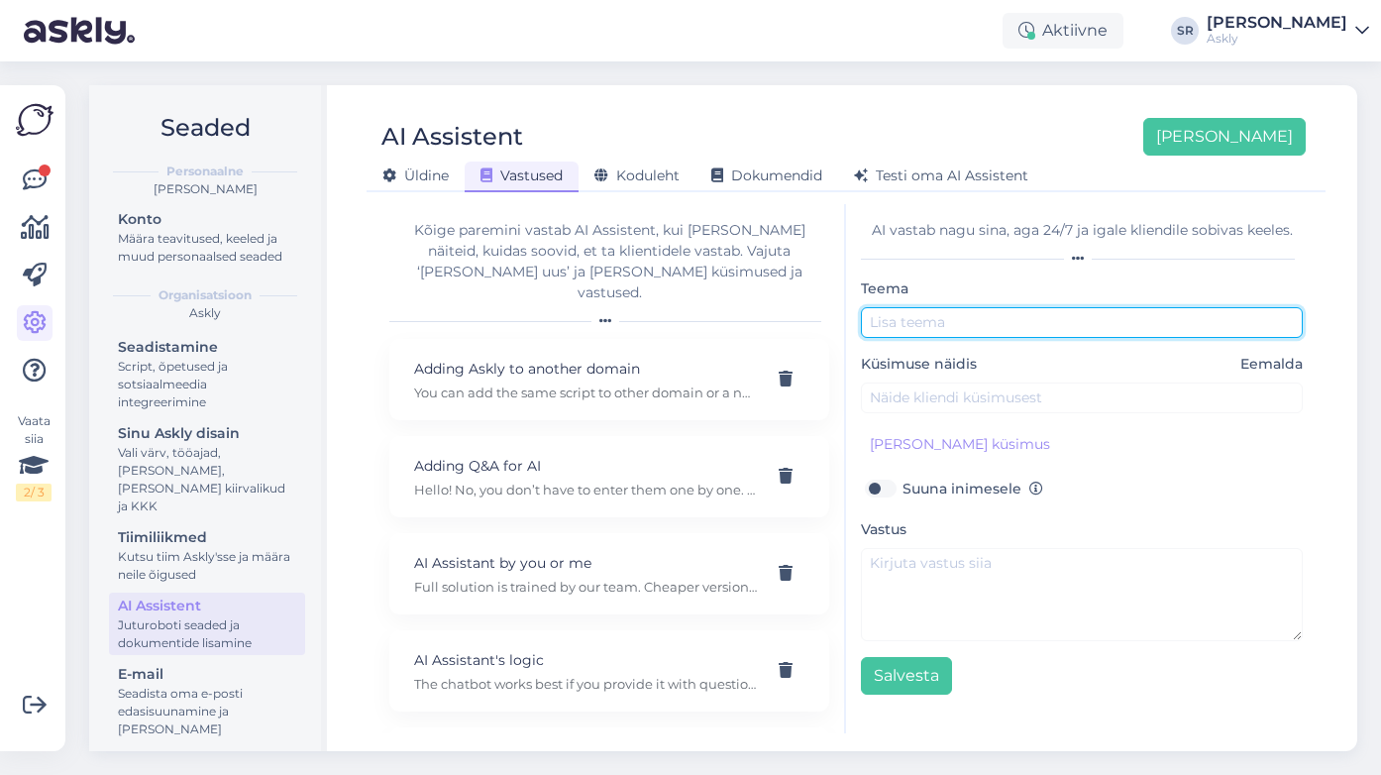
click at [891, 320] on input "text" at bounding box center [1082, 322] width 442 height 31
click at [28, 175] on icon at bounding box center [35, 180] width 24 height 24
